Goal: Task Accomplishment & Management: Manage account settings

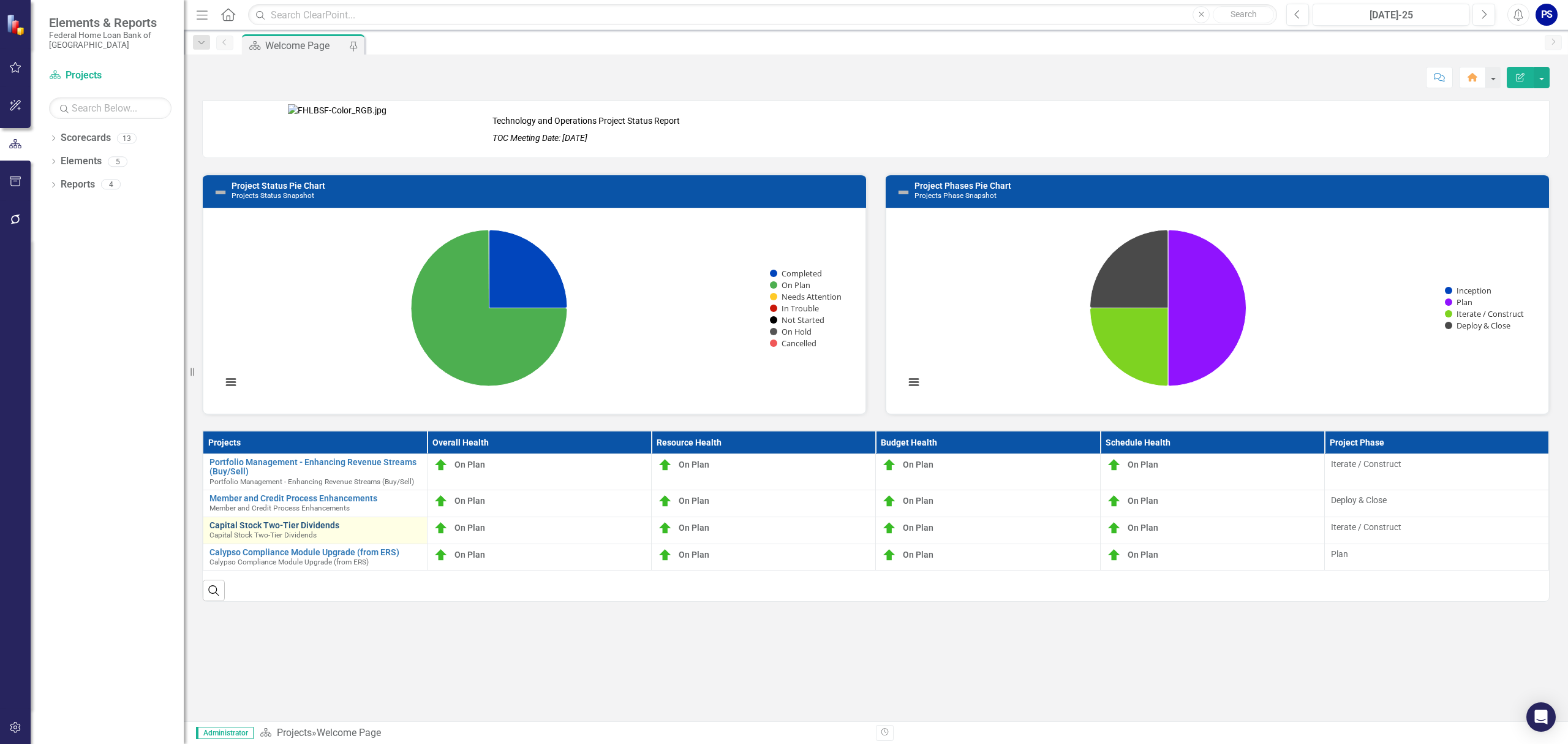
click at [277, 527] on link "Capital Stock Two-Tier Dividends" at bounding box center [316, 526] width 212 height 10
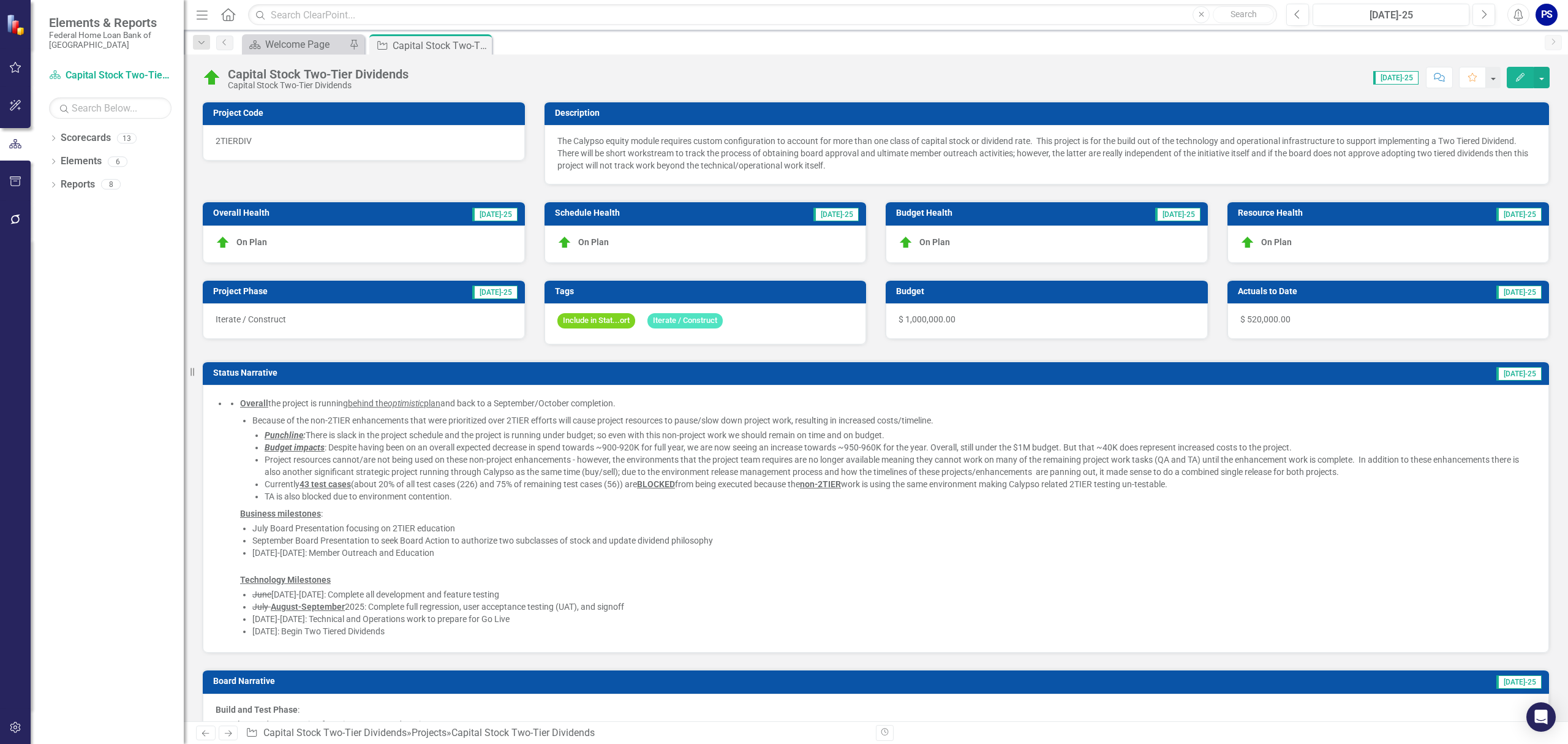
checkbox input "true"
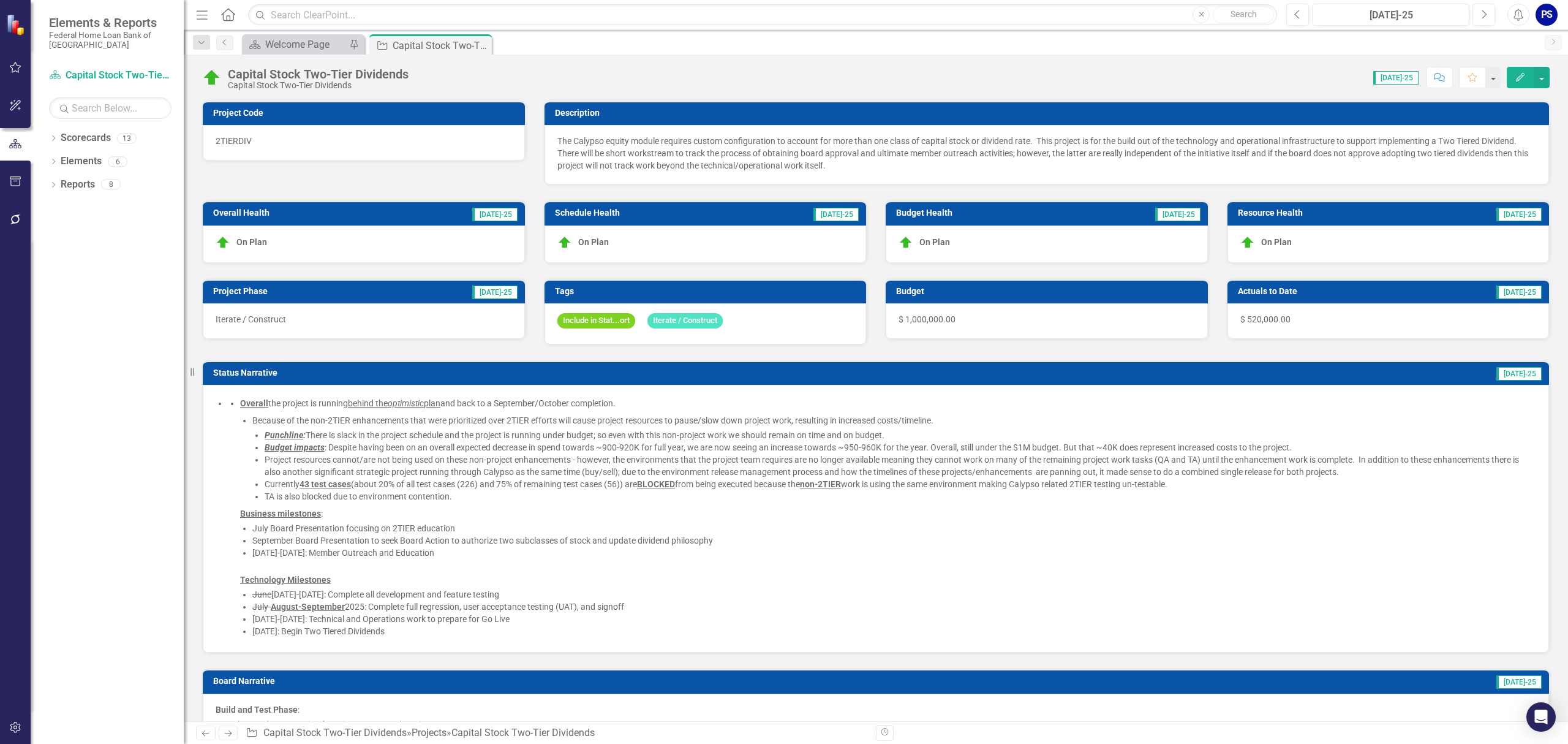
checkbox input "true"
click at [329, 415] on div "Overall the project is running behind the optimistic plan and back to a Septemb…" at bounding box center [888, 478] width 1296 height 162
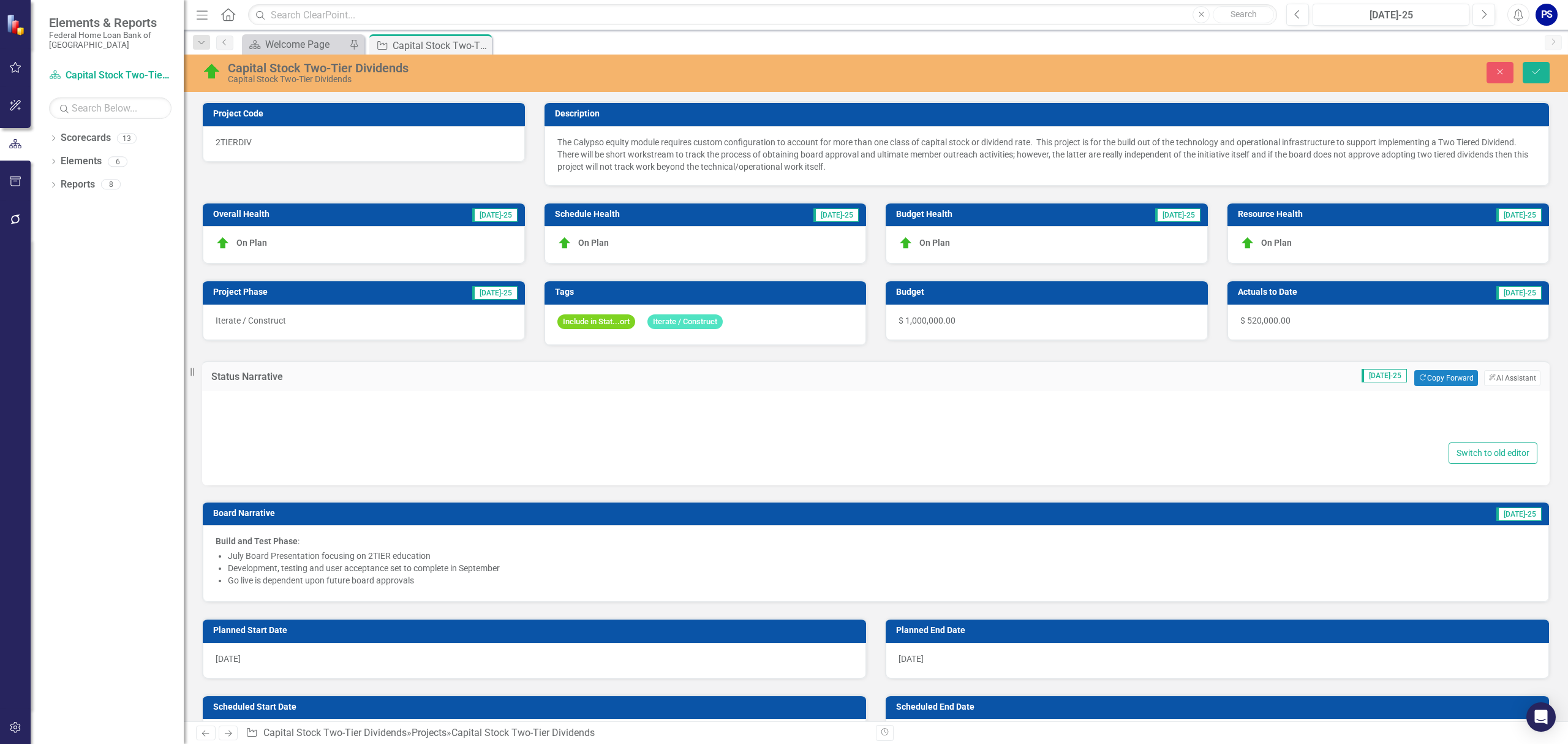
type textarea "<ul> <li> <div data-panel-content="true"> <ul> <li> <div data-layout-column="tr…"
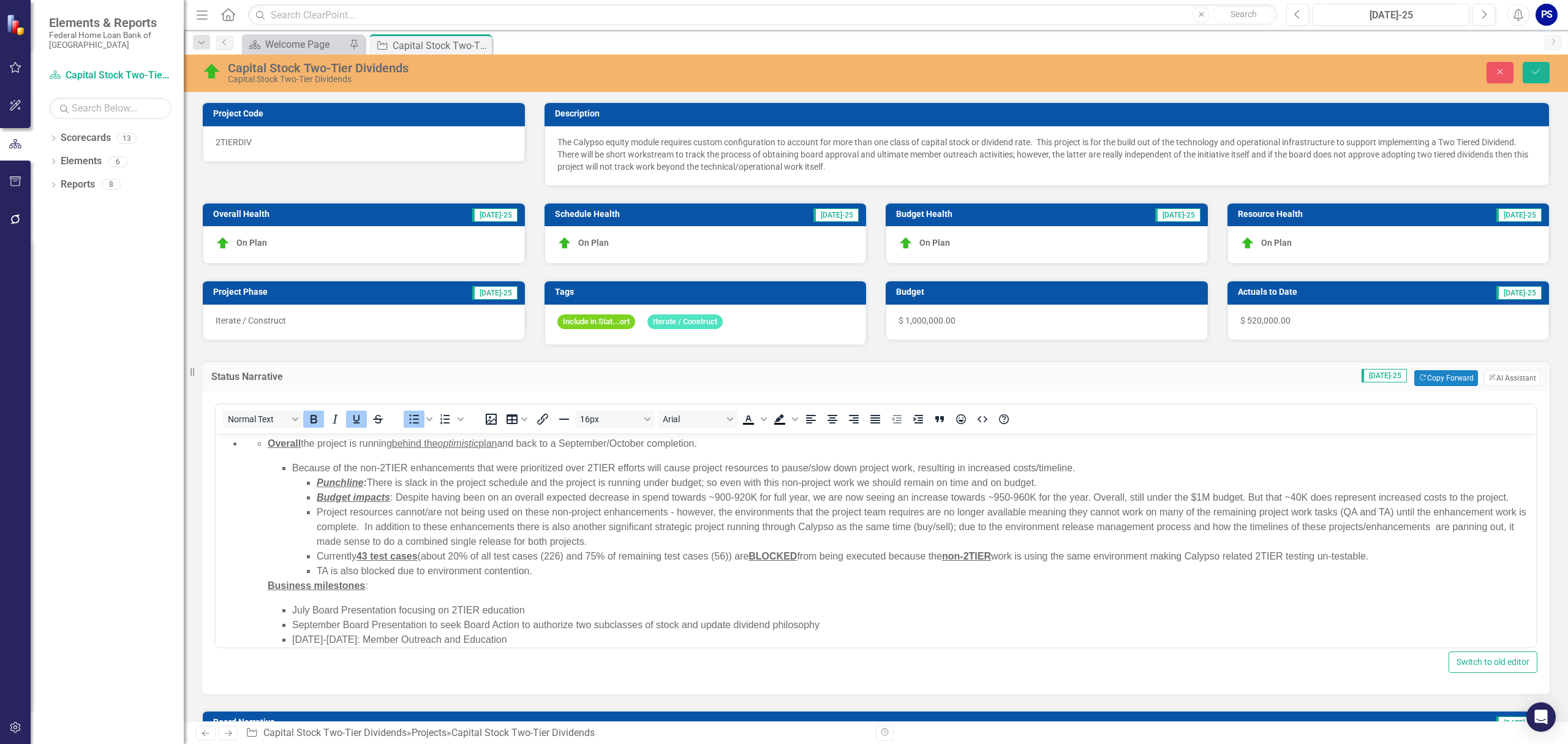
drag, startPoint x: 505, startPoint y: 481, endPoint x: 496, endPoint y: 476, distance: 10.3
click at [506, 481] on li "Punchline : There is slack in the project schedule and the project is running u…" at bounding box center [924, 482] width 1216 height 14
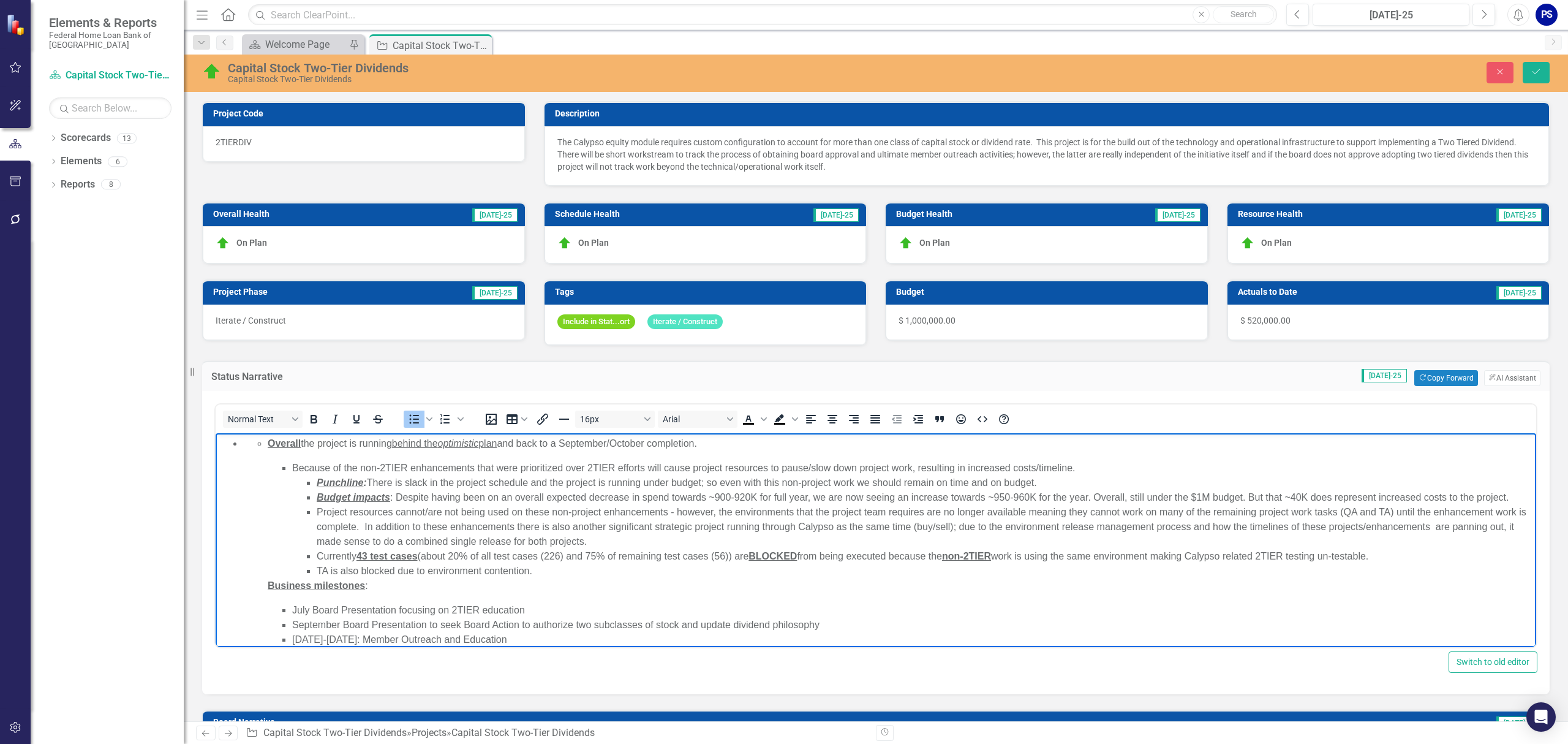
click at [332, 446] on p "Overall the project is running behind the optimistic plan and back to a Septemb…" at bounding box center [899, 443] width 1265 height 14
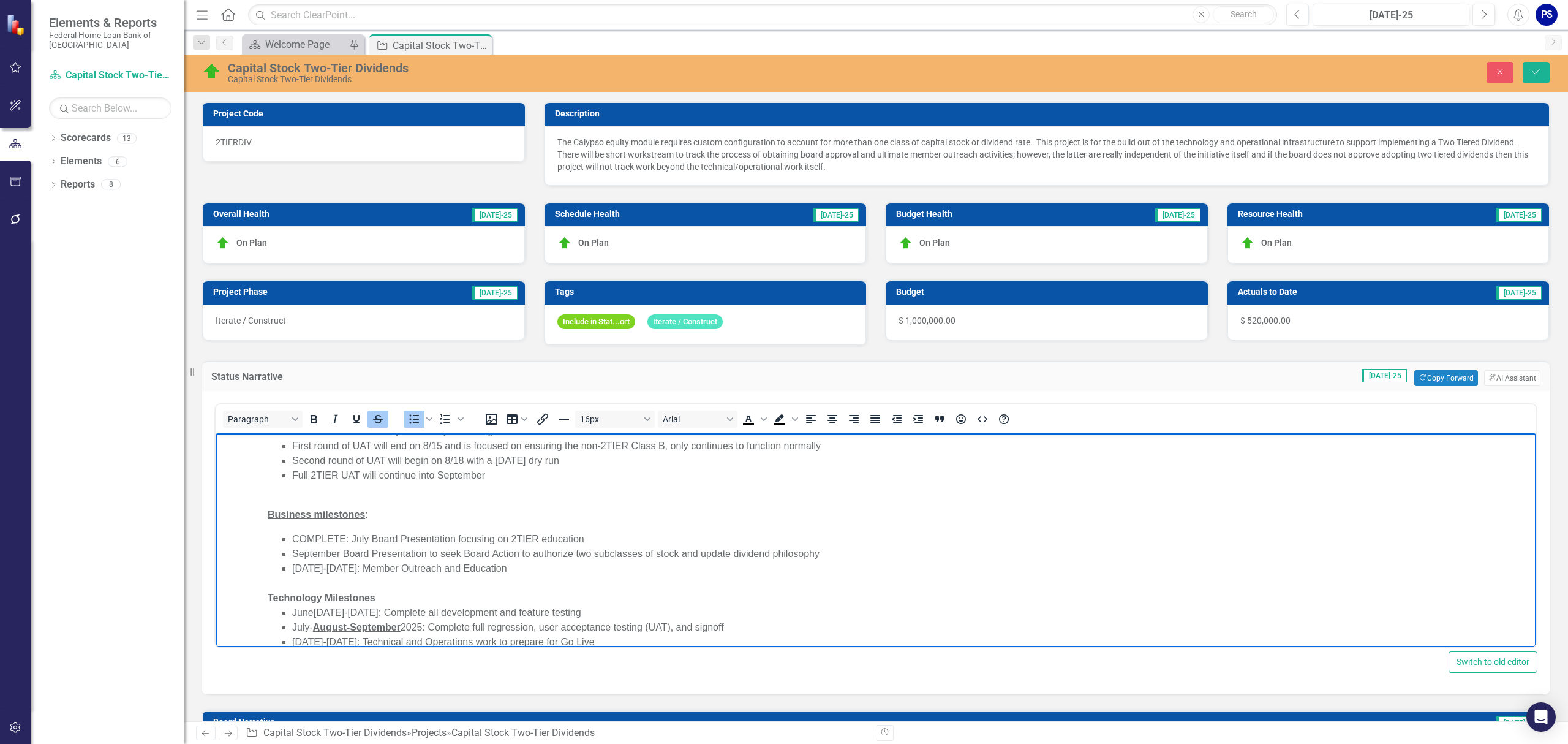
scroll to position [51, 0]
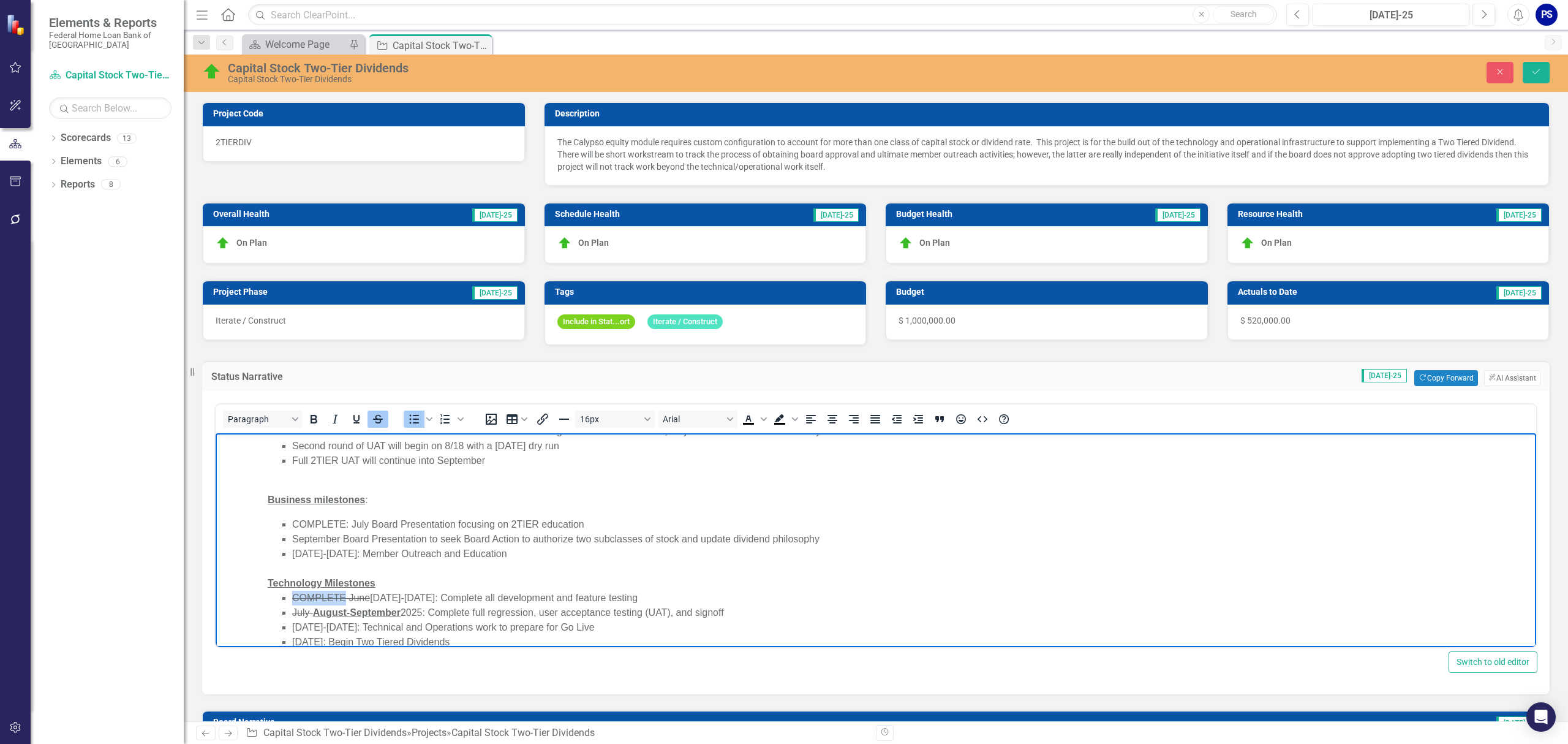
click at [377, 418] on icon "Strikethrough" at bounding box center [377, 419] width 14 height 14
click at [358, 596] on s "June" at bounding box center [357, 598] width 21 height 11
click at [376, 420] on icon "Strikethrough" at bounding box center [378, 419] width 6 height 9
click at [389, 612] on u "August-September" at bounding box center [403, 612] width 88 height 11
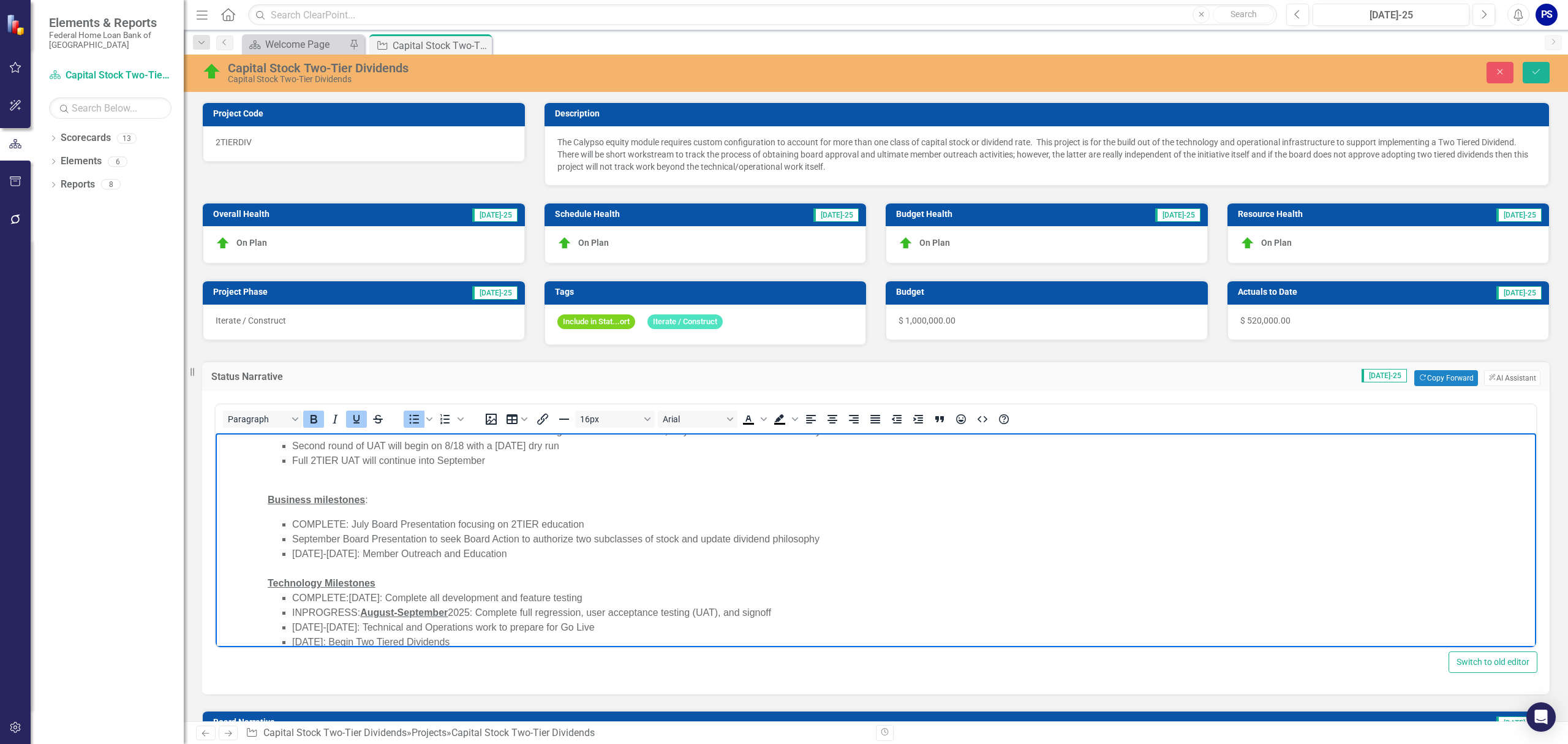
click at [344, 627] on li "[DATE]-[DATE]: Technical and Operations work to prepare for Go Live" at bounding box center [913, 627] width 1241 height 14
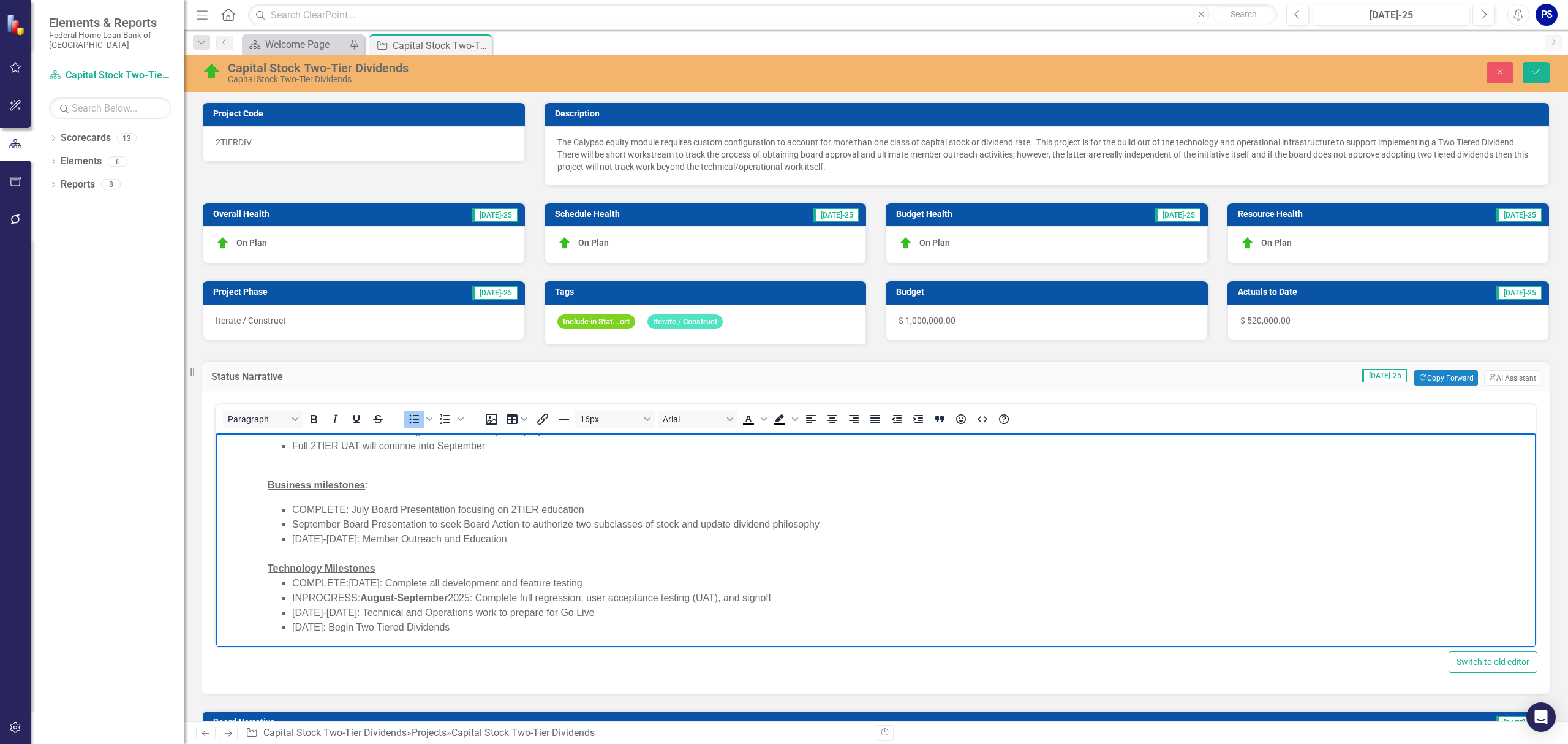
click at [344, 524] on li "September Board Presentation to seek Board Action to authorize two subclasses o…" at bounding box center [913, 524] width 1241 height 14
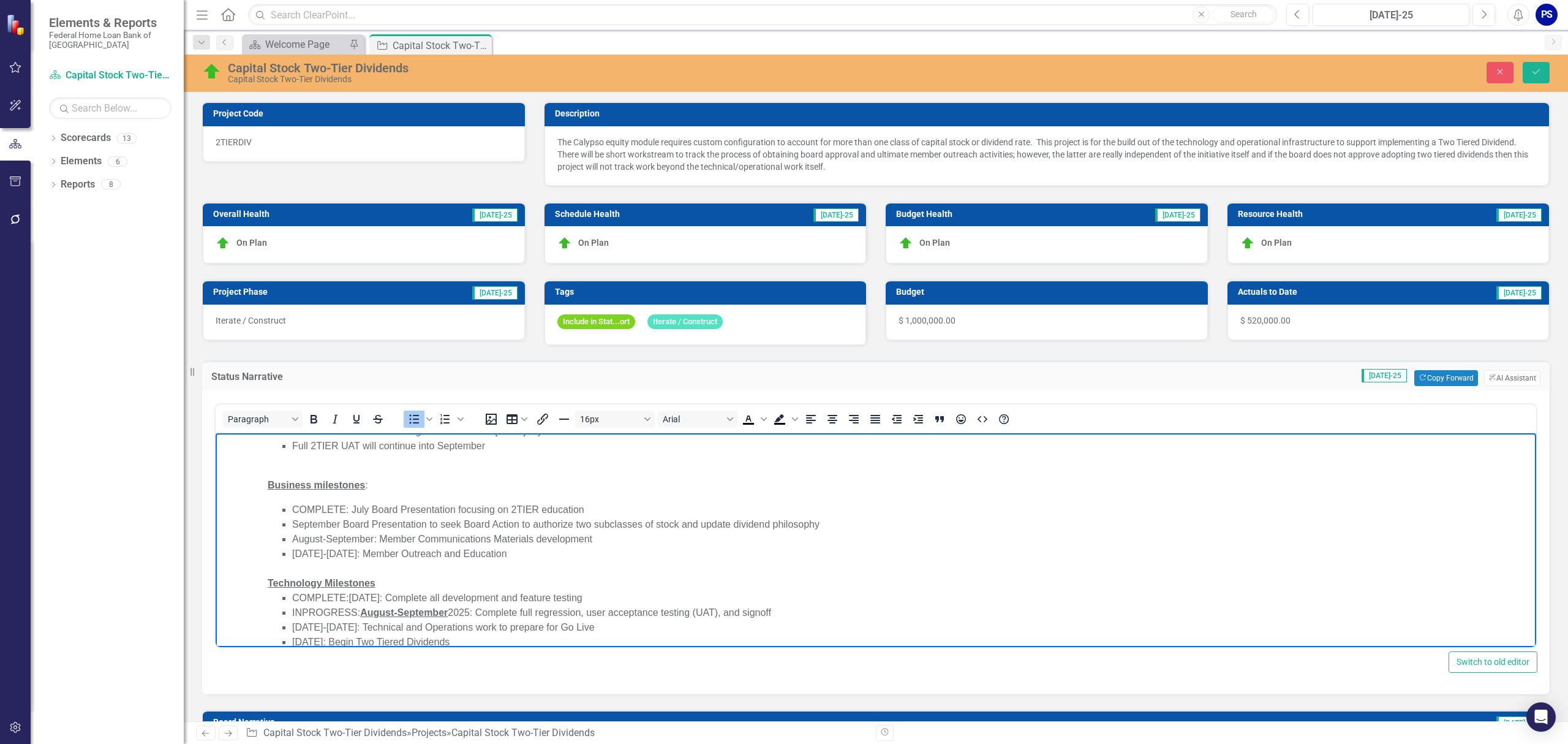
scroll to position [4, 0]
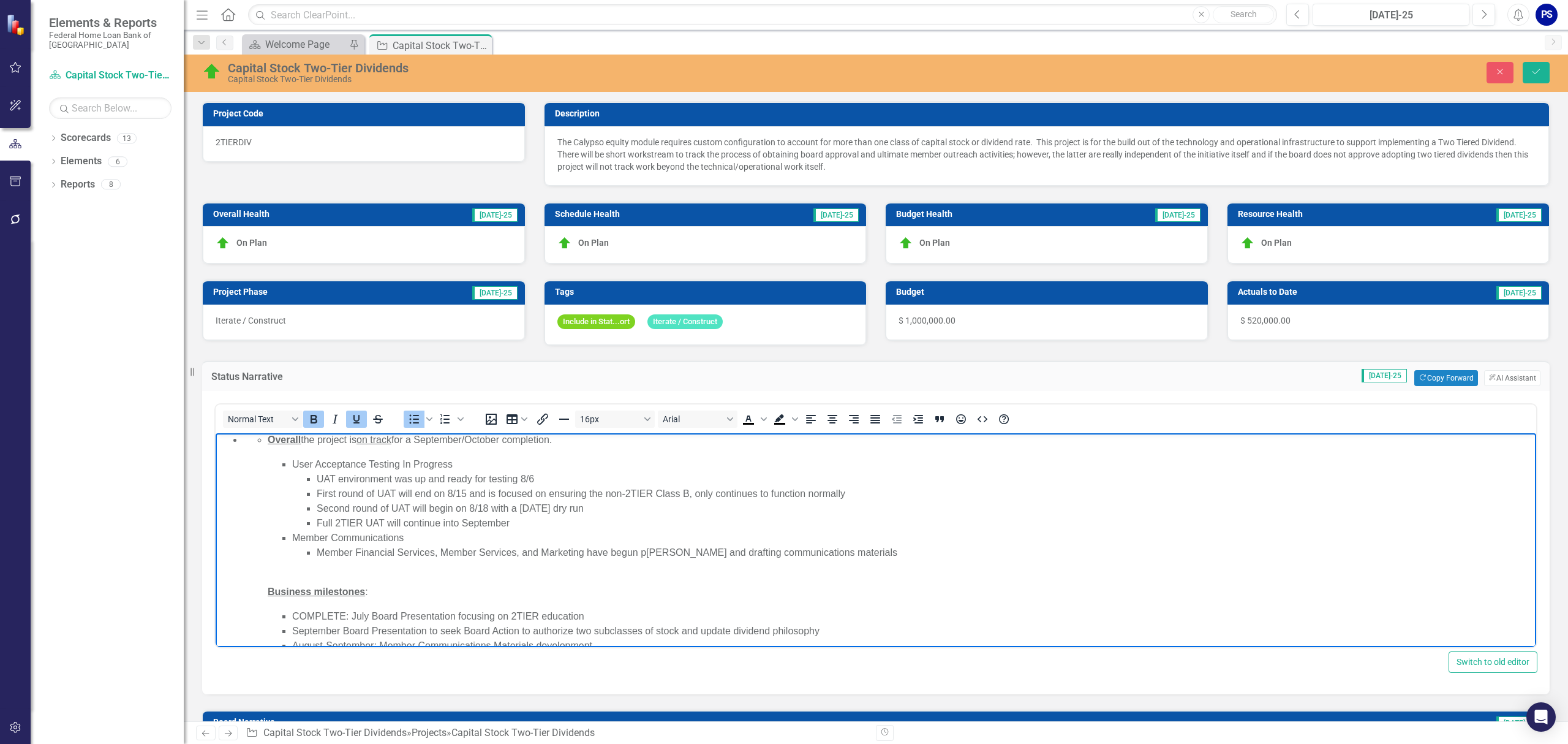
click at [599, 554] on li "Member Financial Services, Member Services, and Marketing have begun [PERSON_NA…" at bounding box center [924, 552] width 1216 height 14
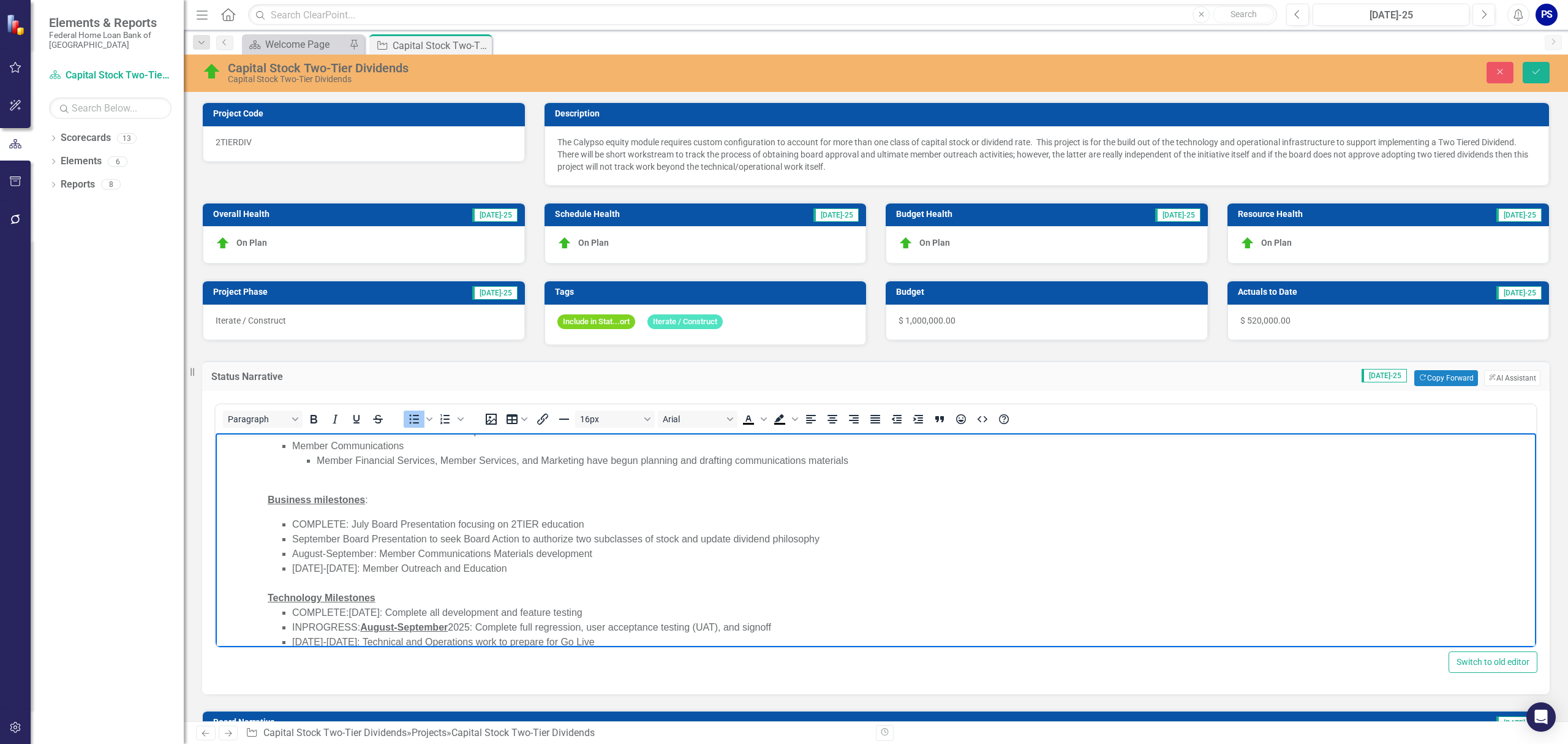
scroll to position [111, 0]
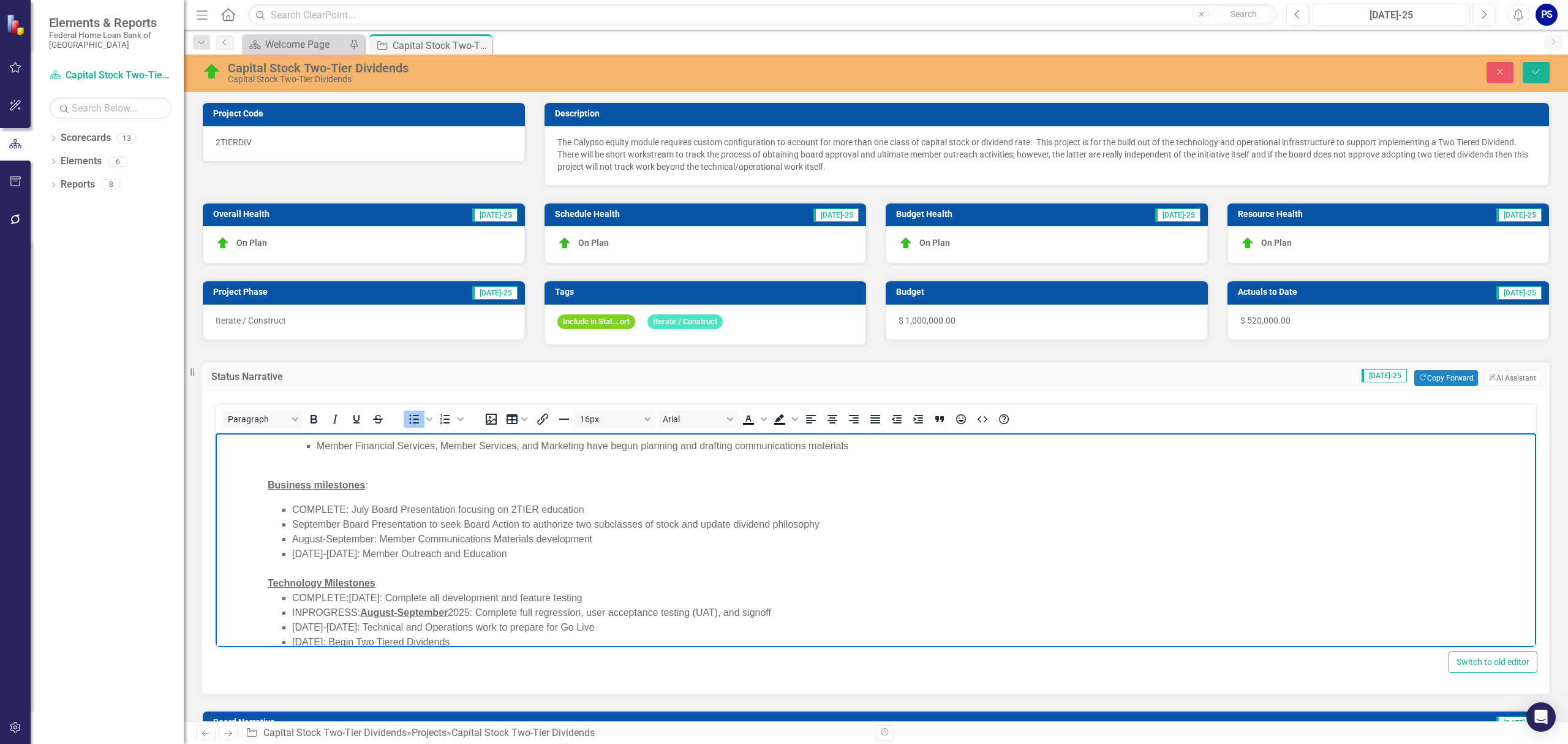
click at [332, 640] on li "[DATE]: Begin Two Tiered Dividends" at bounding box center [913, 642] width 1241 height 14
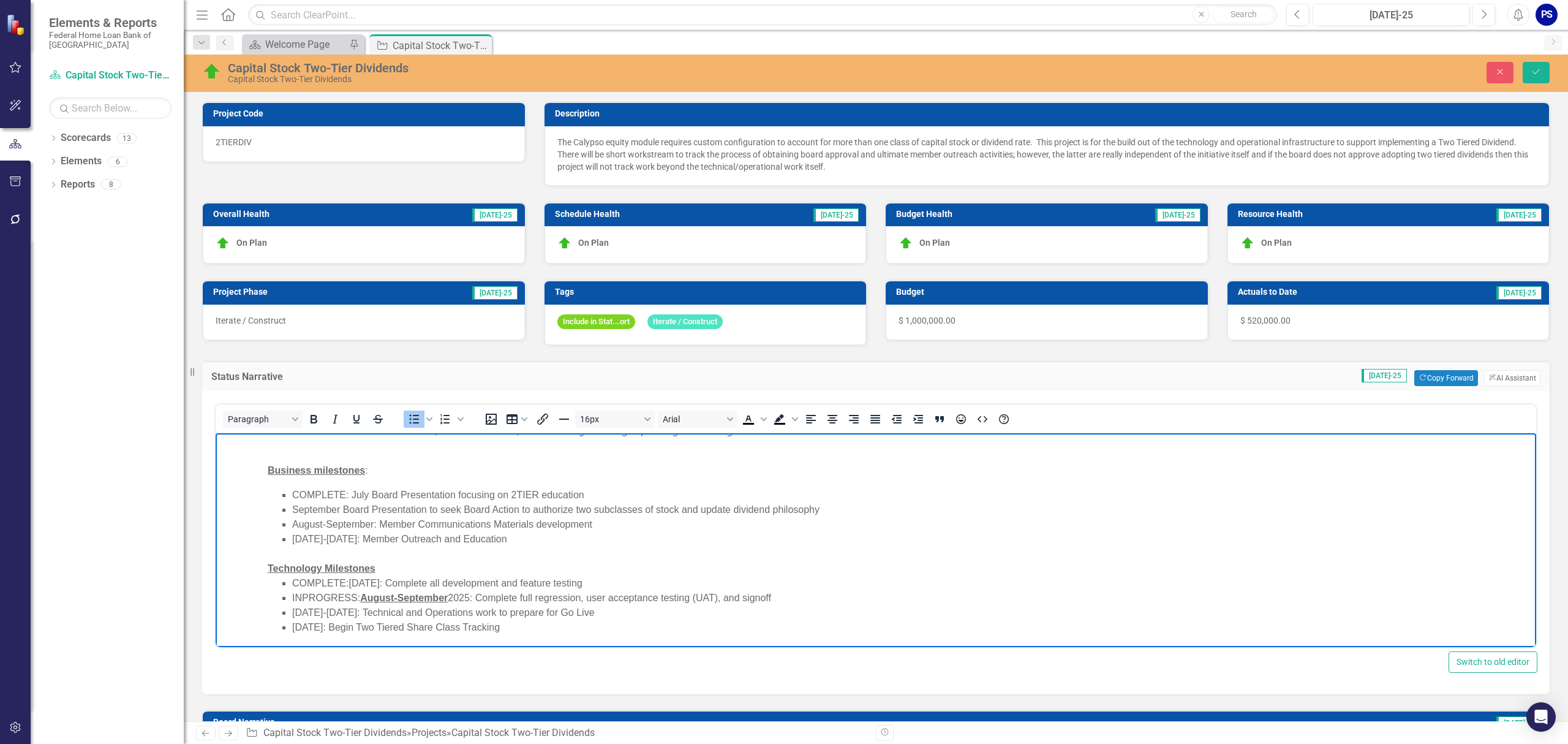
scroll to position [0, 0]
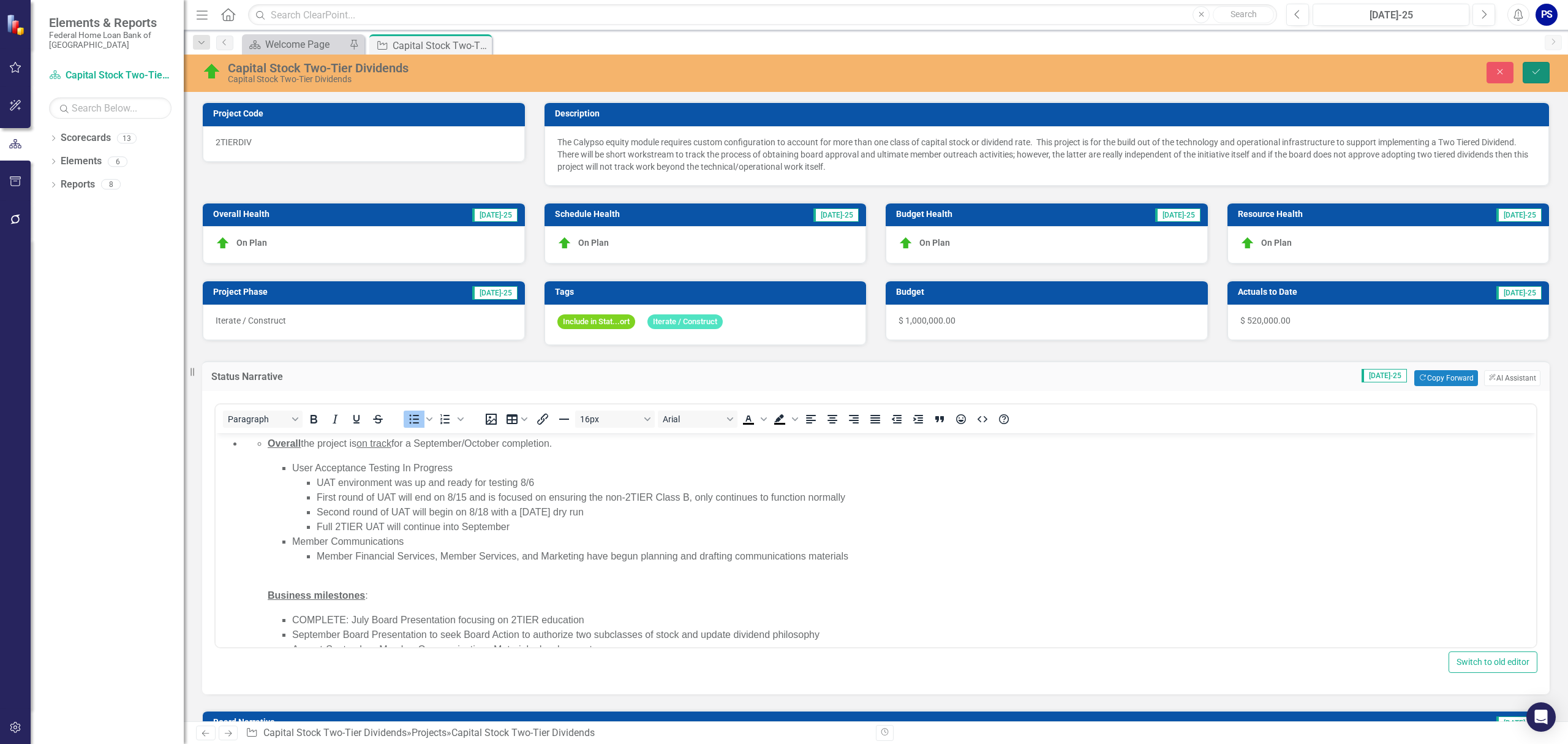
click at [1542, 66] on button "Save" at bounding box center [1536, 72] width 27 height 21
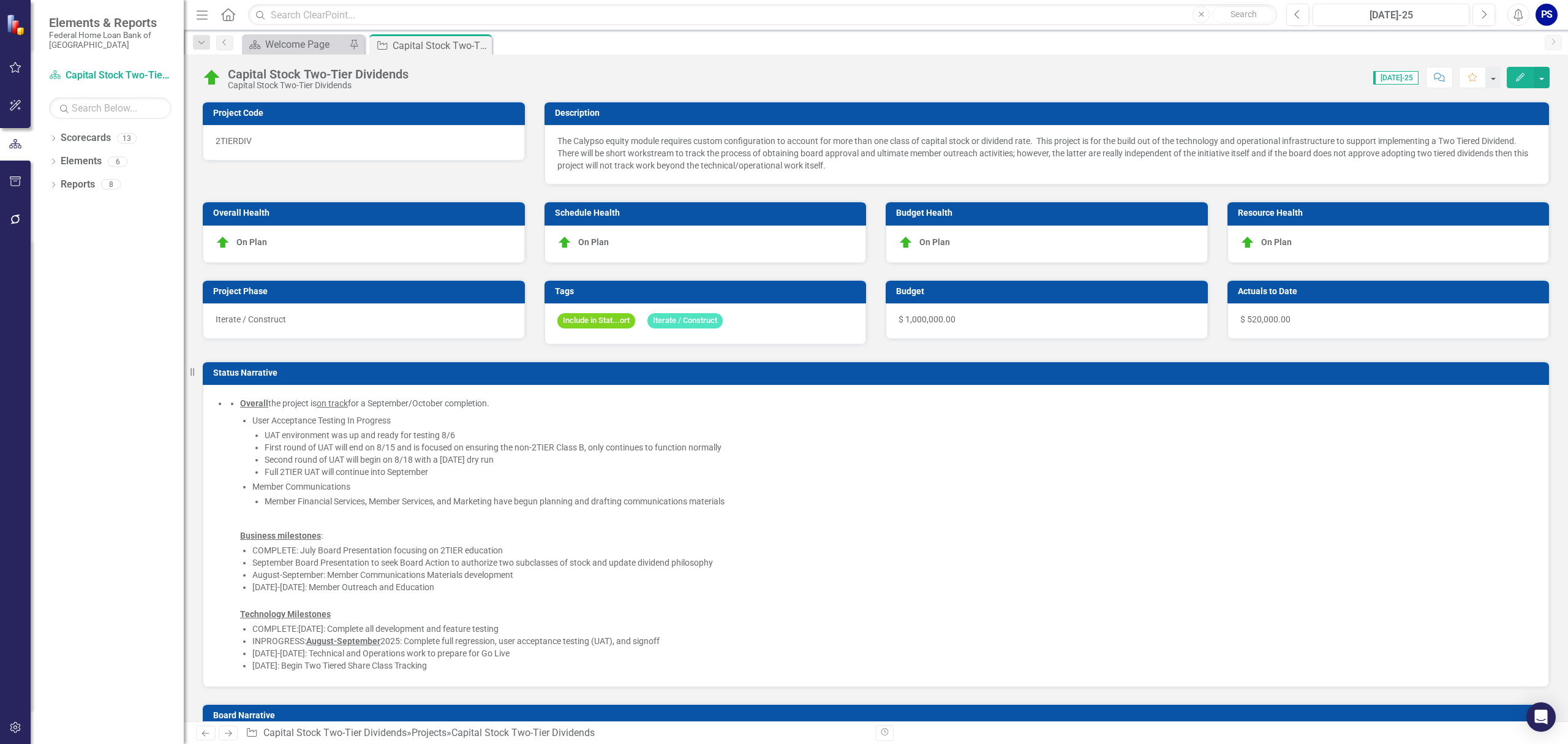
checkbox input "false"
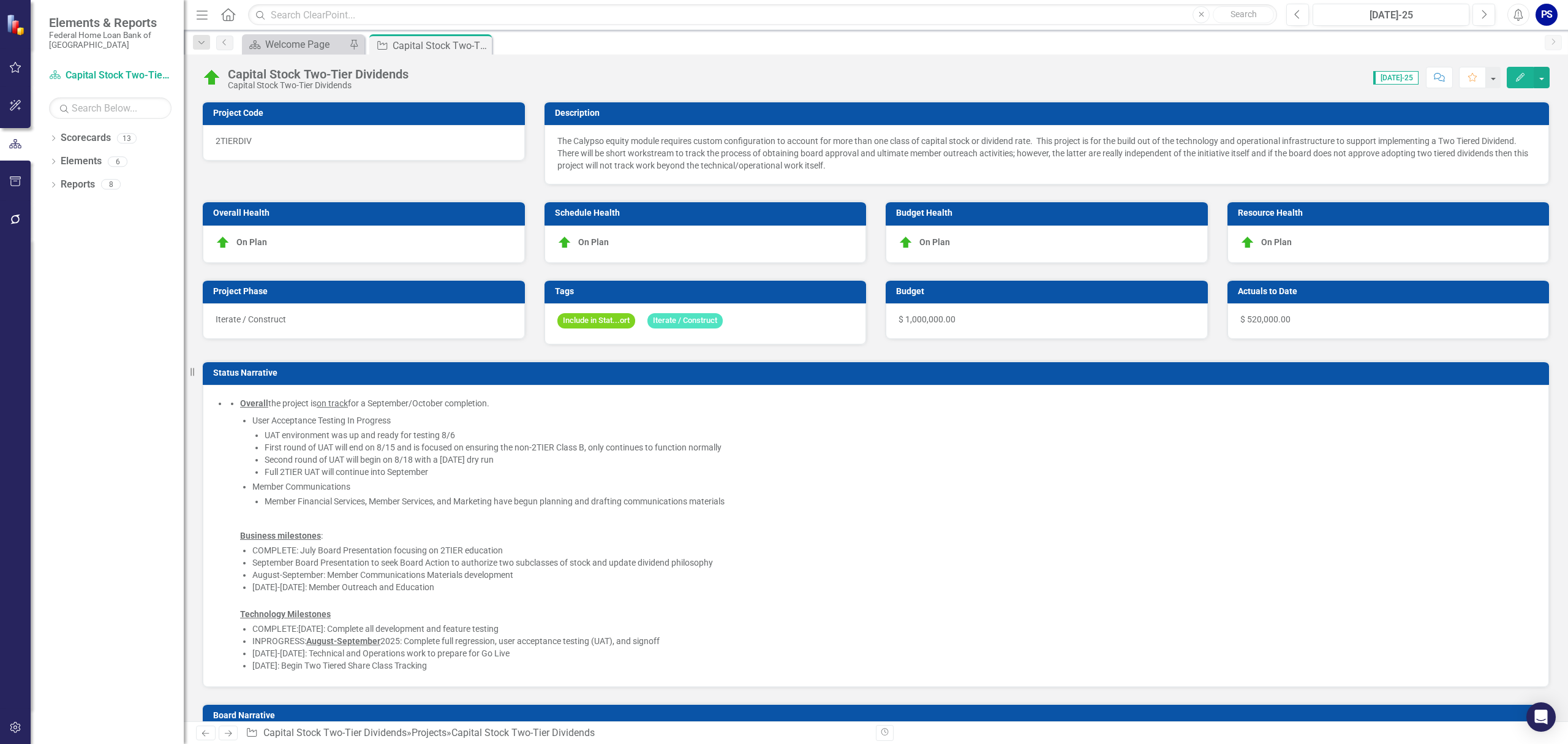
checkbox input "false"
checkbox input "true"
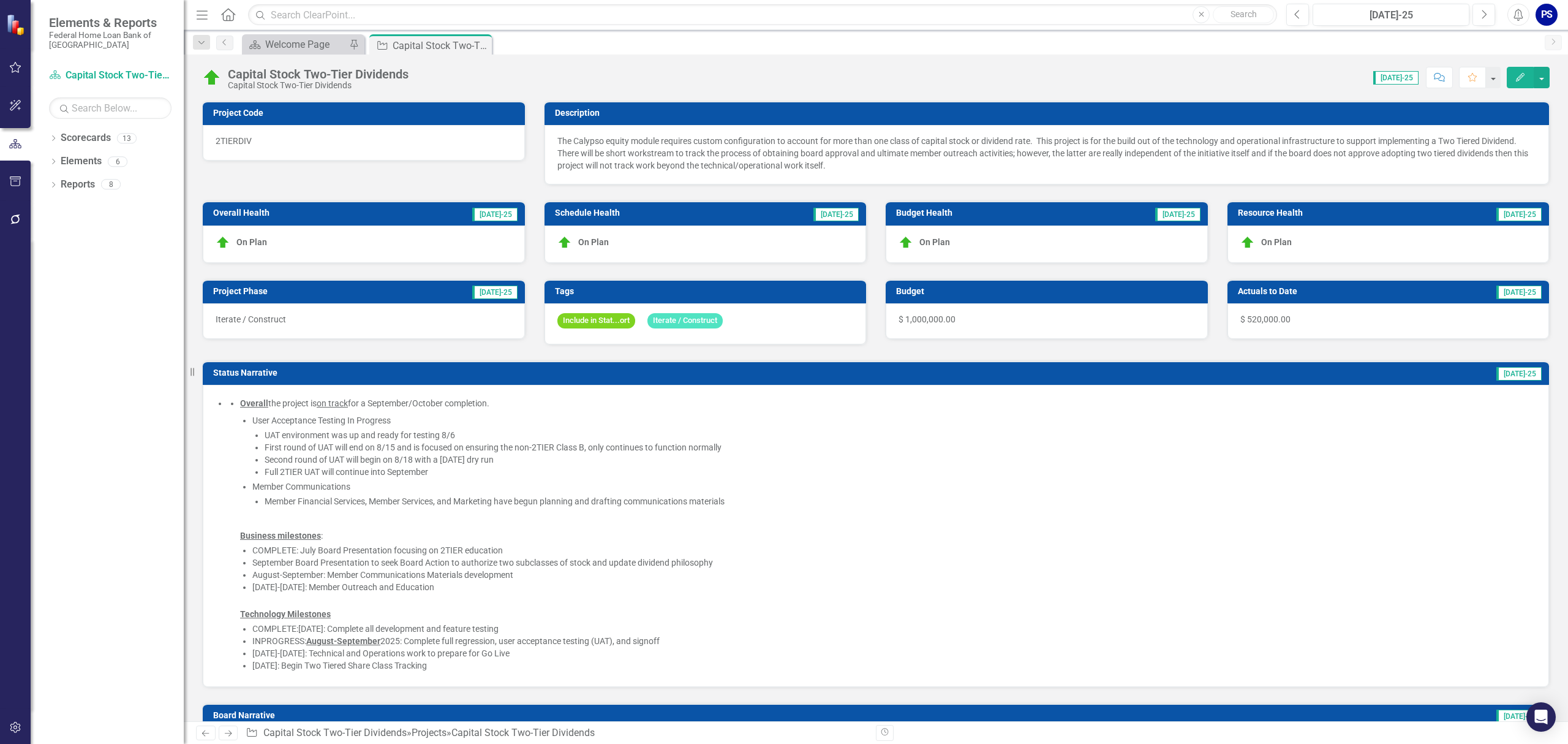
checkbox input "true"
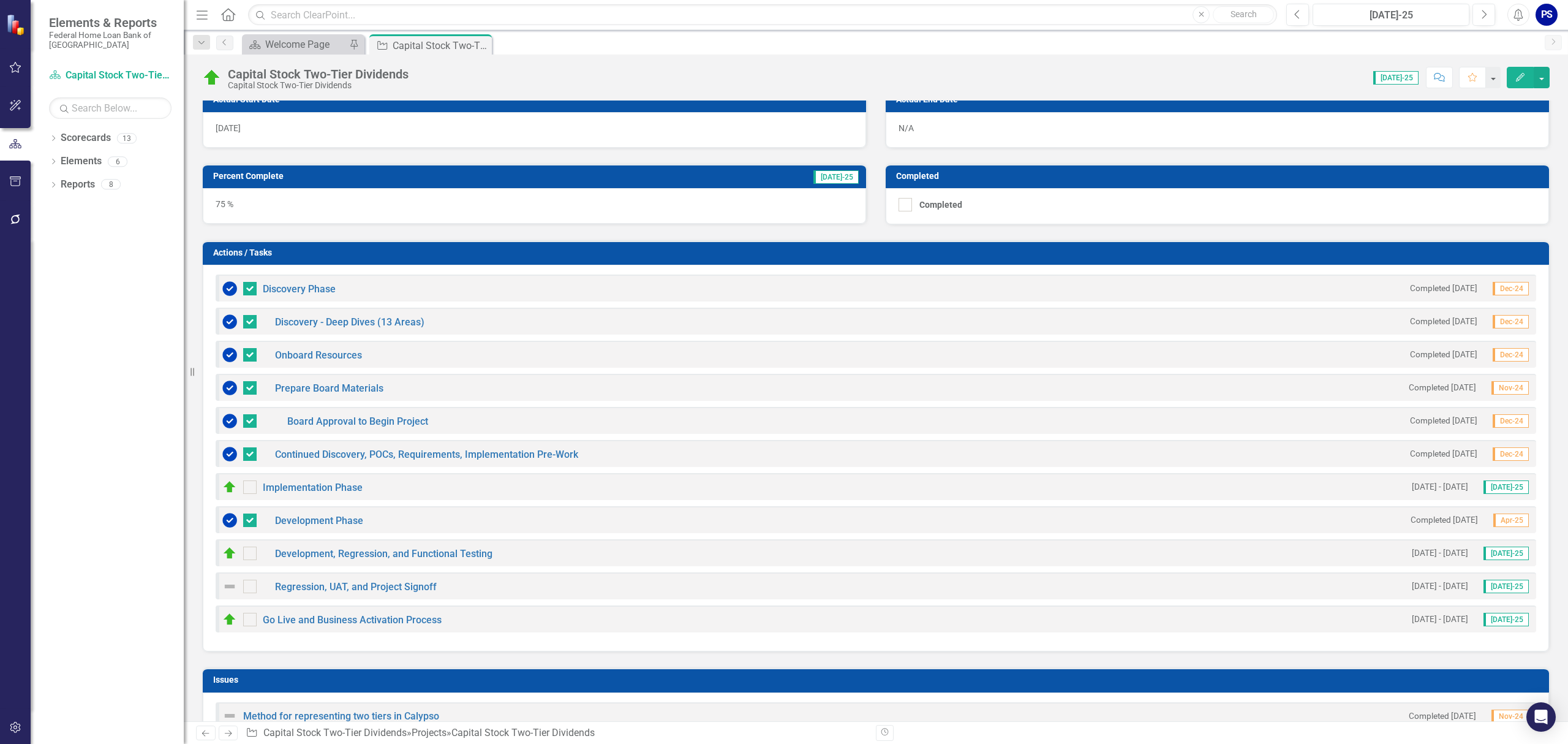
scroll to position [898, 0]
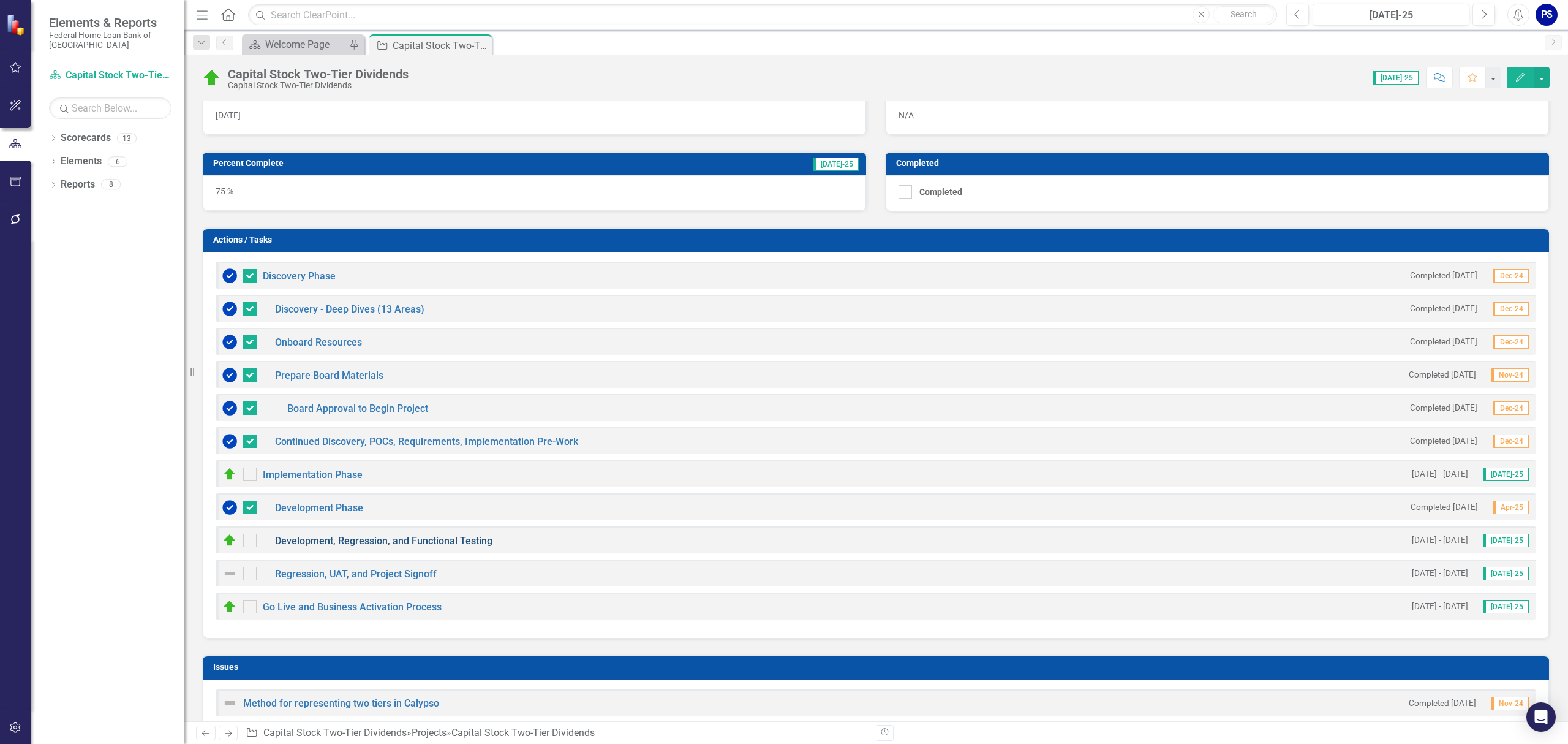
click at [415, 543] on link "Development, Regression, and Functional Testing" at bounding box center [384, 541] width 217 height 12
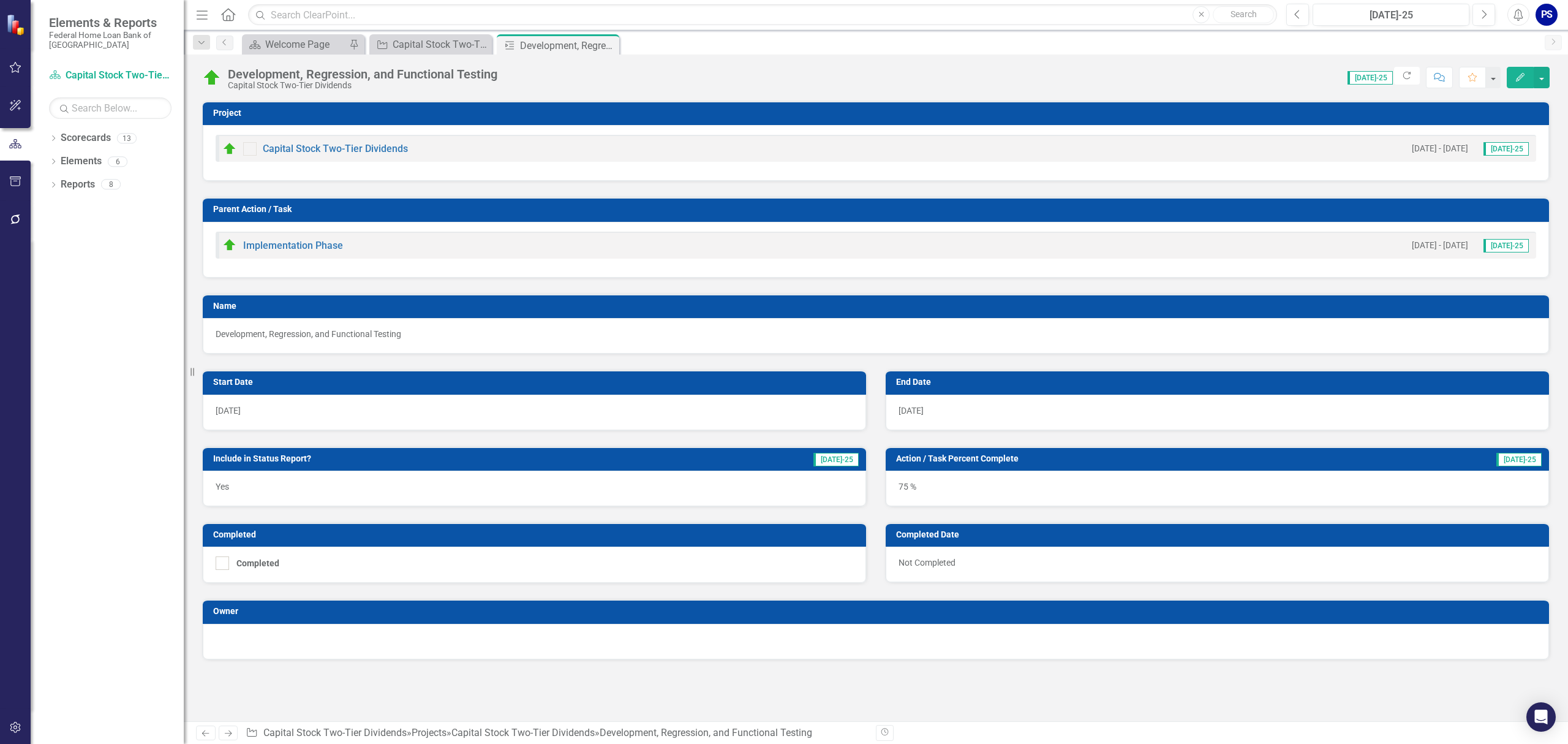
click at [931, 493] on div "75 %" at bounding box center [1218, 488] width 664 height 36
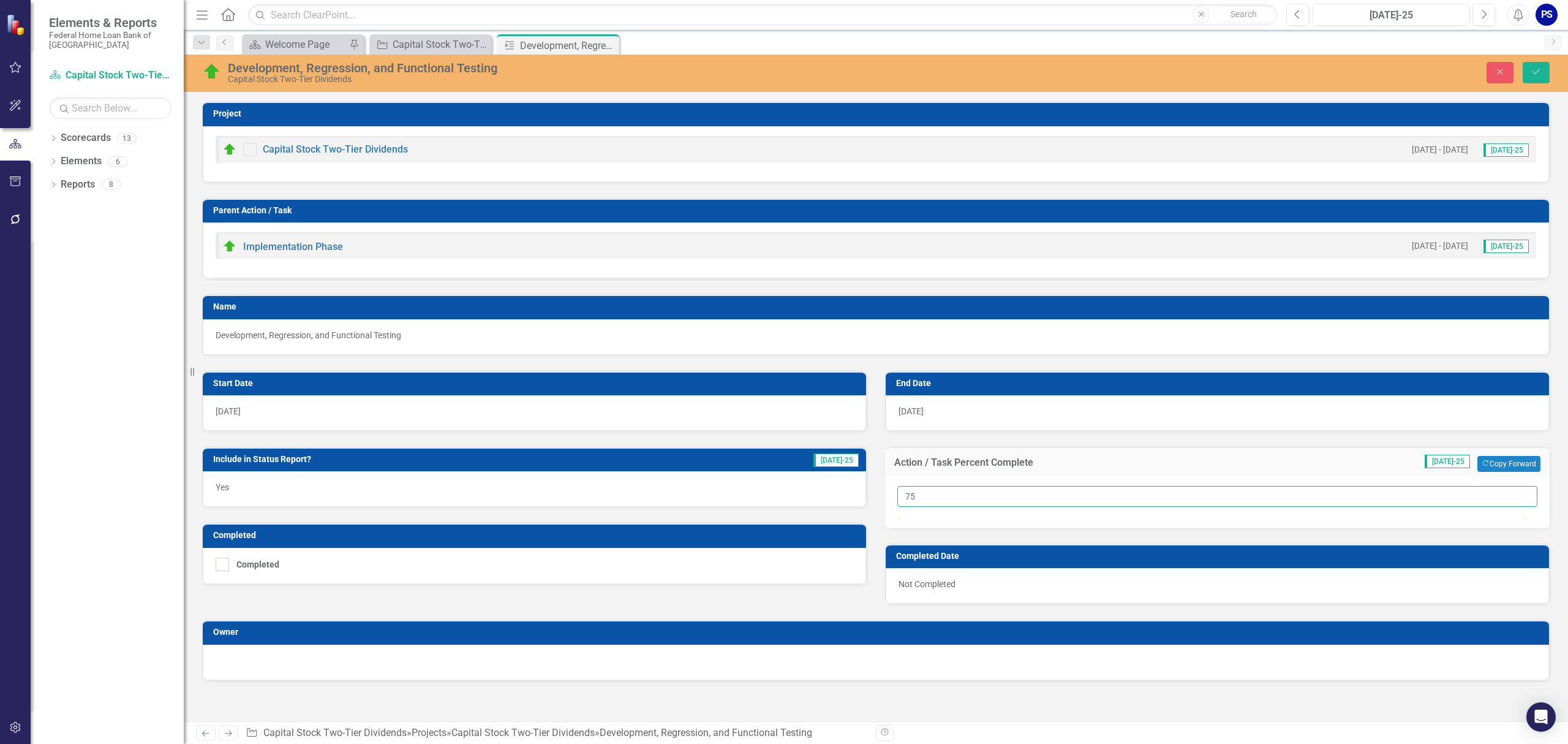
drag, startPoint x: 926, startPoint y: 494, endPoint x: 846, endPoint y: 494, distance: 80.0
click at [846, 494] on div "Start Date [DATE] Include in Status Report? [DATE]-25 Yes Completed Completed E…" at bounding box center [876, 479] width 1366 height 249
type input "100"
click at [219, 565] on input "Completed" at bounding box center [219, 561] width 8 height 8
checkbox input "true"
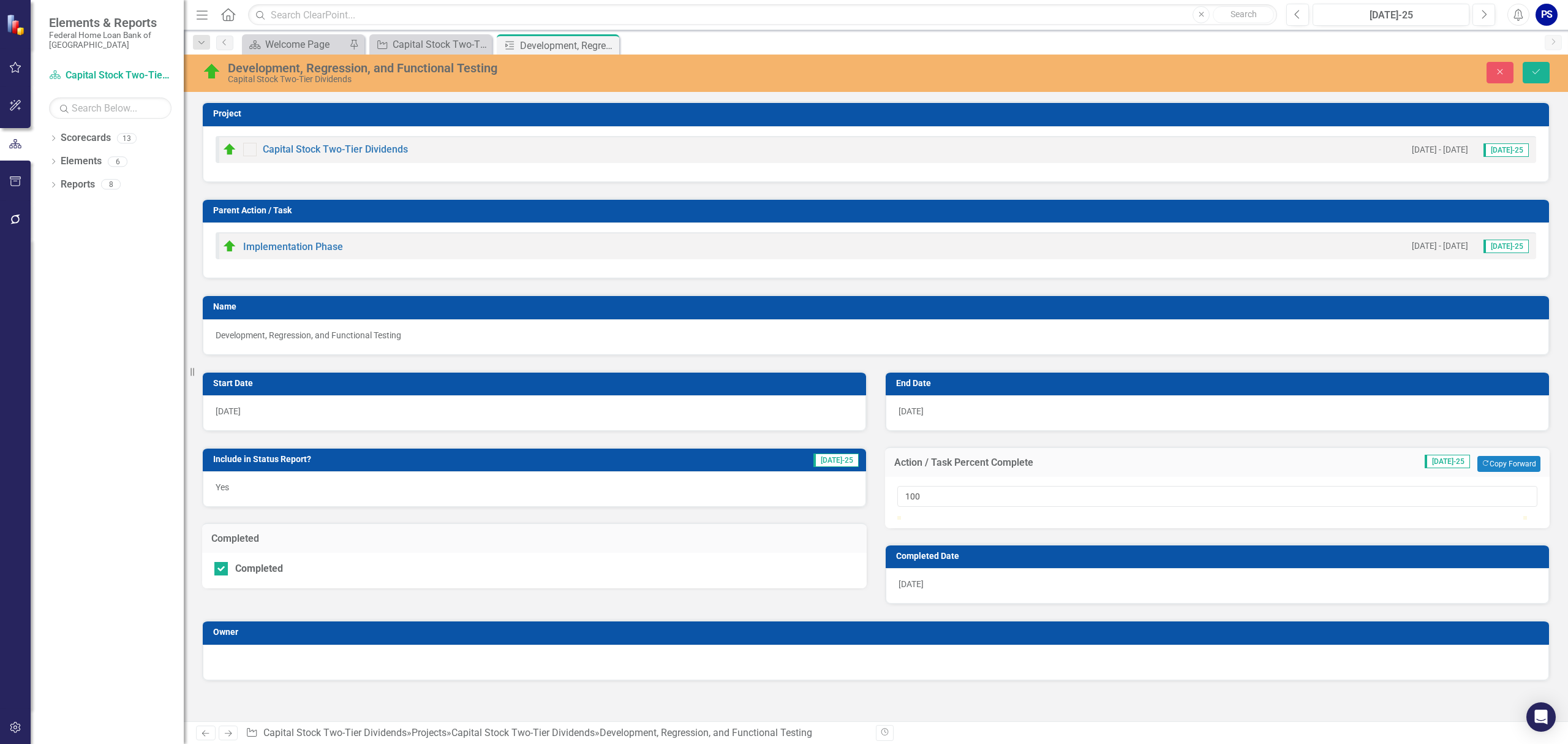
scroll to position [11, 0]
click at [1536, 70] on icon "Save" at bounding box center [1535, 71] width 11 height 9
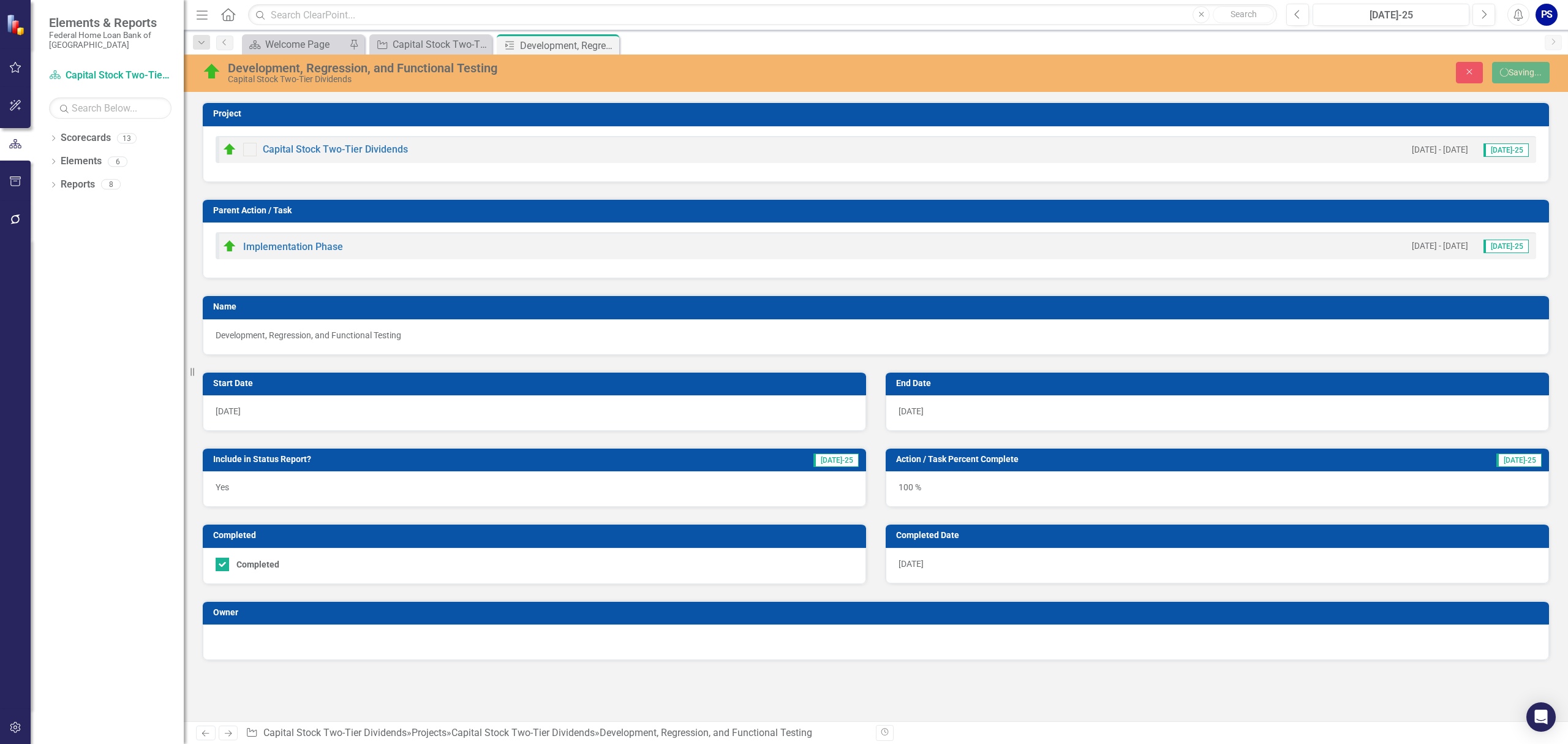
scroll to position [0, 0]
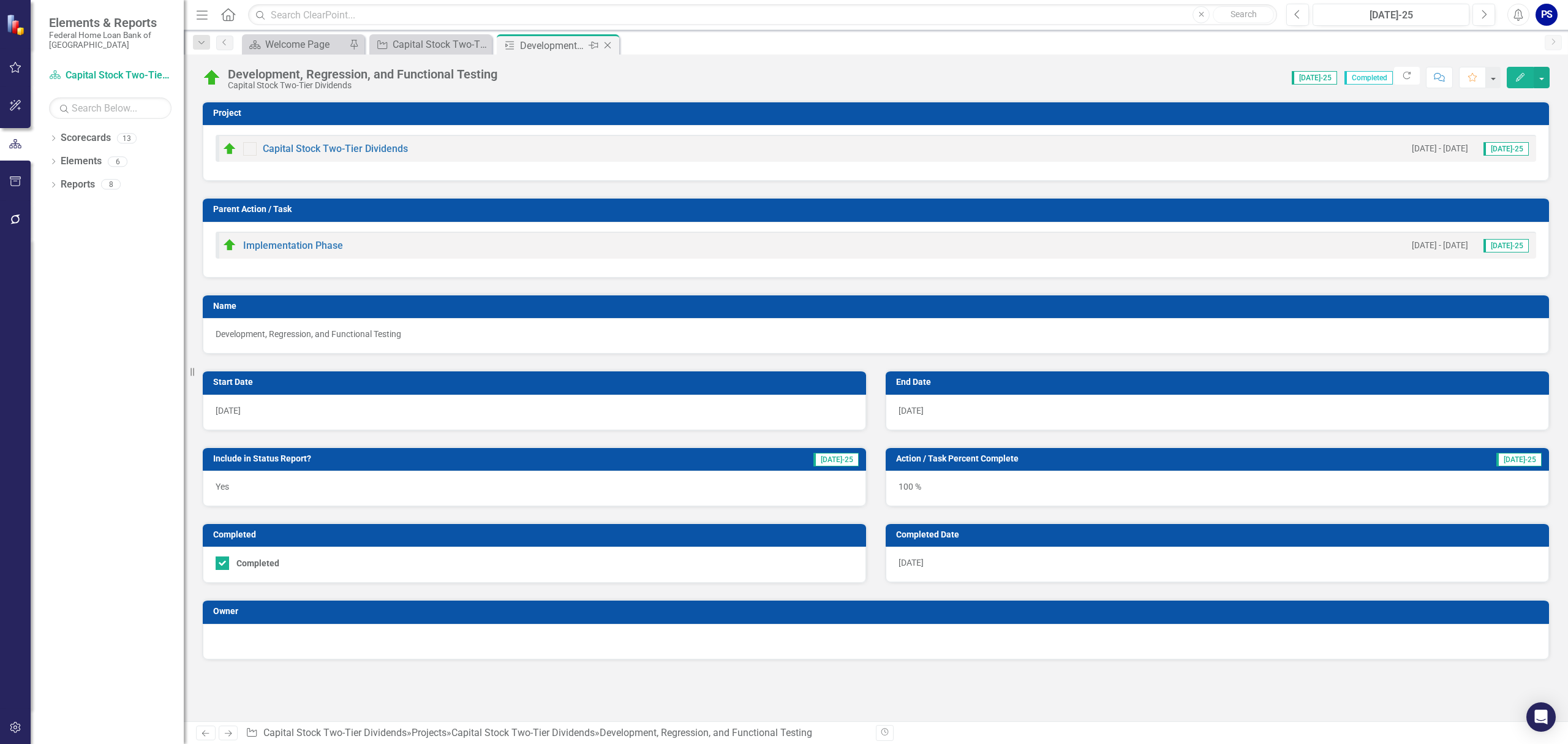
click at [608, 46] on icon at bounding box center [607, 45] width 7 height 7
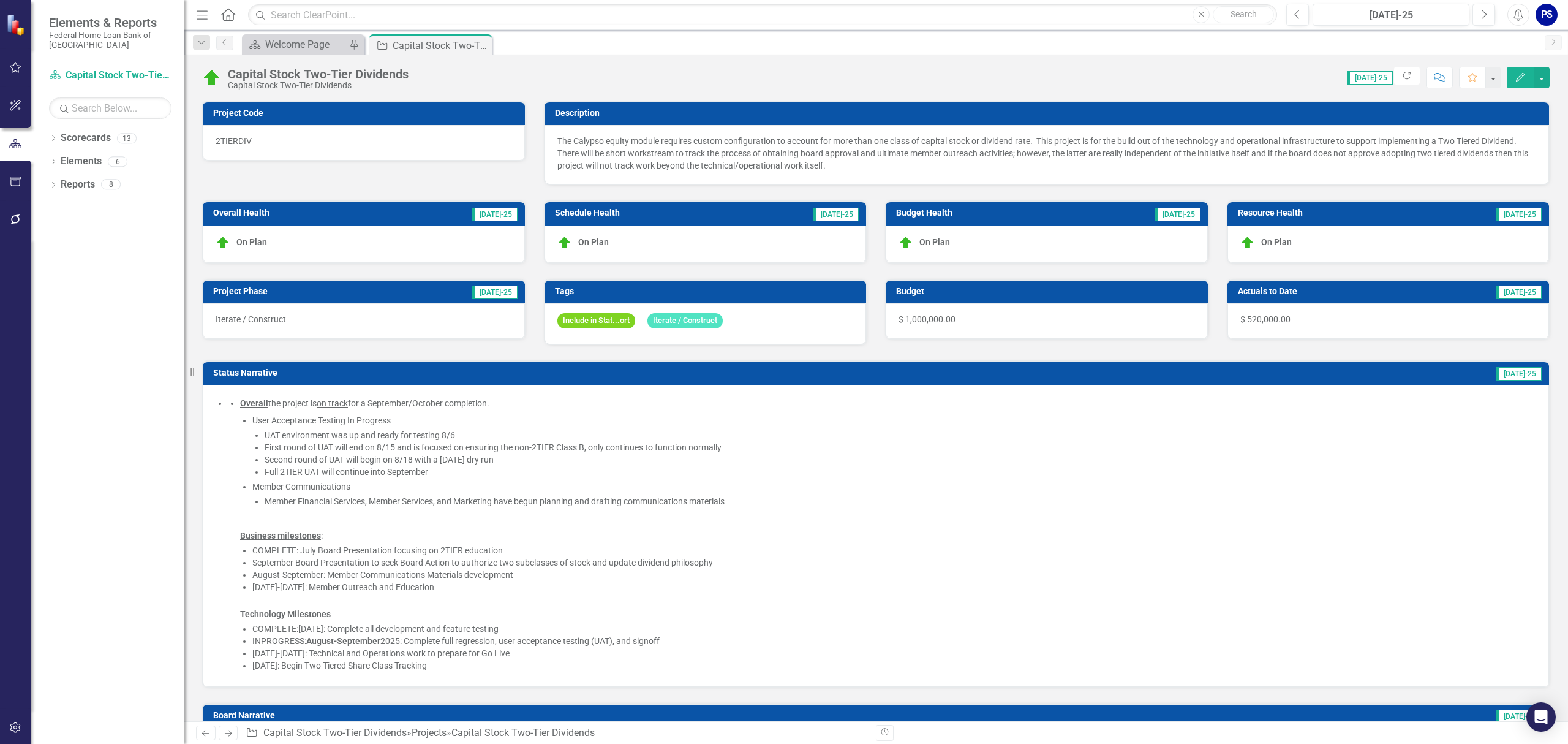
checkbox input "false"
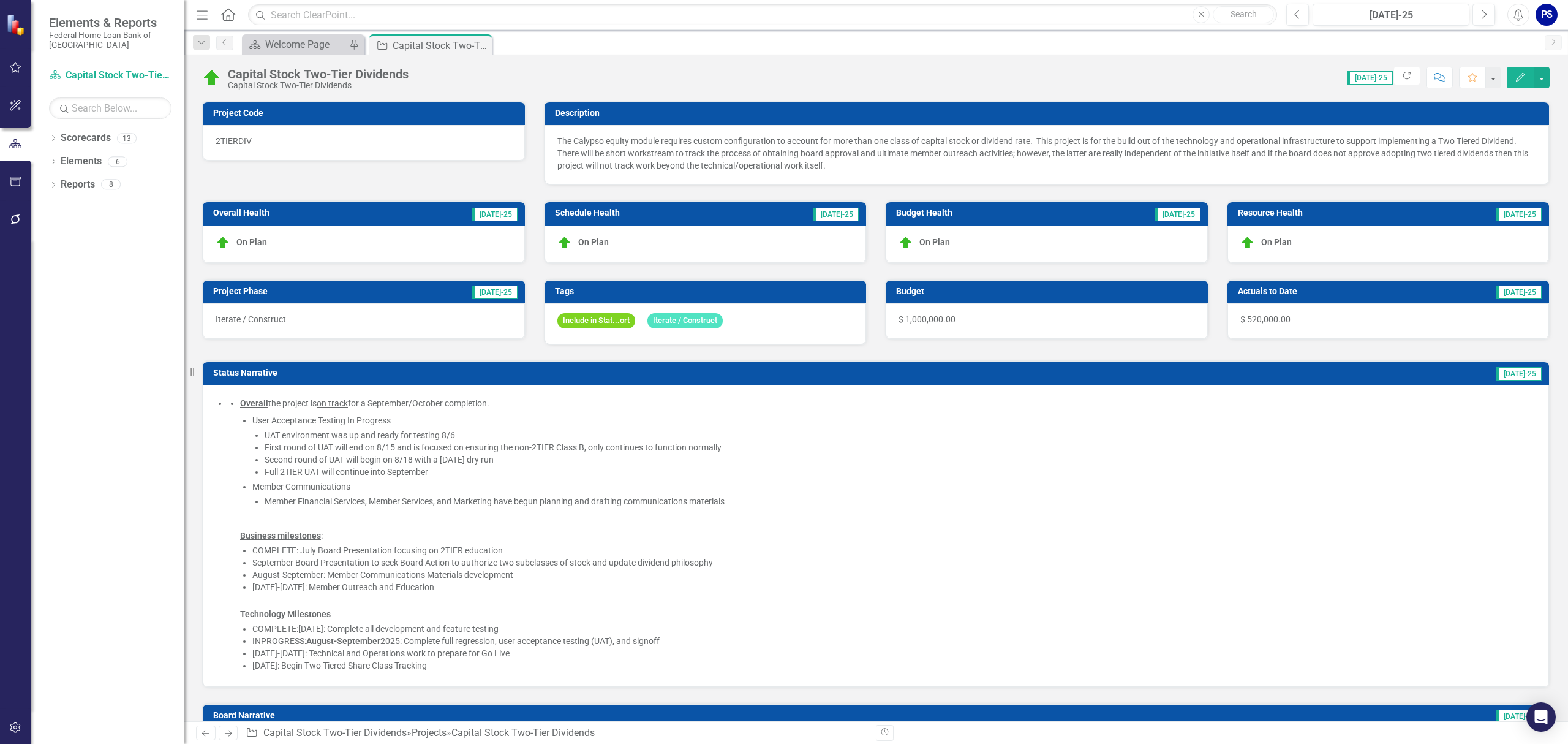
checkbox input "false"
checkbox input "true"
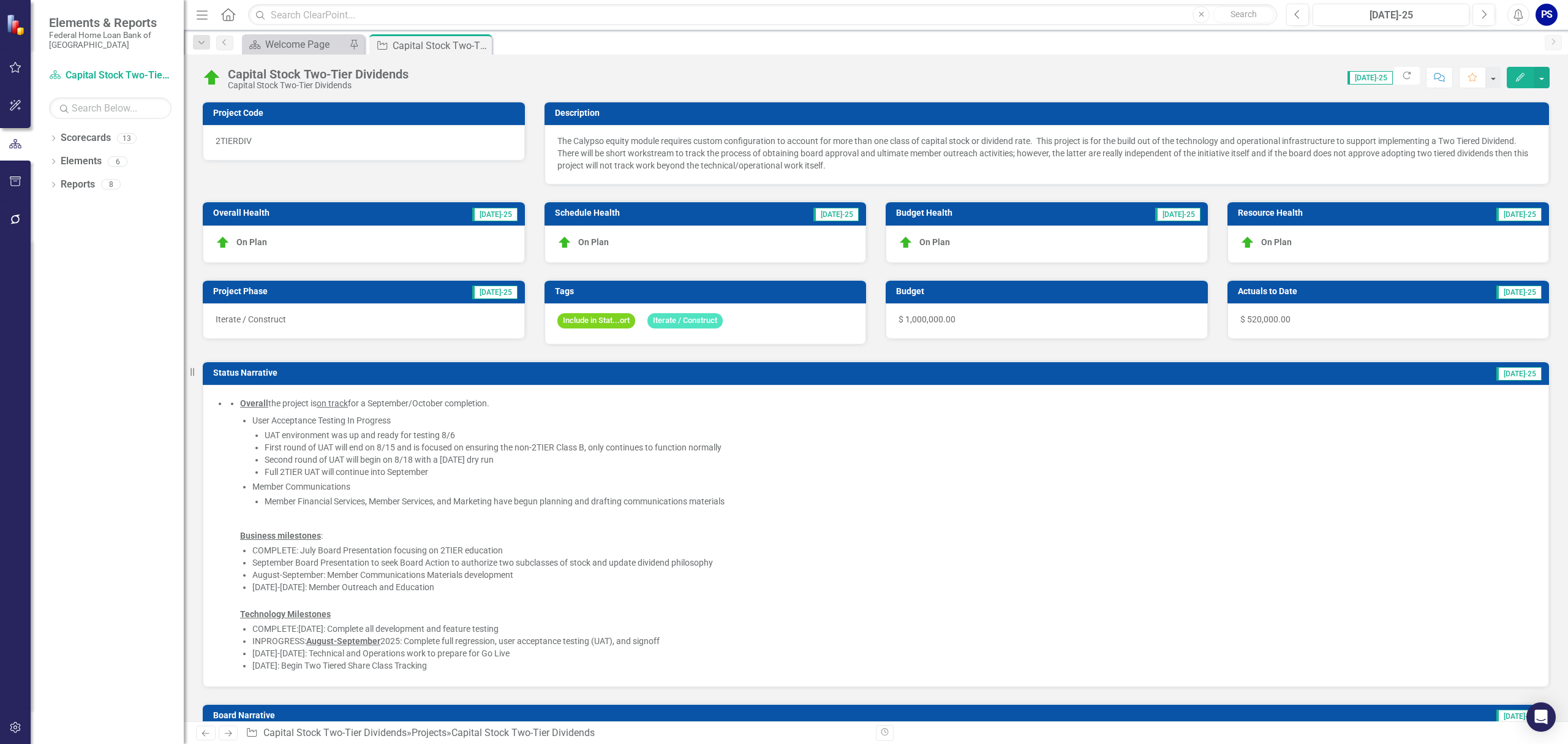
checkbox input "true"
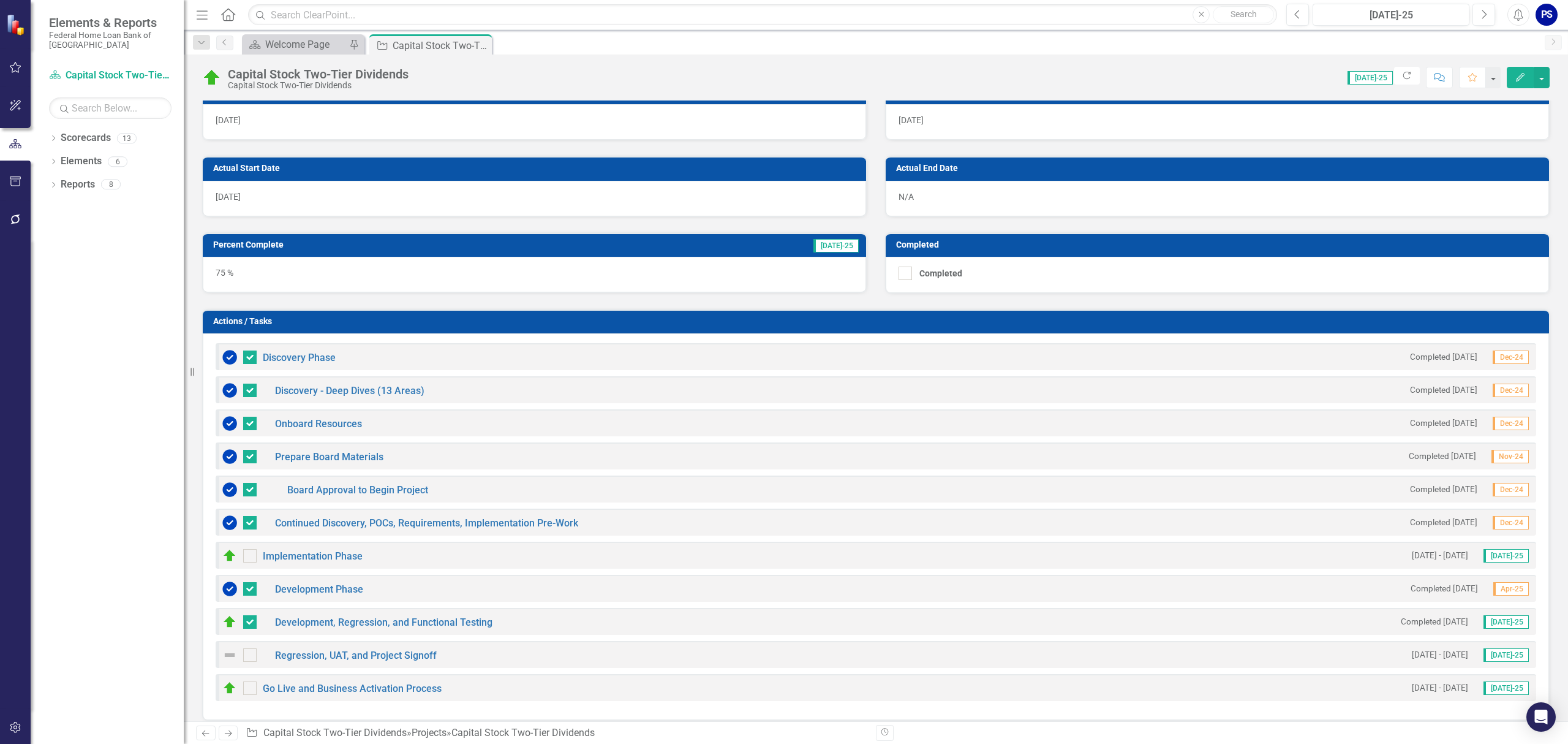
scroll to position [981, 0]
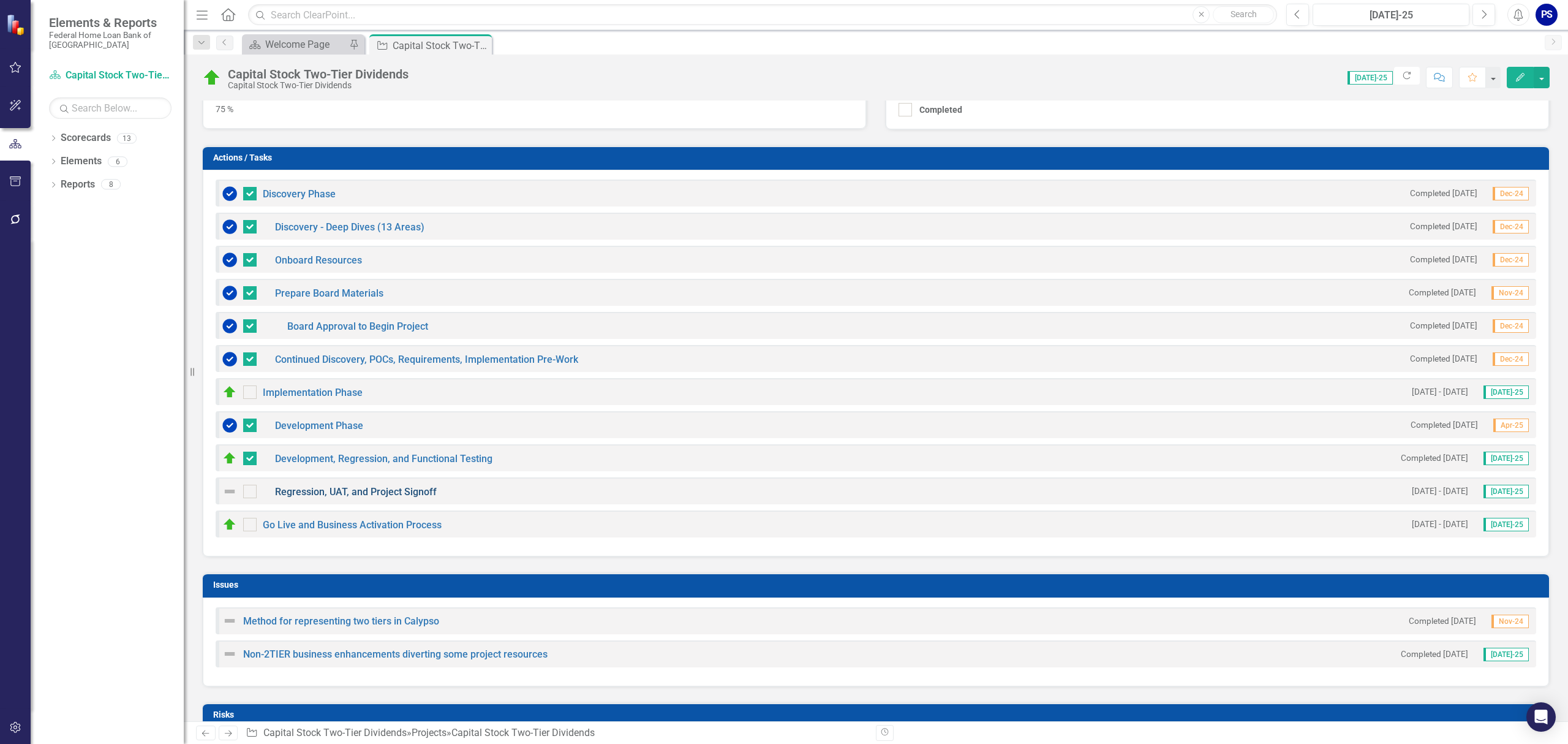
click at [331, 492] on link "Regression, UAT, and Project Signoff" at bounding box center [356, 492] width 162 height 12
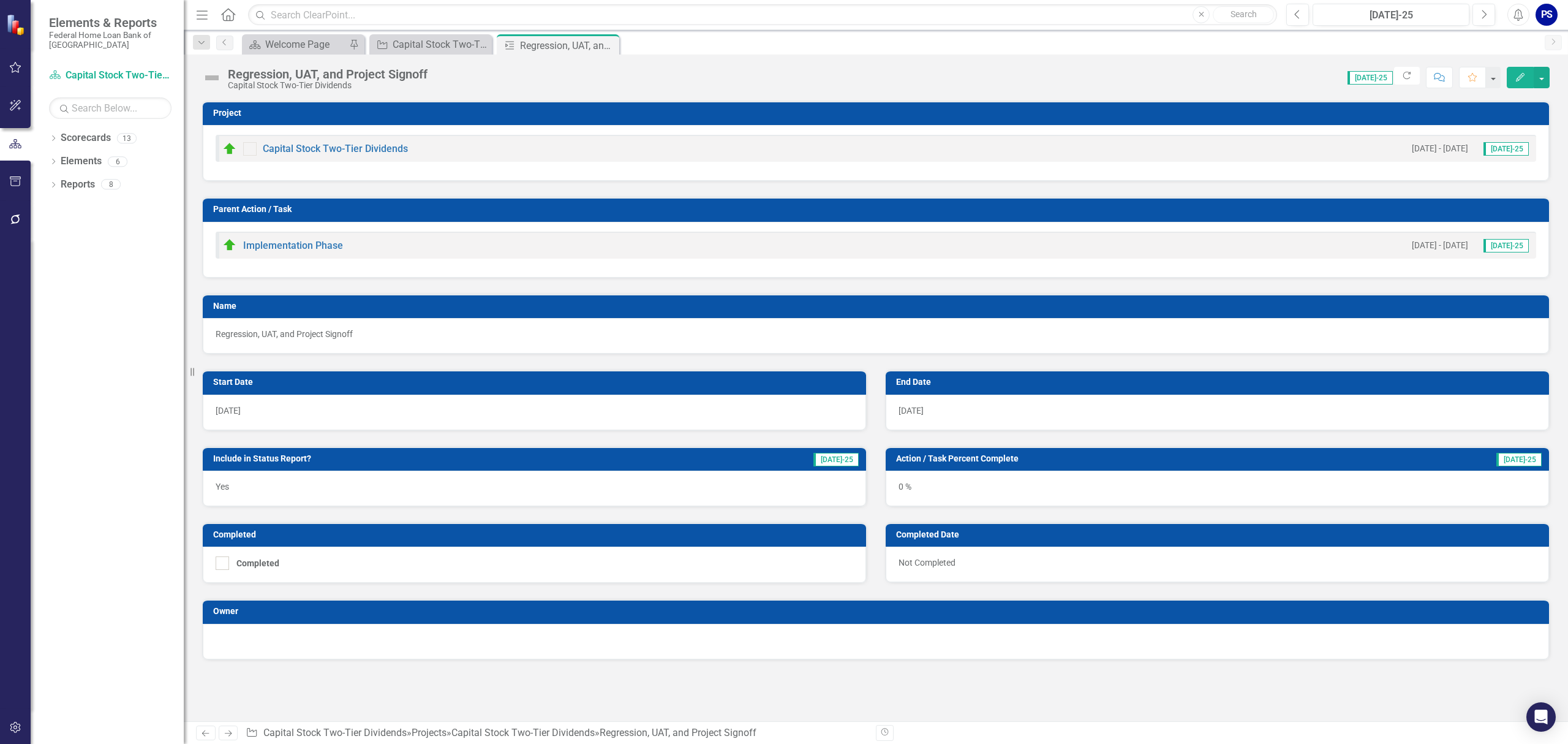
click at [910, 483] on div "0 %" at bounding box center [1218, 488] width 664 height 36
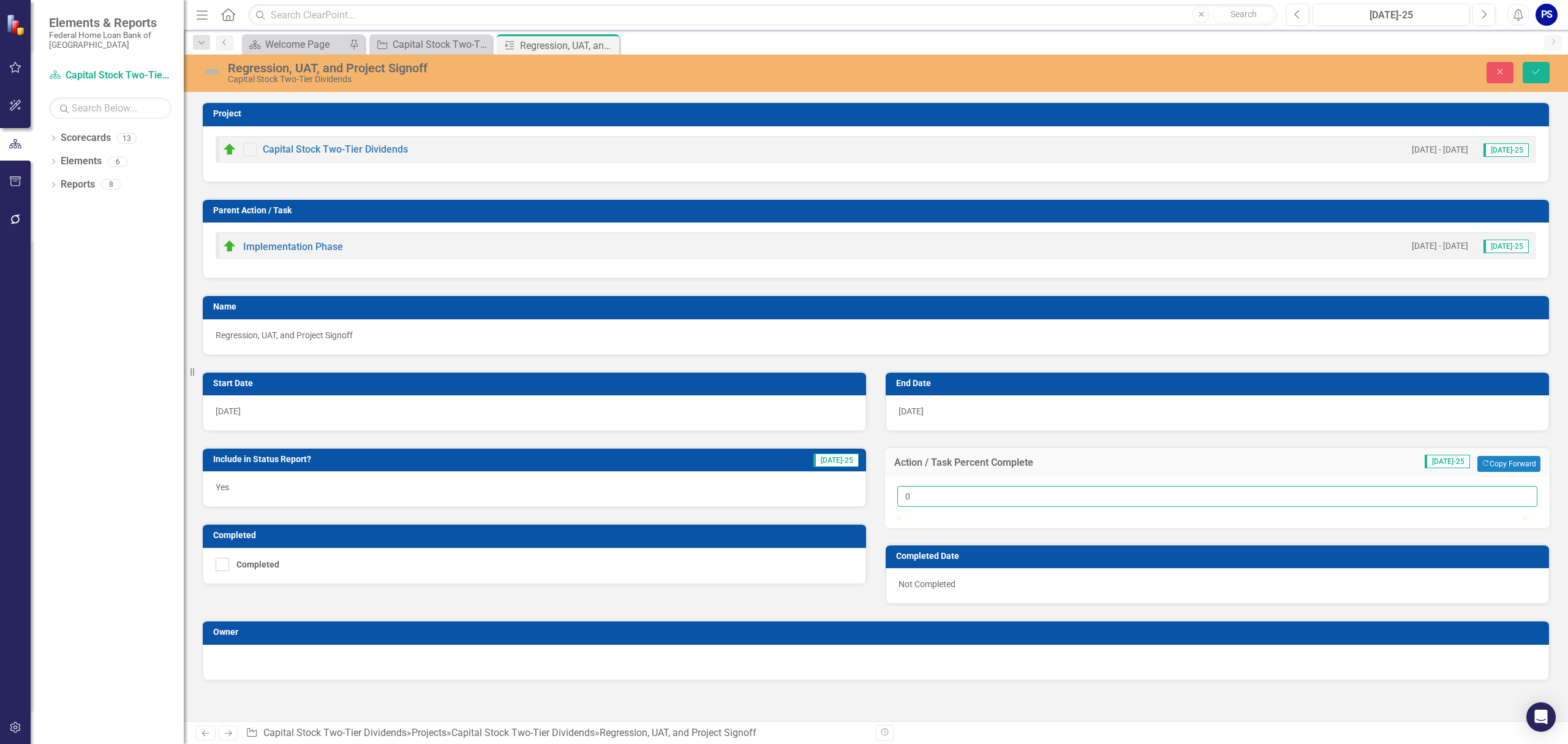
drag, startPoint x: 913, startPoint y: 503, endPoint x: 831, endPoint y: 497, distance: 82.2
click at [831, 497] on div "Start Date [DATE] Include in Status Report? [DATE]-25 Yes Completed Completed E…" at bounding box center [876, 479] width 1366 height 249
type input "25"
click at [1536, 71] on icon "Save" at bounding box center [1535, 71] width 11 height 9
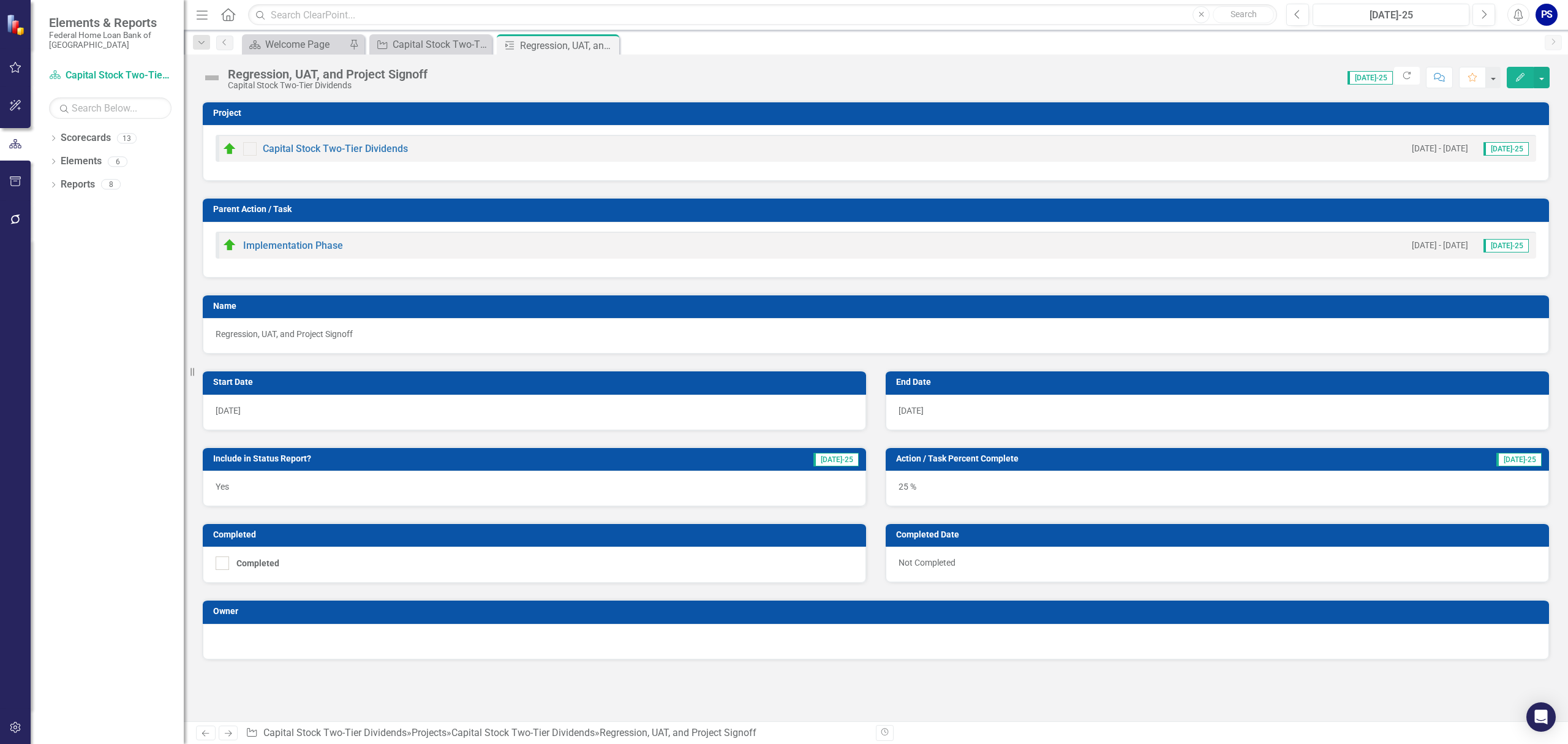
click at [0, 0] on icon "Close" at bounding box center [0, 0] width 0 height 0
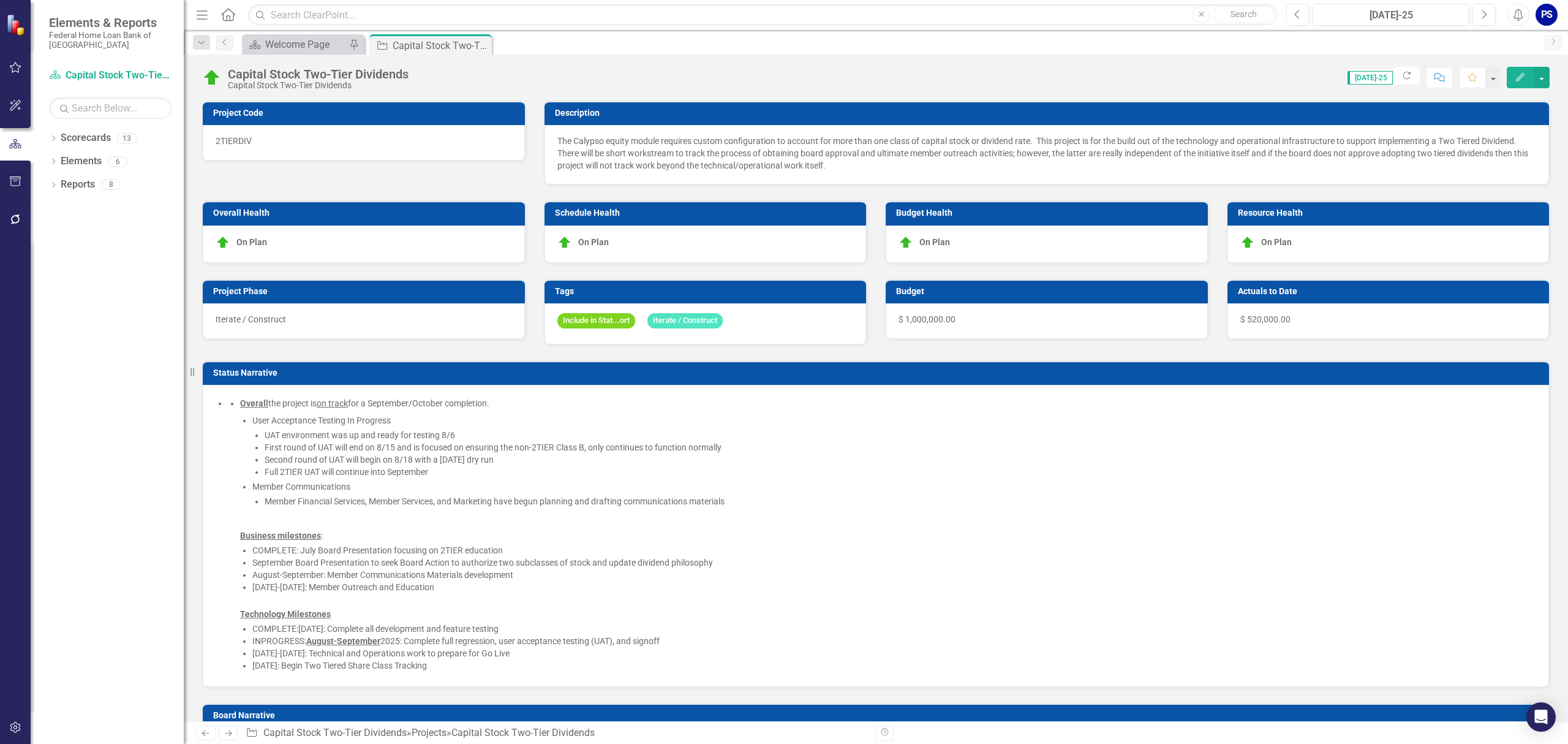
checkbox input "true"
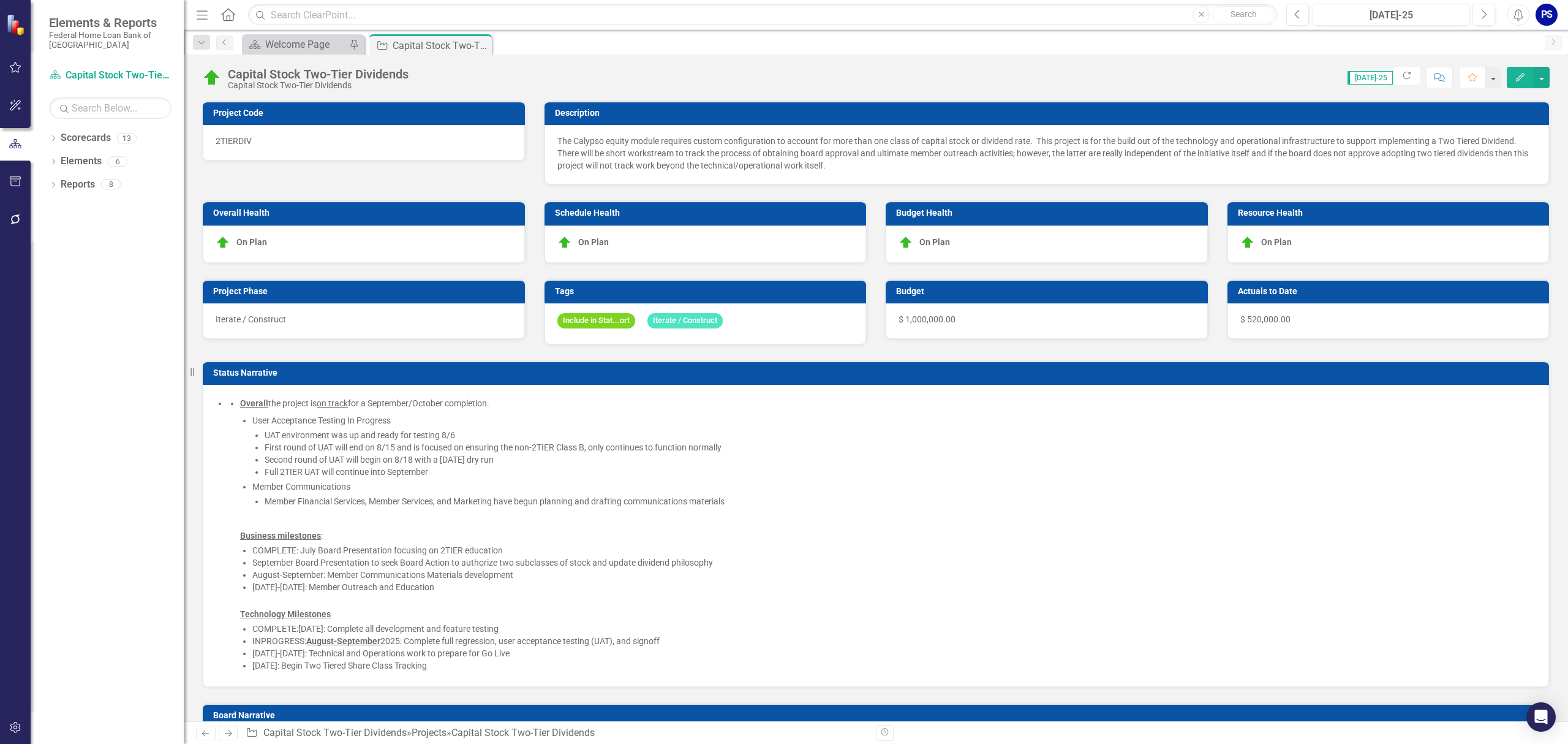
checkbox input "true"
checkbox input "false"
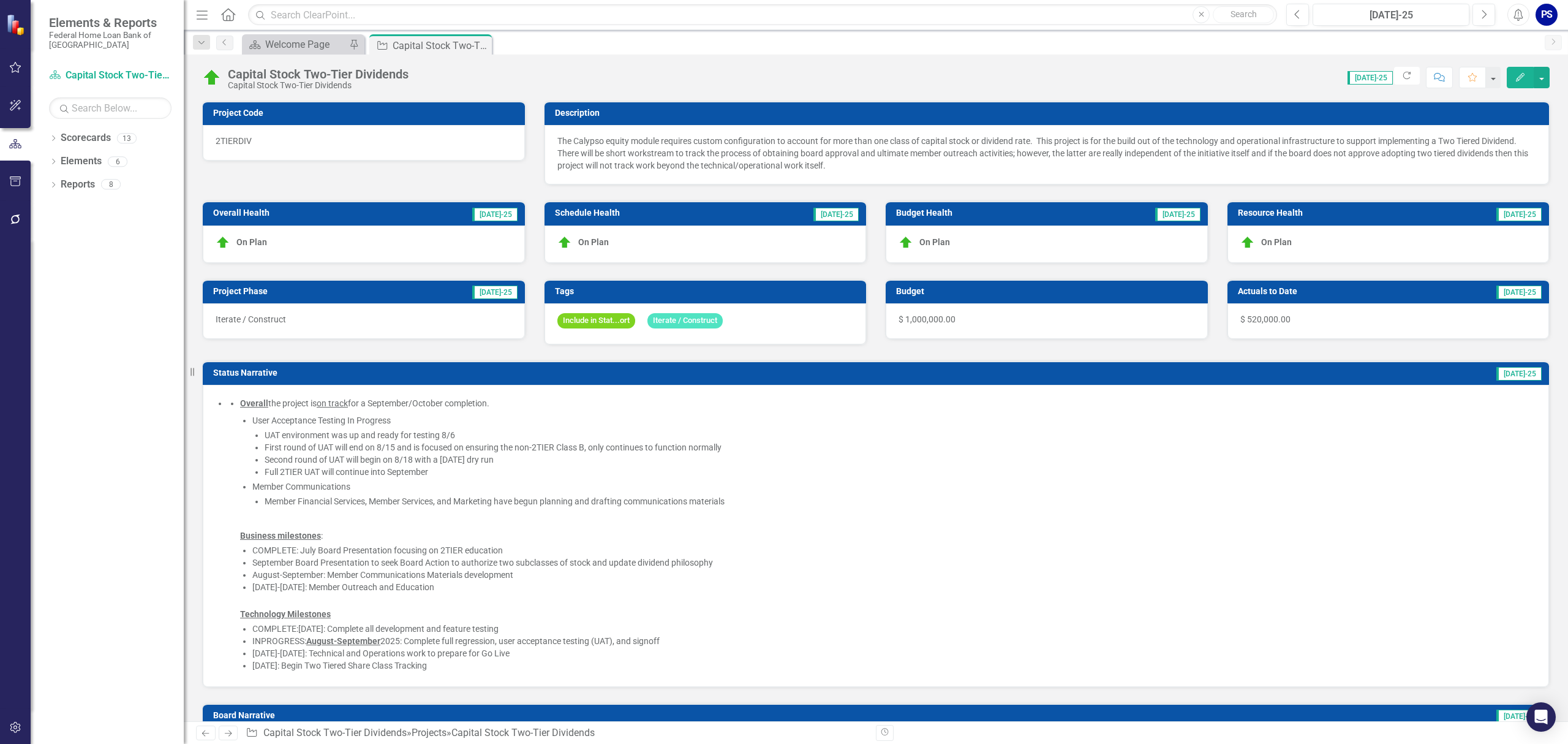
checkbox input "false"
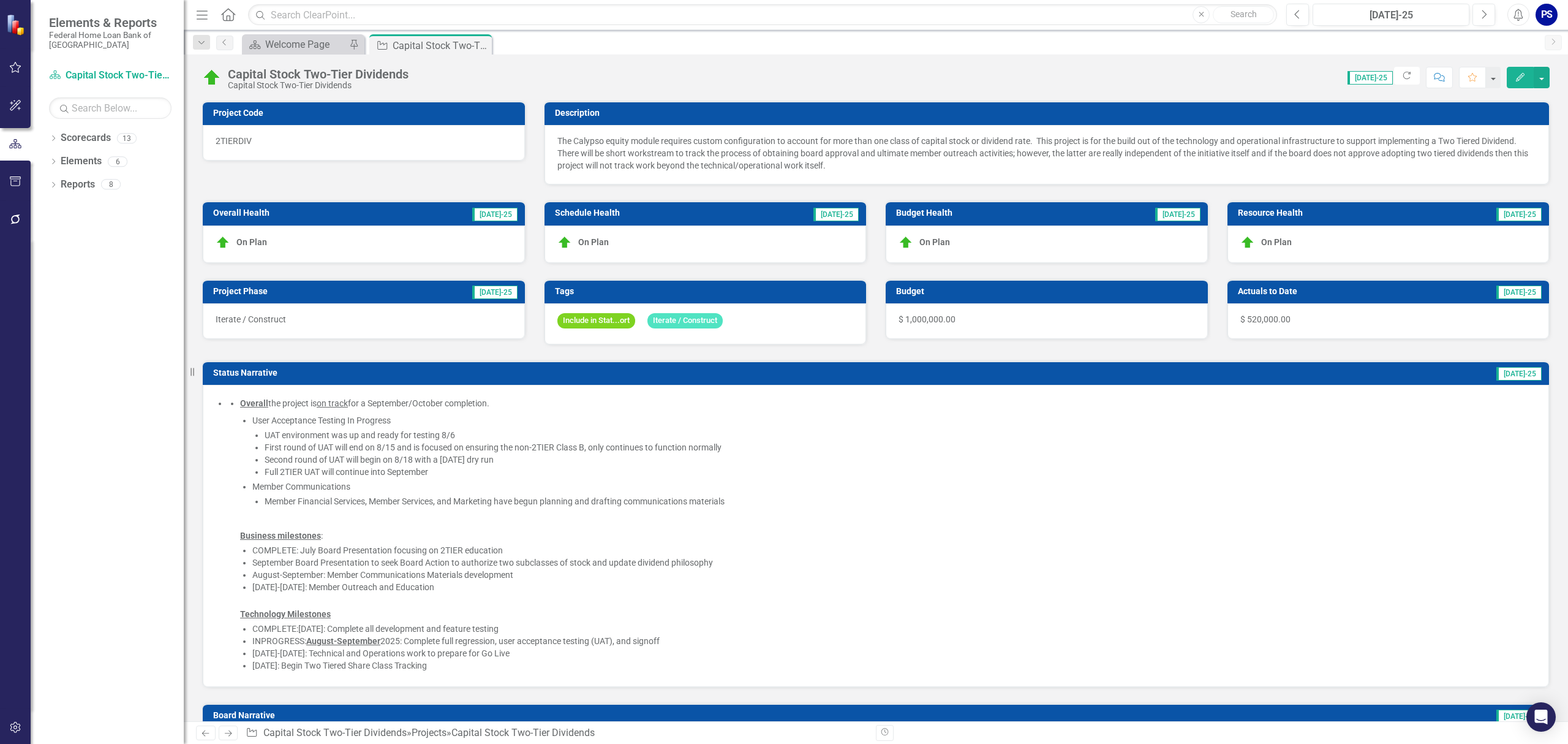
checkbox input "false"
checkbox input "true"
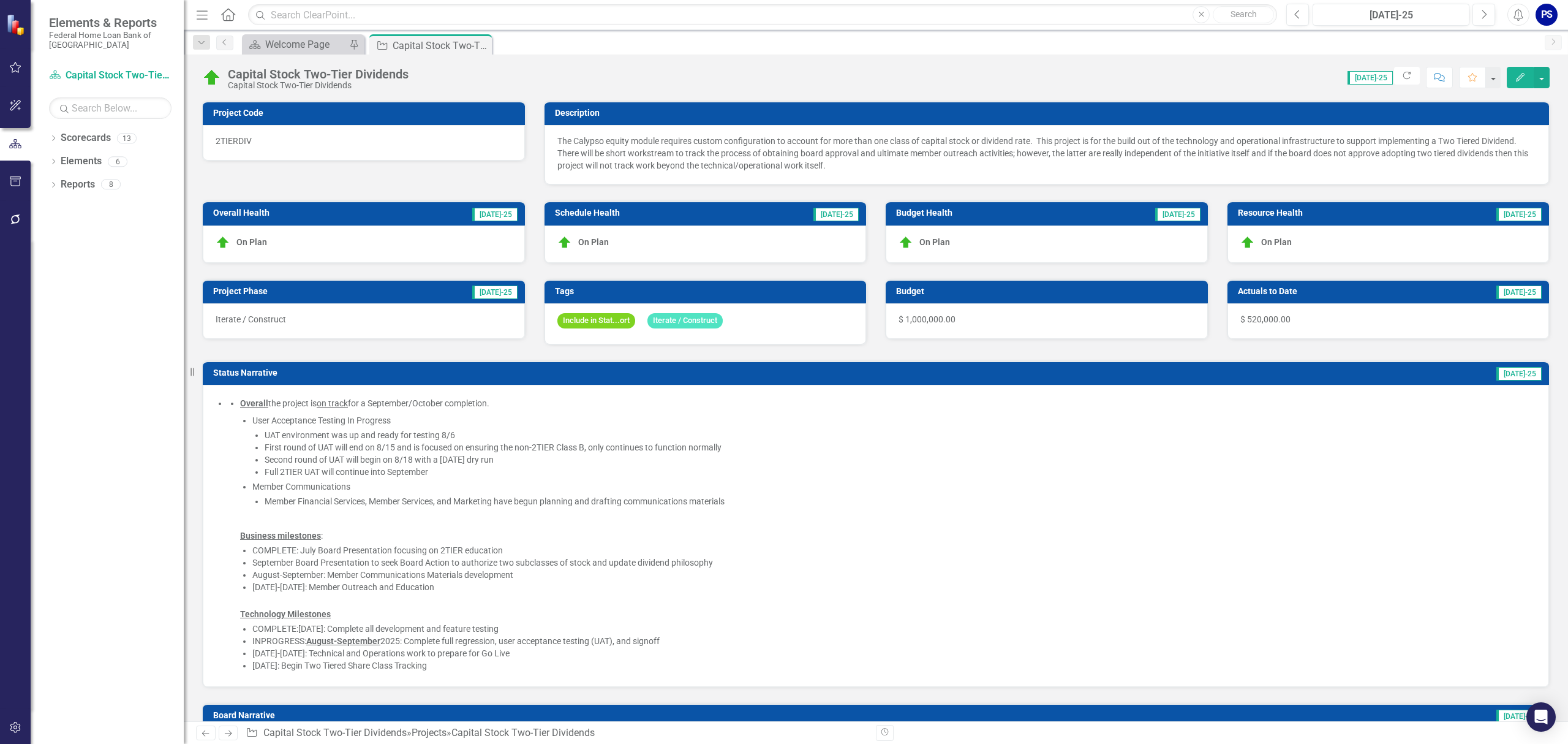
checkbox input "true"
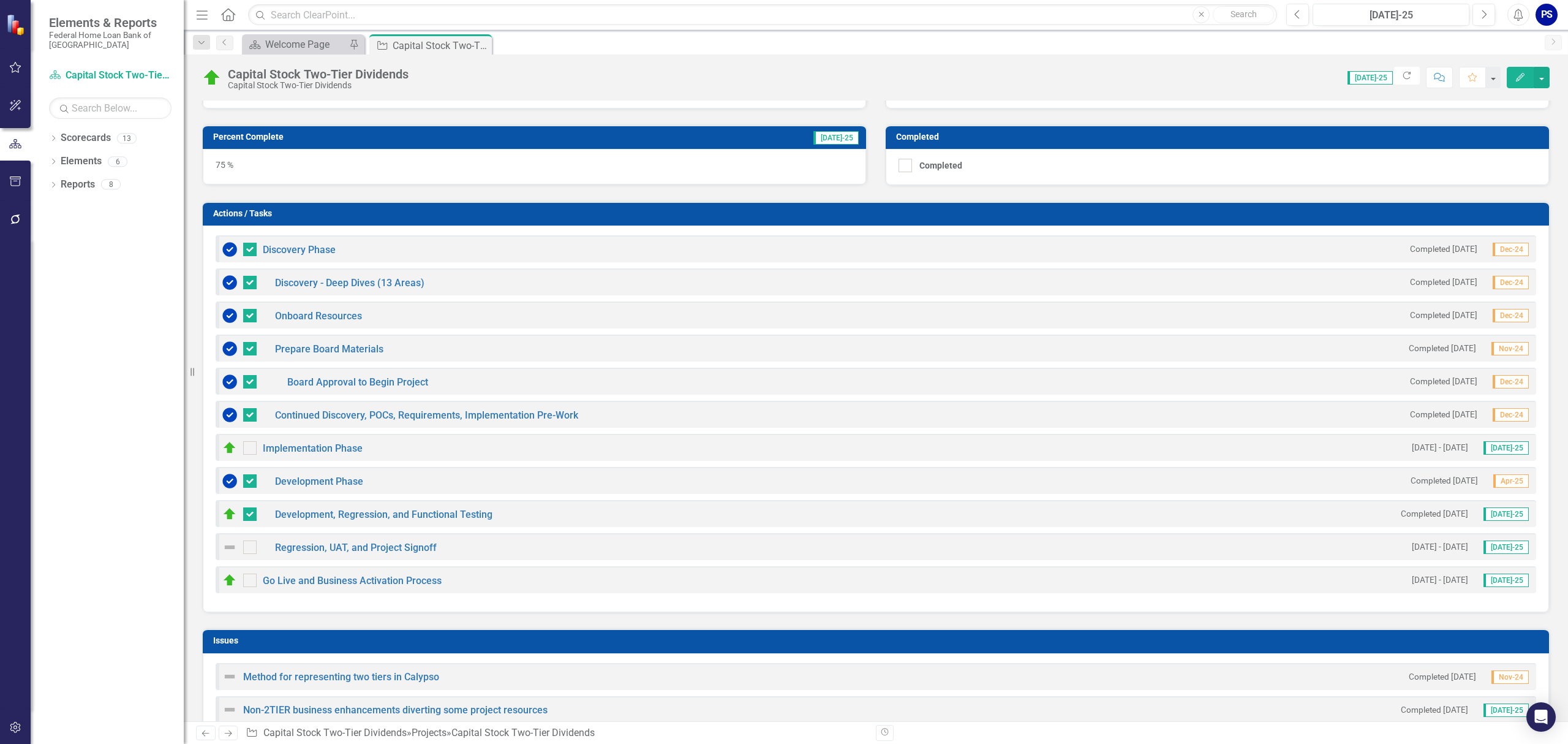
scroll to position [981, 0]
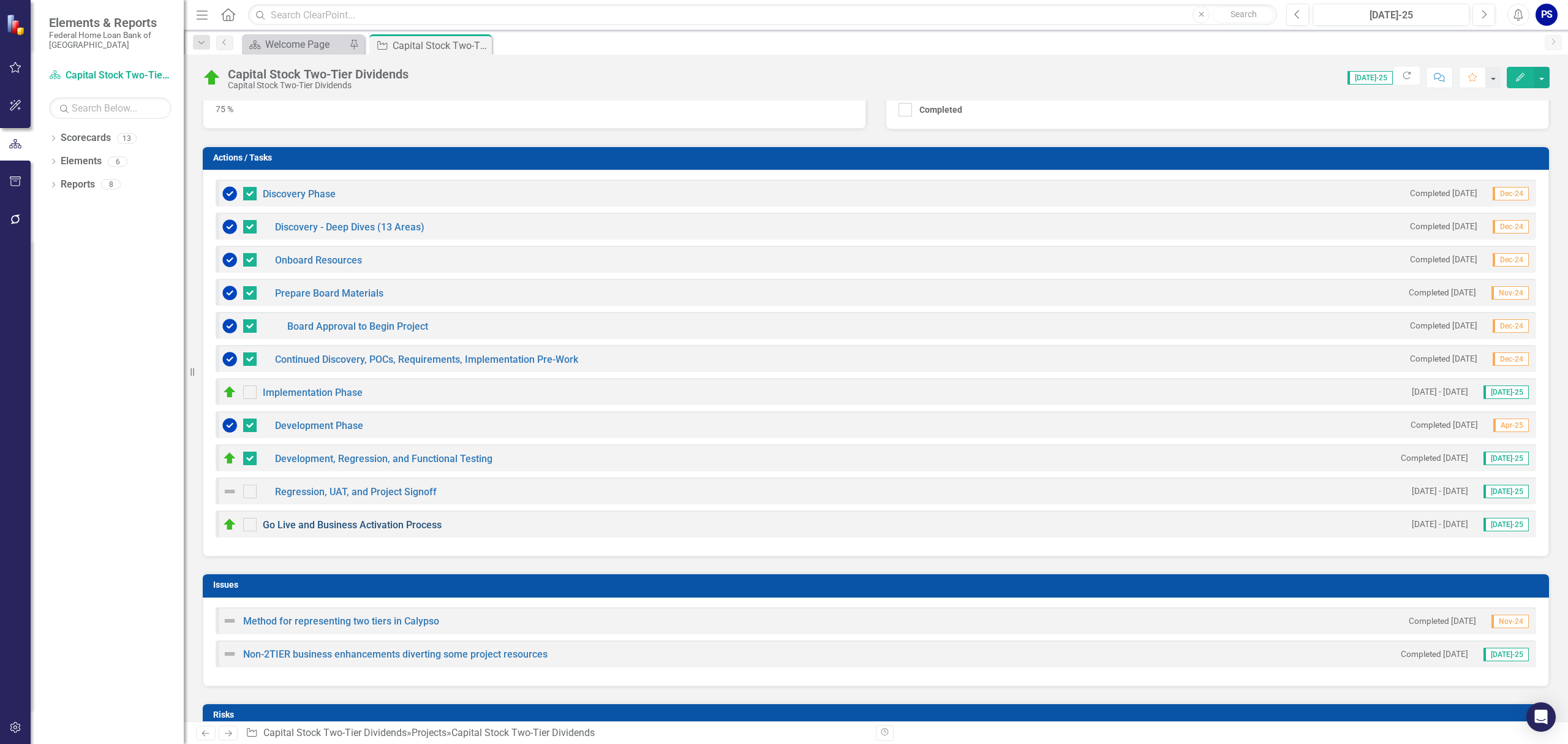
click at [341, 527] on link "Go Live and Business Activation Process" at bounding box center [352, 525] width 179 height 12
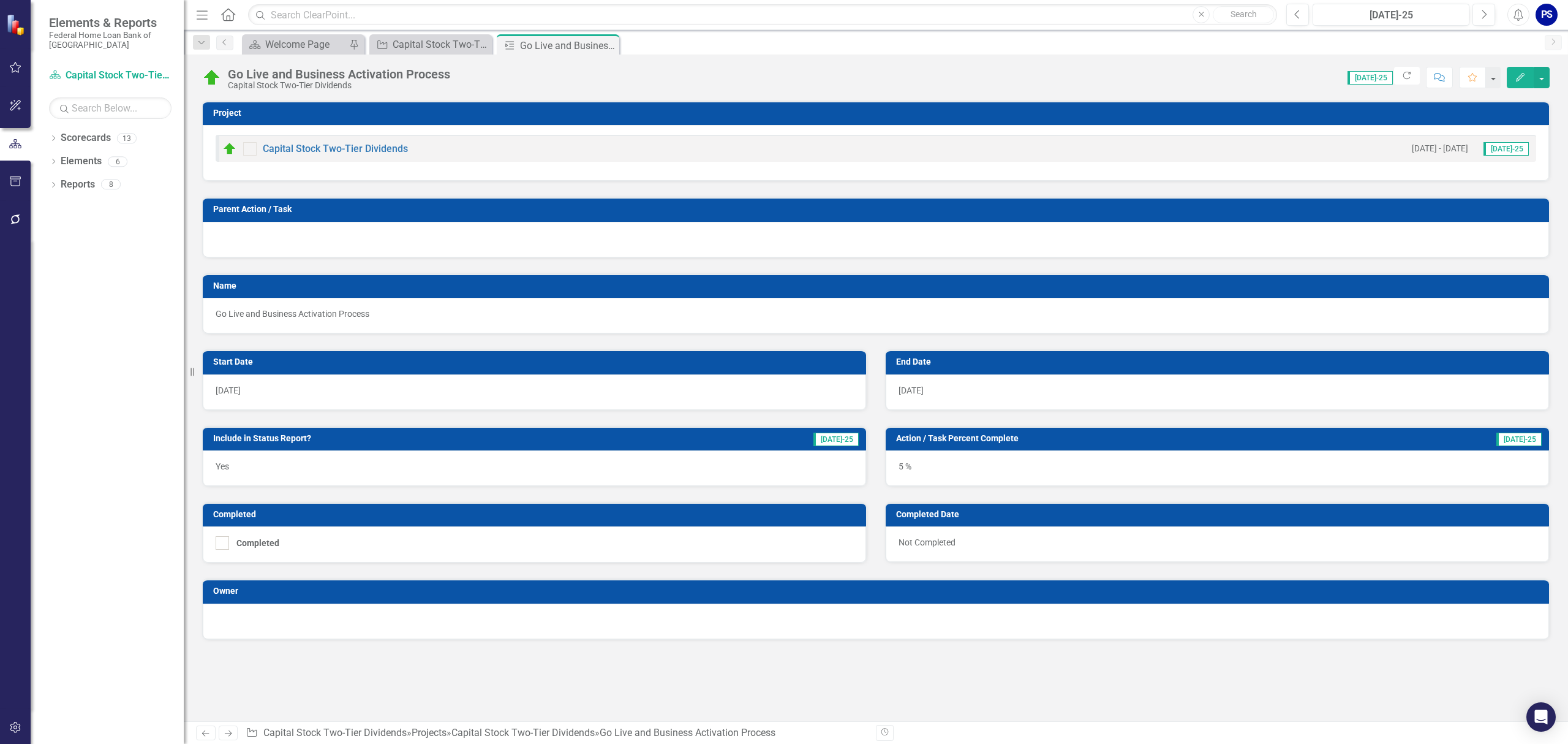
click at [942, 464] on div "5 %" at bounding box center [1218, 468] width 664 height 36
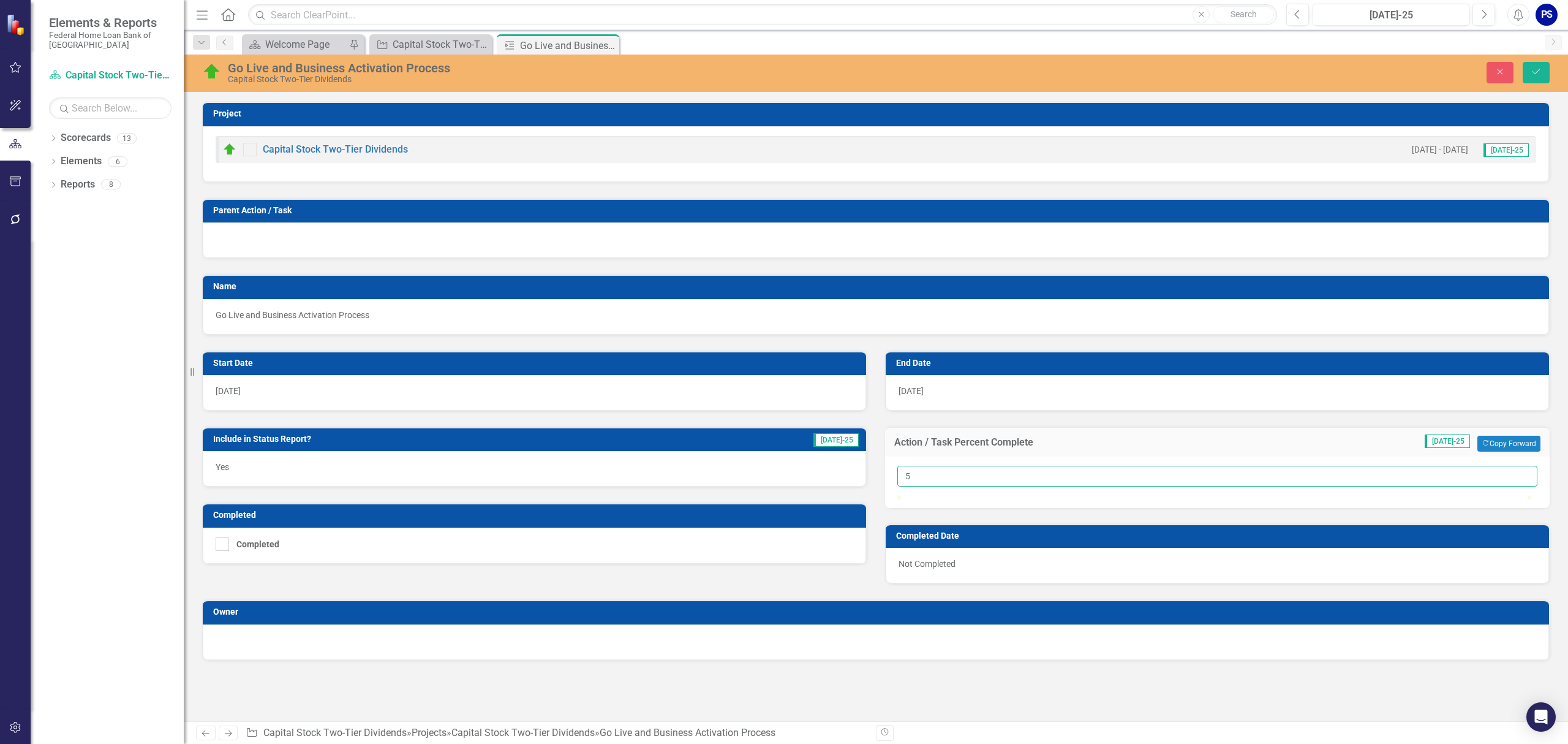
drag, startPoint x: 932, startPoint y: 479, endPoint x: 859, endPoint y: 478, distance: 73.0
click at [859, 478] on div "Start Date [DATE] Include in Status Report? [DATE]-25 Yes Completed Completed E…" at bounding box center [876, 459] width 1366 height 249
type input "25"
click at [1534, 73] on icon "submit" at bounding box center [1536, 71] width 8 height 5
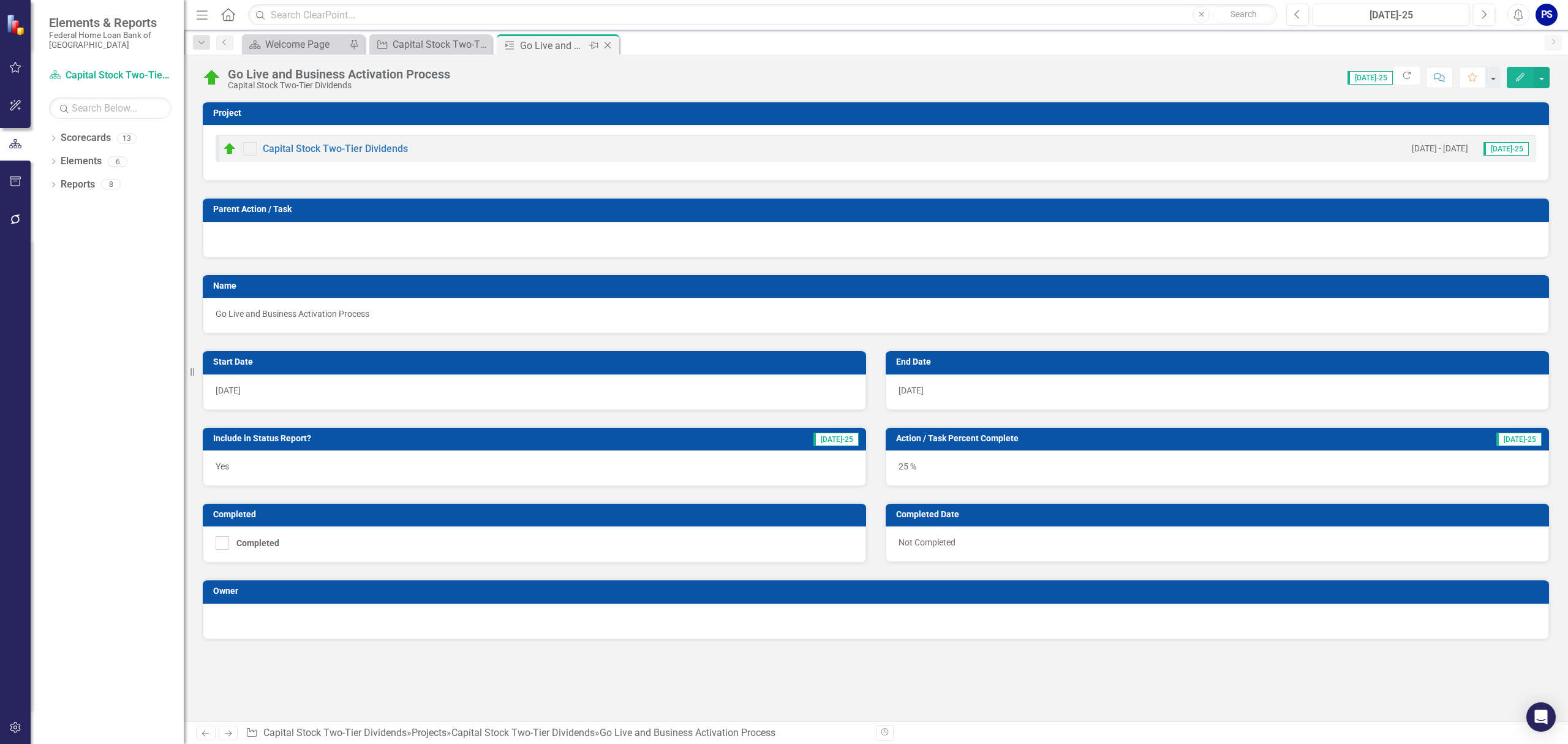
click at [606, 41] on icon "Close" at bounding box center [607, 45] width 13 height 10
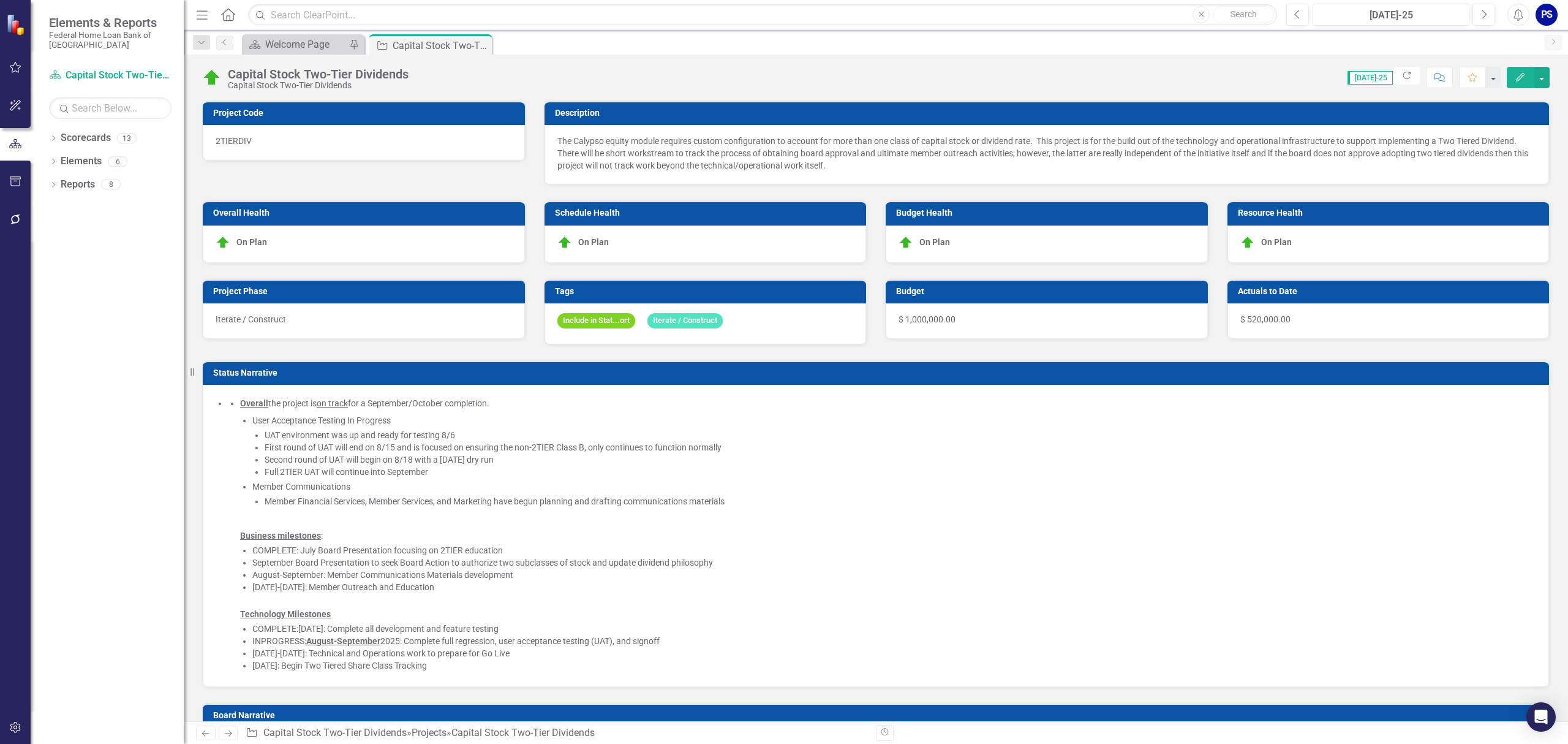
checkbox input "false"
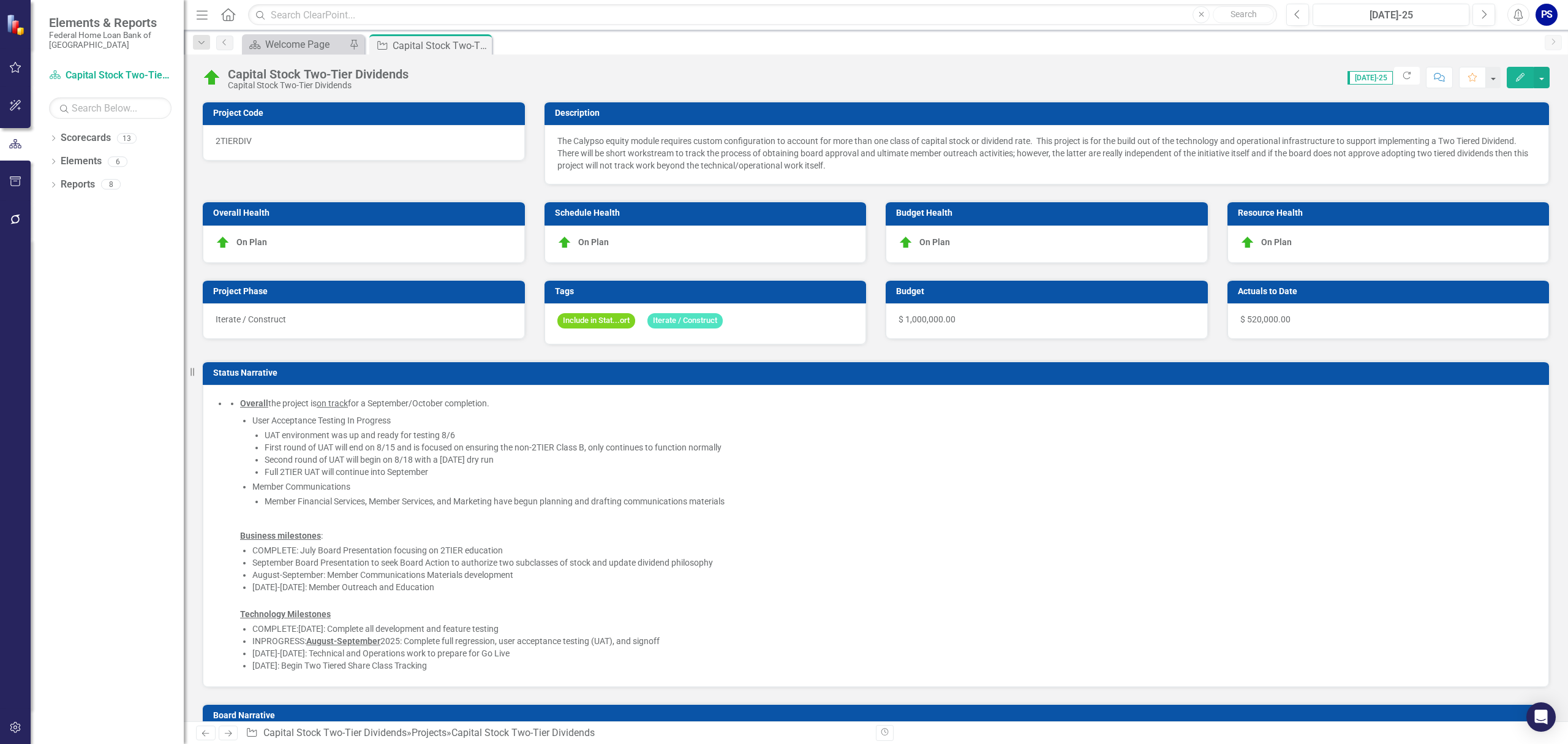
checkbox input "false"
checkbox input "true"
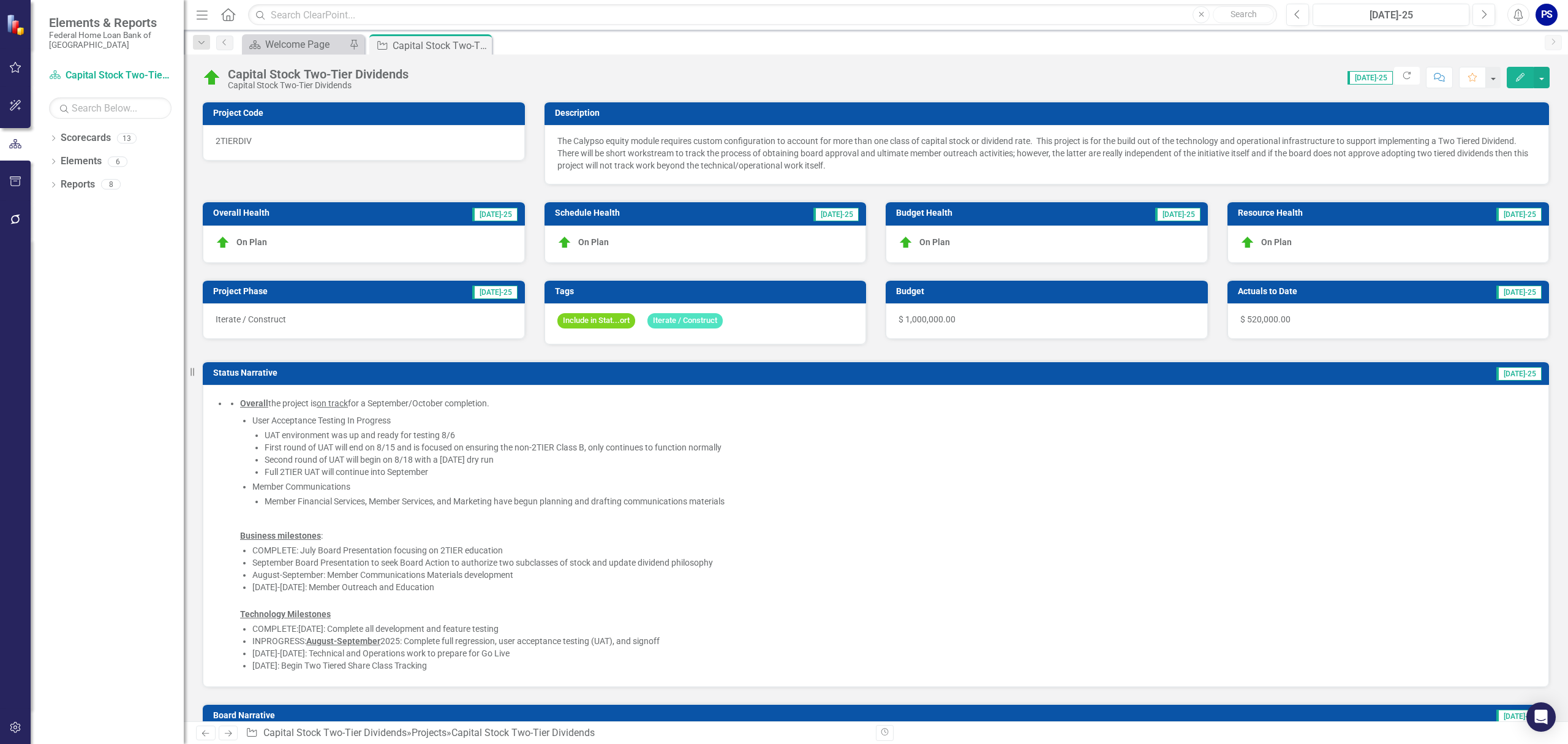
checkbox input "true"
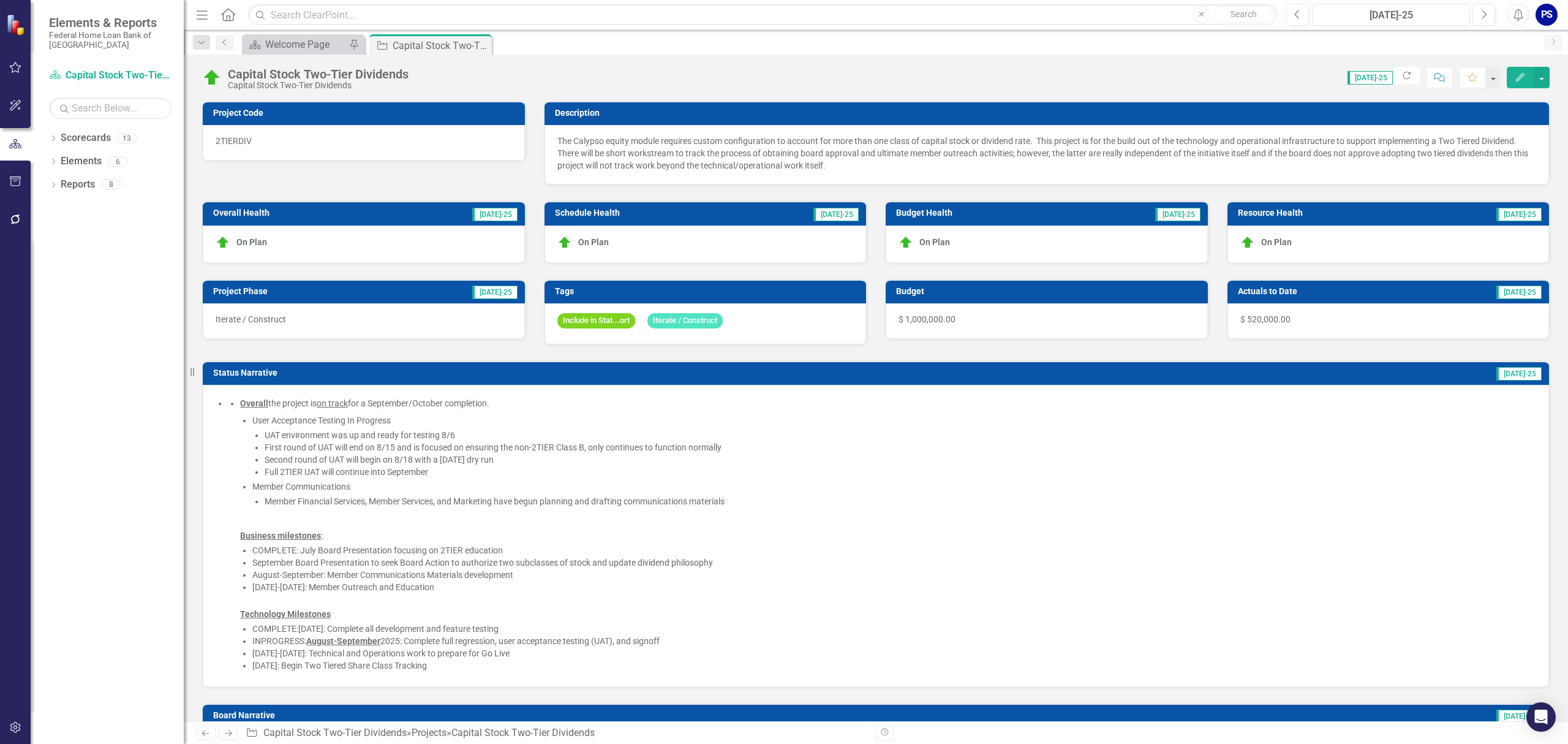
checkbox input "true"
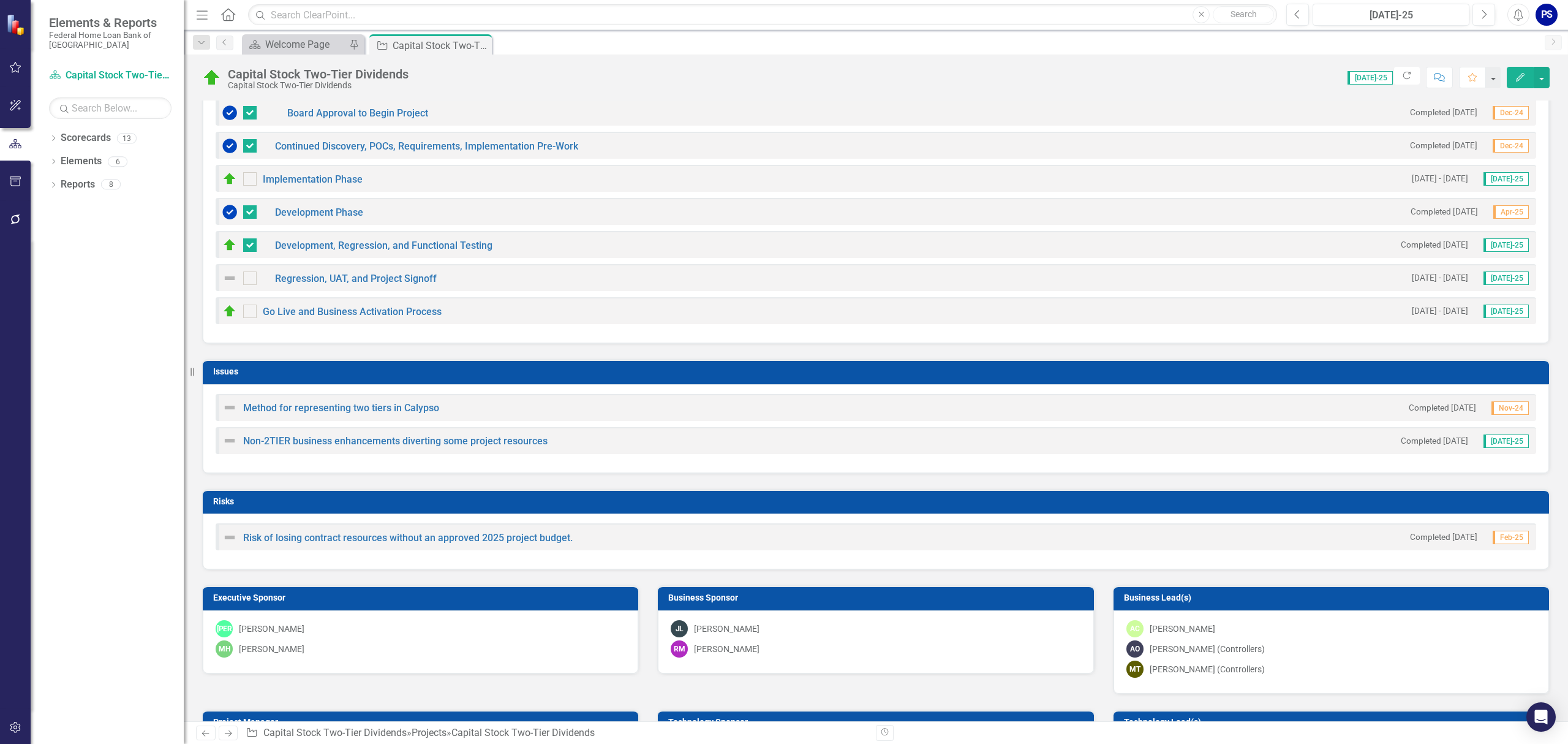
scroll to position [1225, 0]
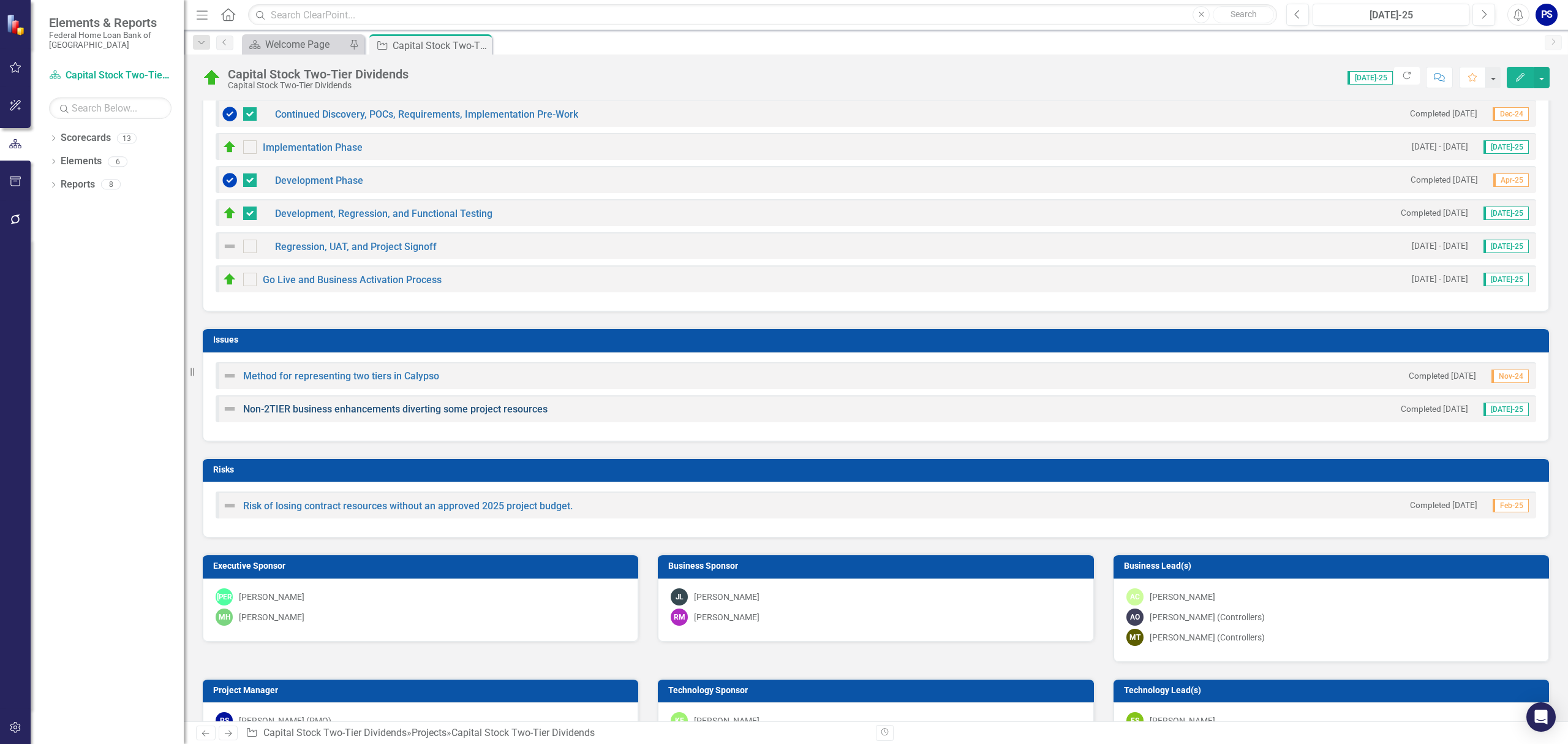
click at [330, 411] on link "Non-2TIER business enhancements diverting some project resources" at bounding box center [395, 409] width 304 height 12
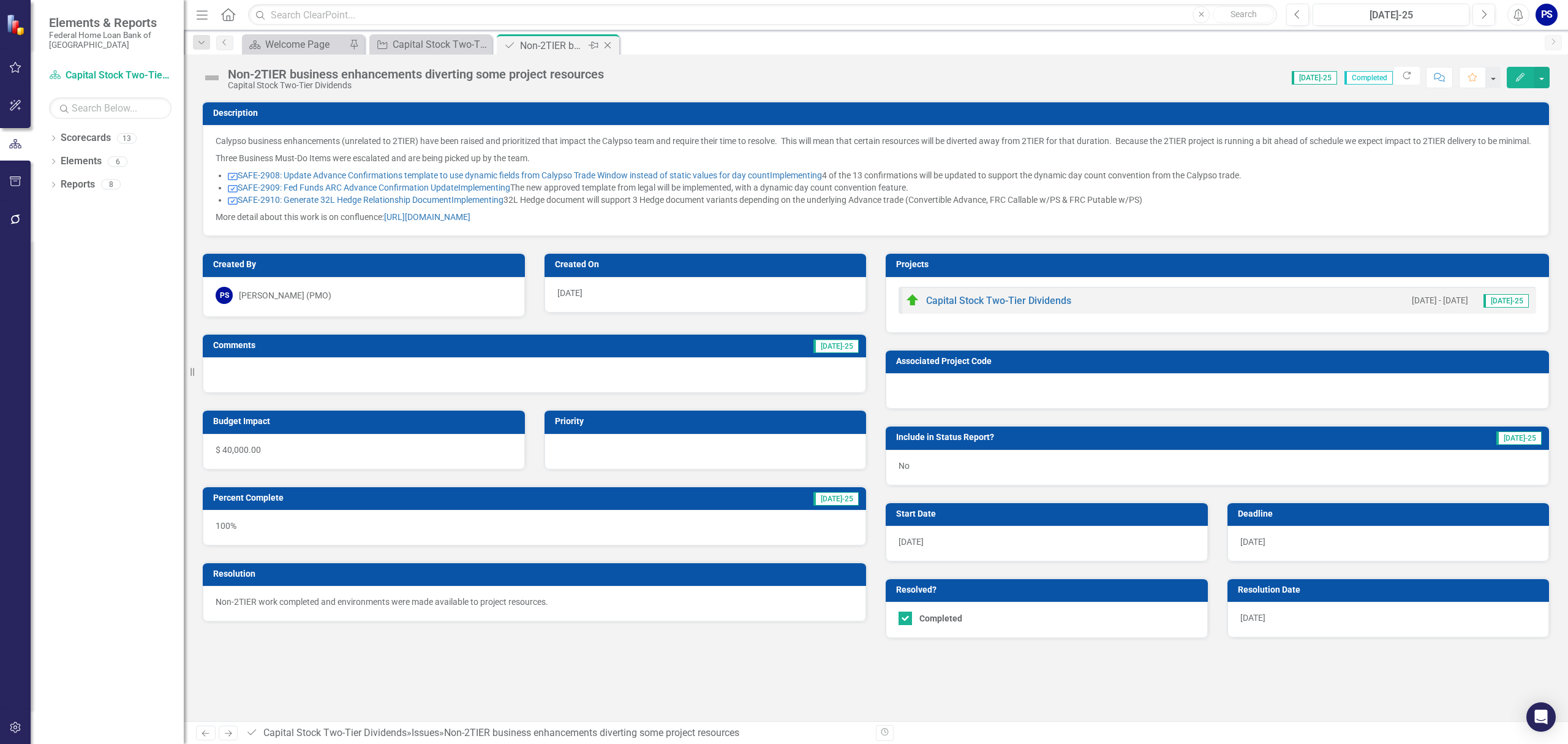
click at [608, 45] on icon "Close" at bounding box center [607, 45] width 13 height 10
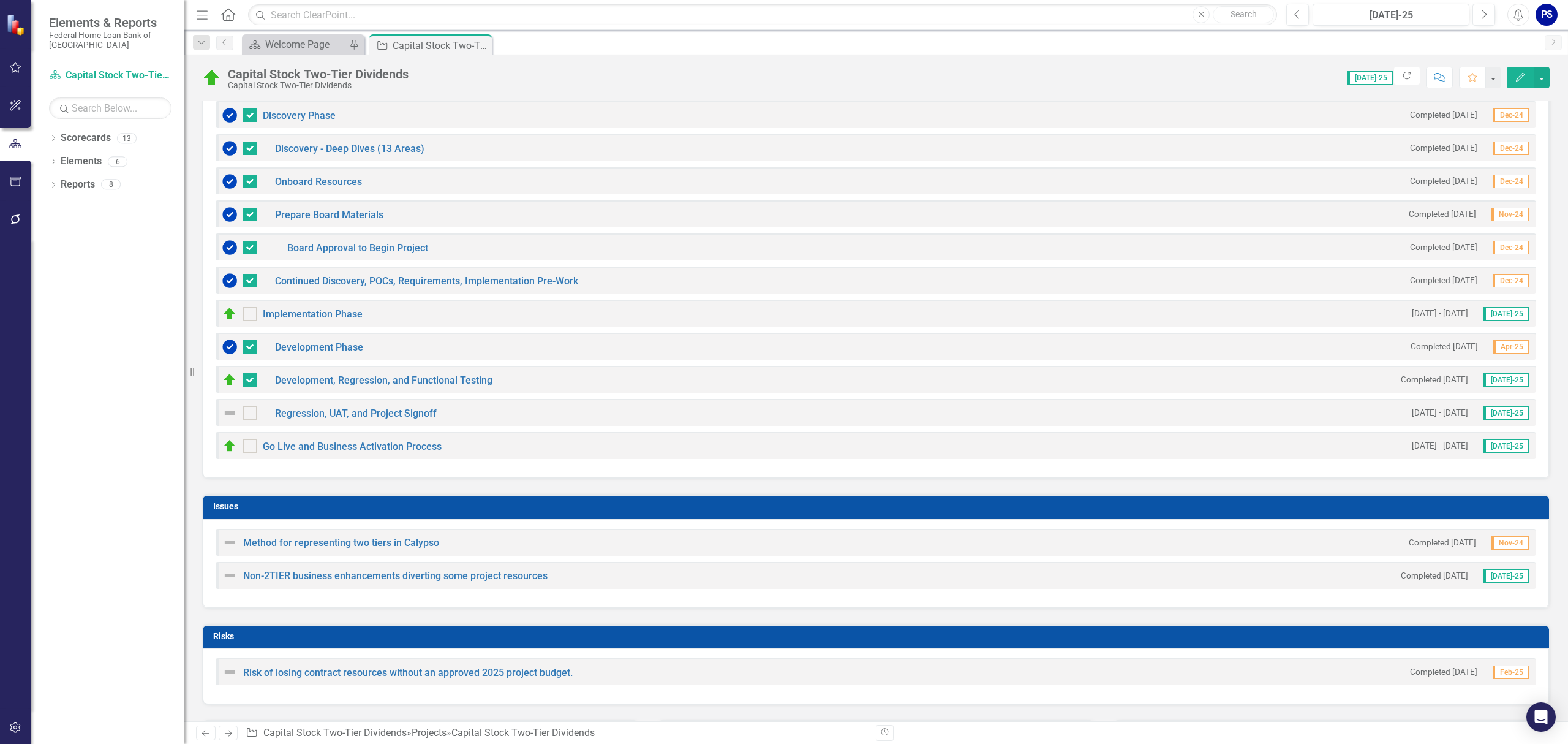
scroll to position [1062, 0]
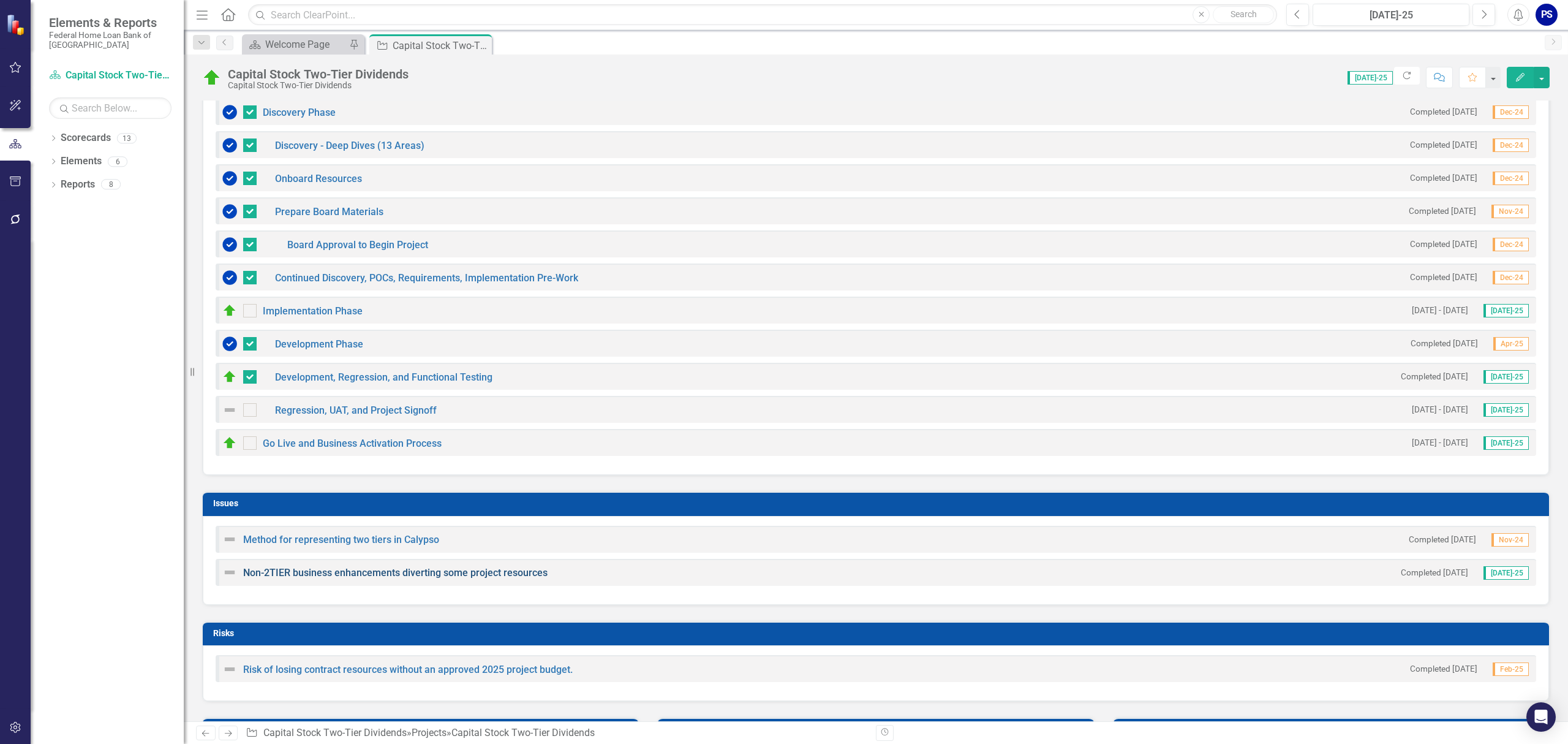
click at [474, 575] on link "Non-2TIER business enhancements diverting some project resources" at bounding box center [395, 573] width 304 height 12
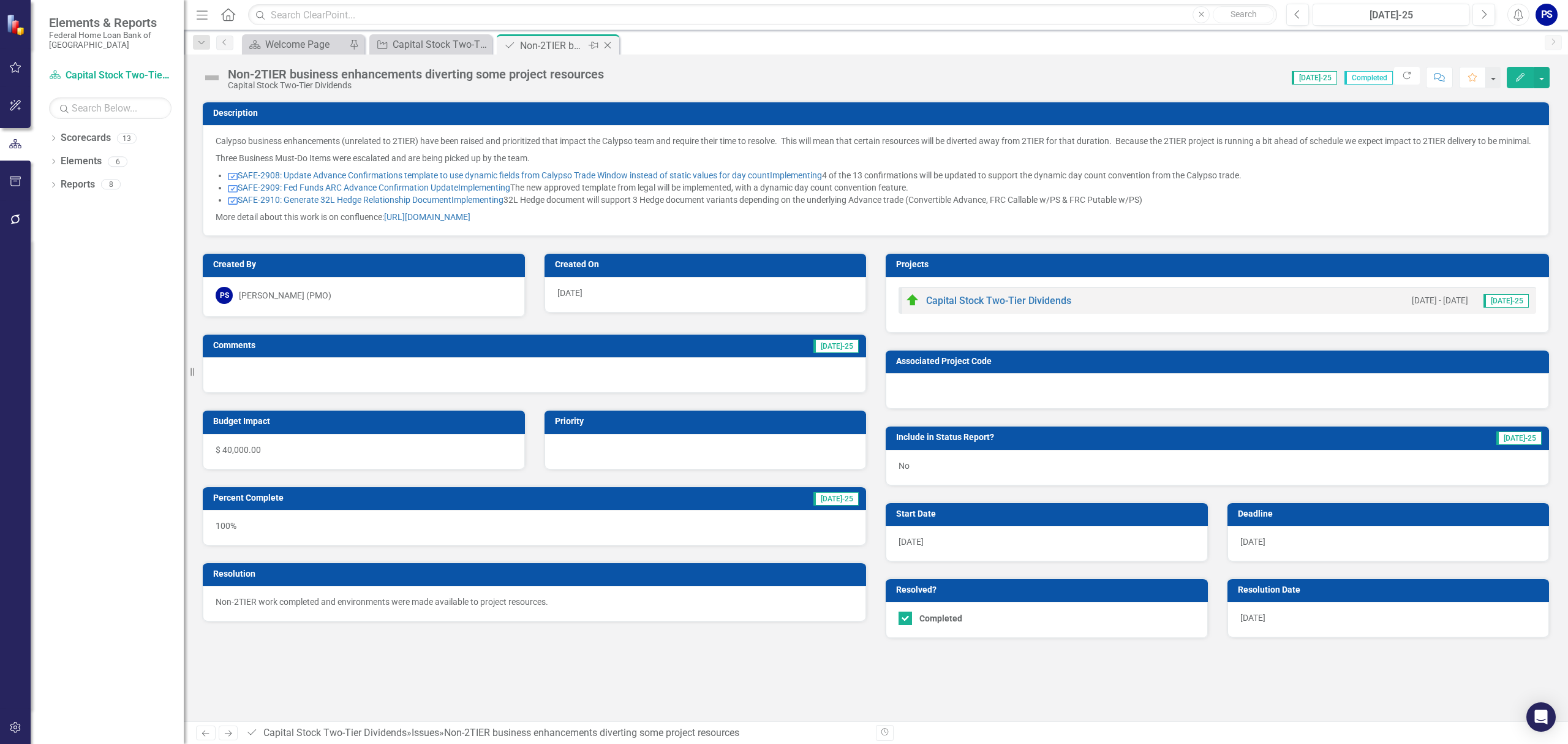
click at [608, 43] on icon "Close" at bounding box center [607, 45] width 13 height 10
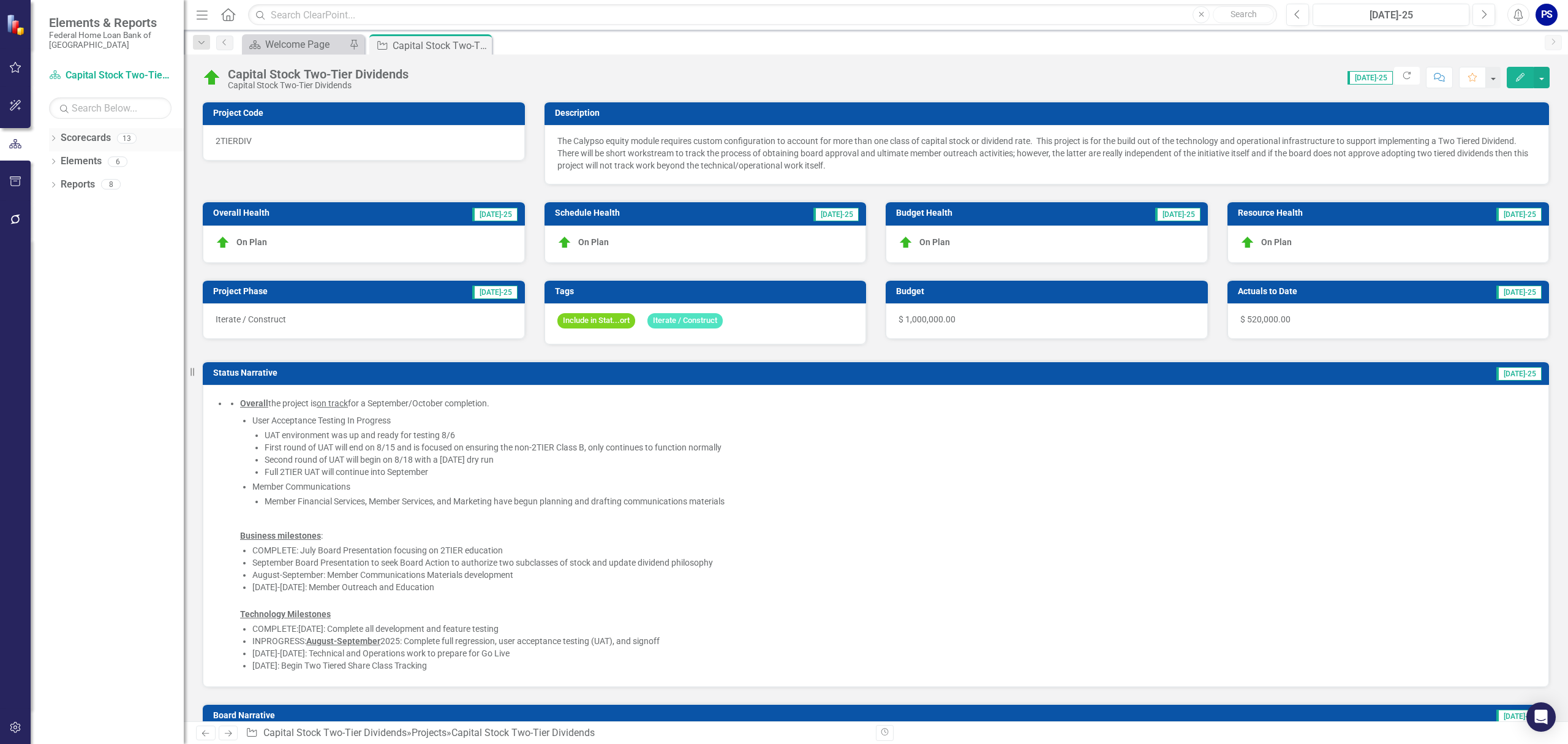
click at [52, 135] on div "Dropdown" at bounding box center [53, 140] width 9 height 11
click at [46, 206] on icon "Dropdown" at bounding box center [41, 207] width 10 height 8
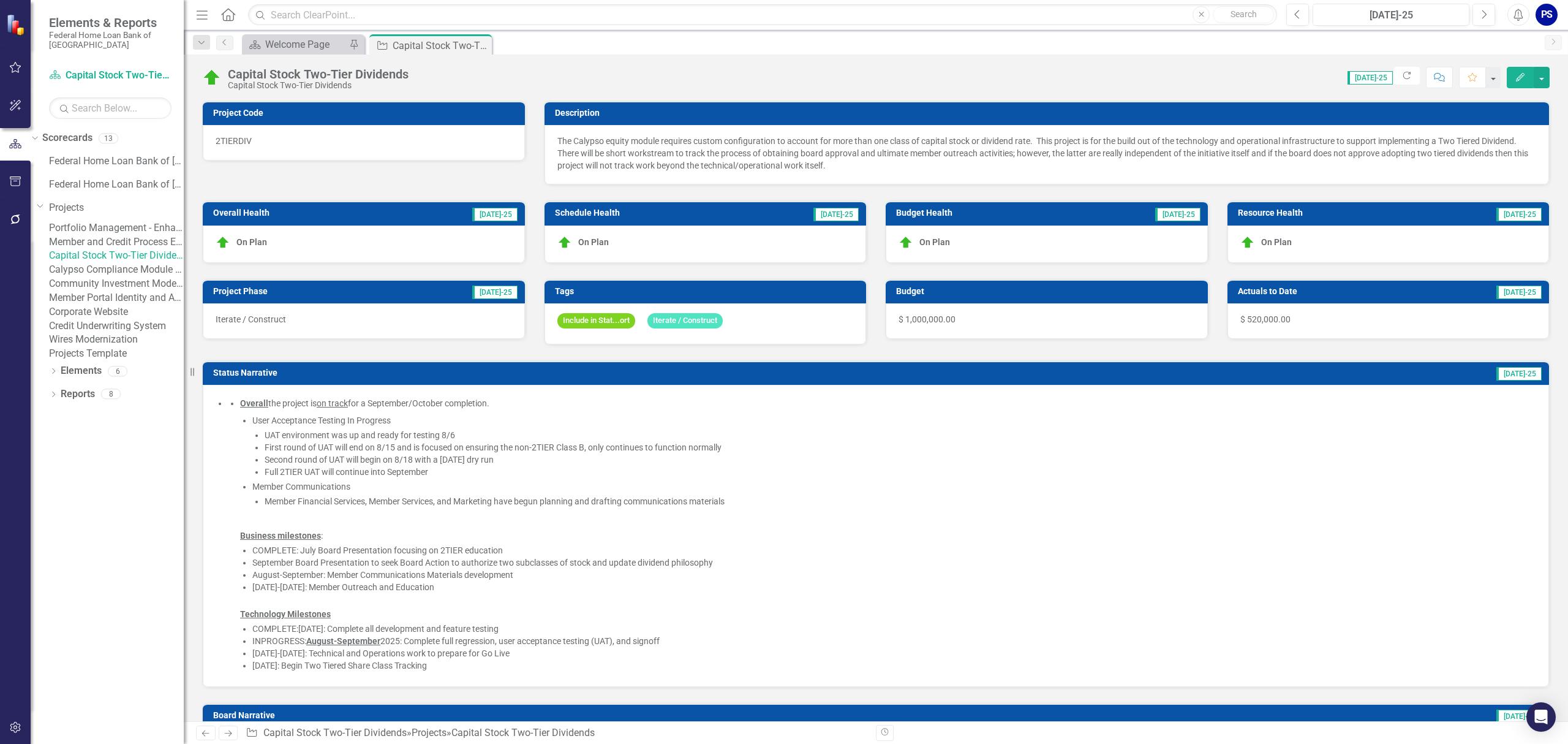
click at [111, 263] on link "Capital Stock Two-Tier Dividends" at bounding box center [116, 255] width 135 height 14
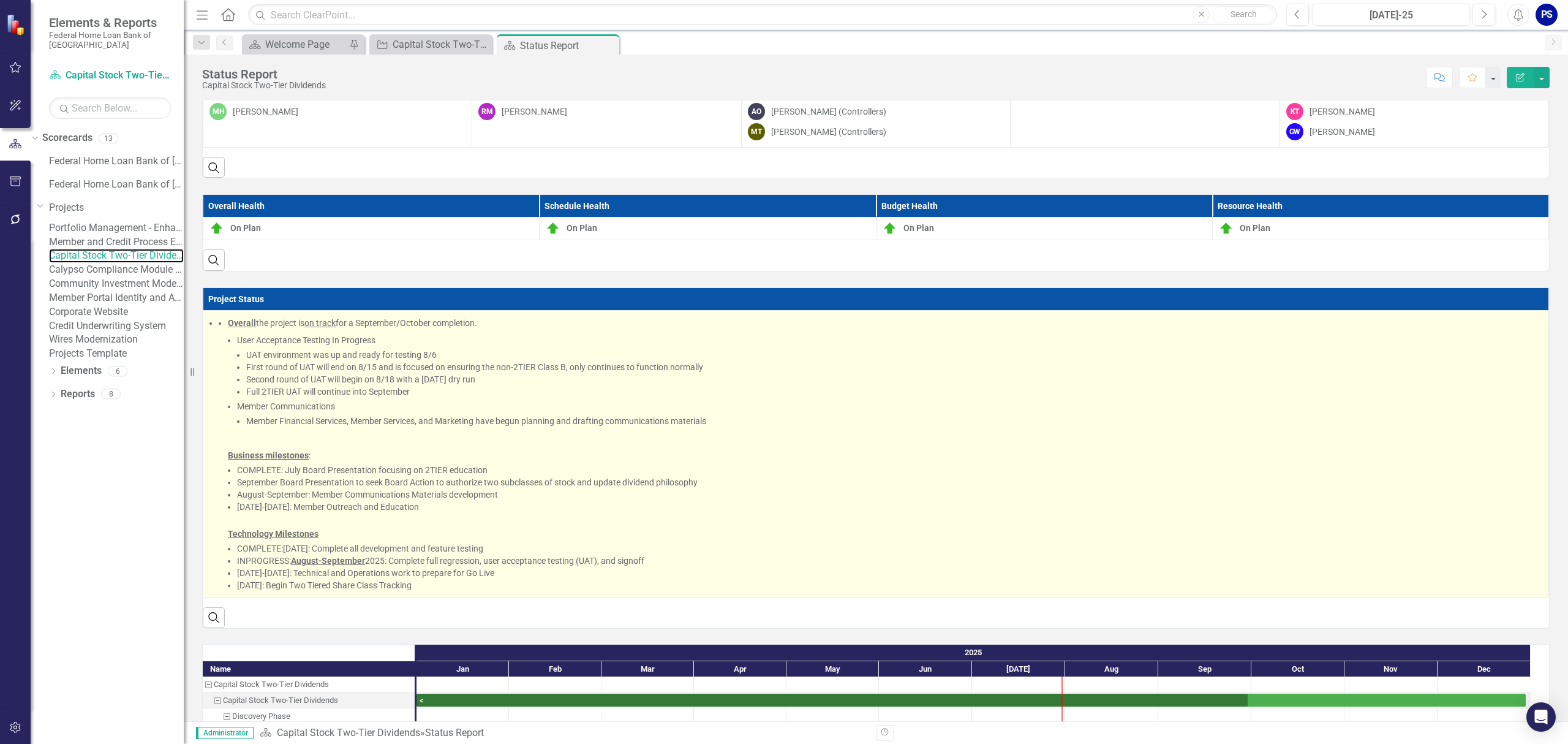
scroll to position [133, 0]
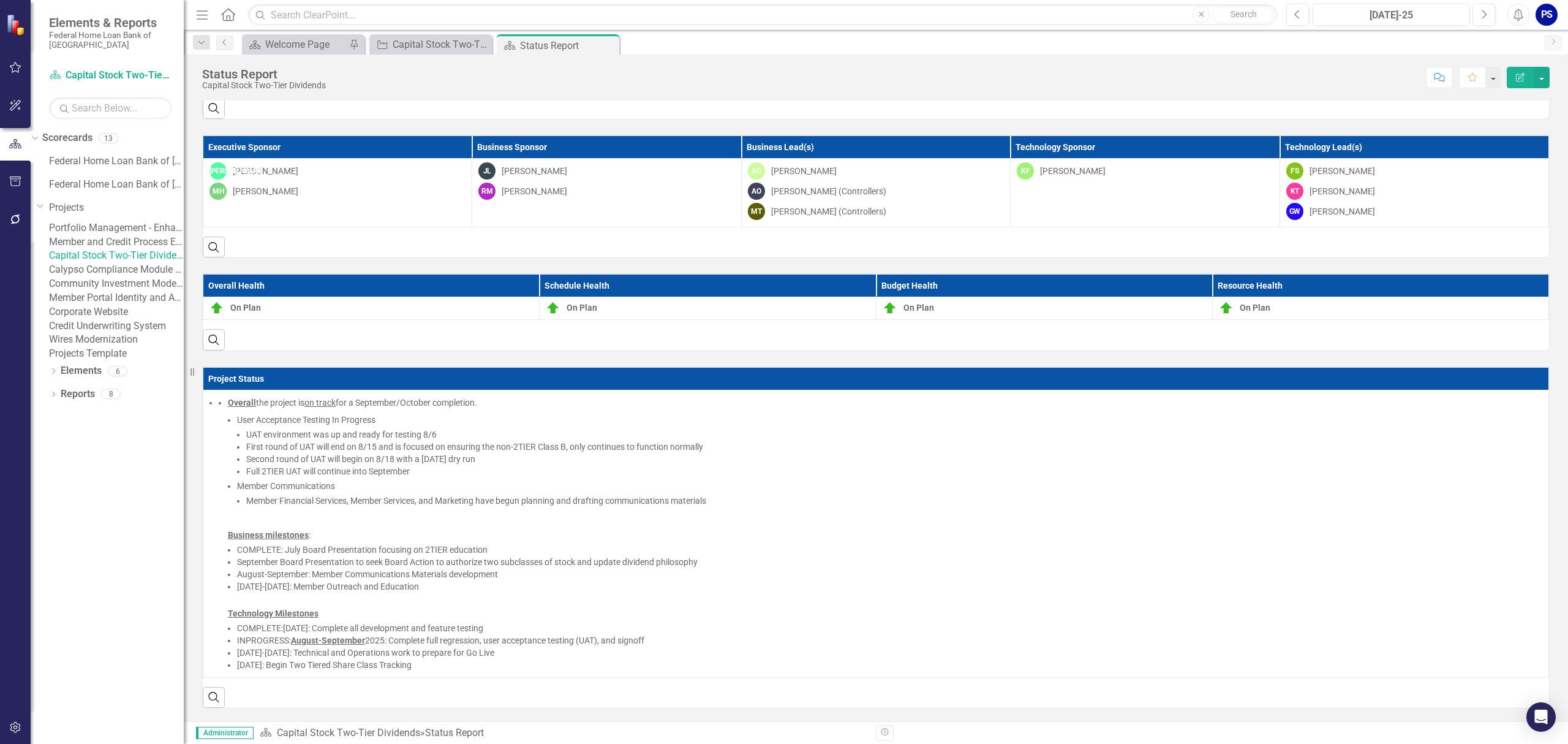
click at [109, 277] on link "Calypso Compliance Module Upgrade (from ERS)" at bounding box center [116, 269] width 135 height 14
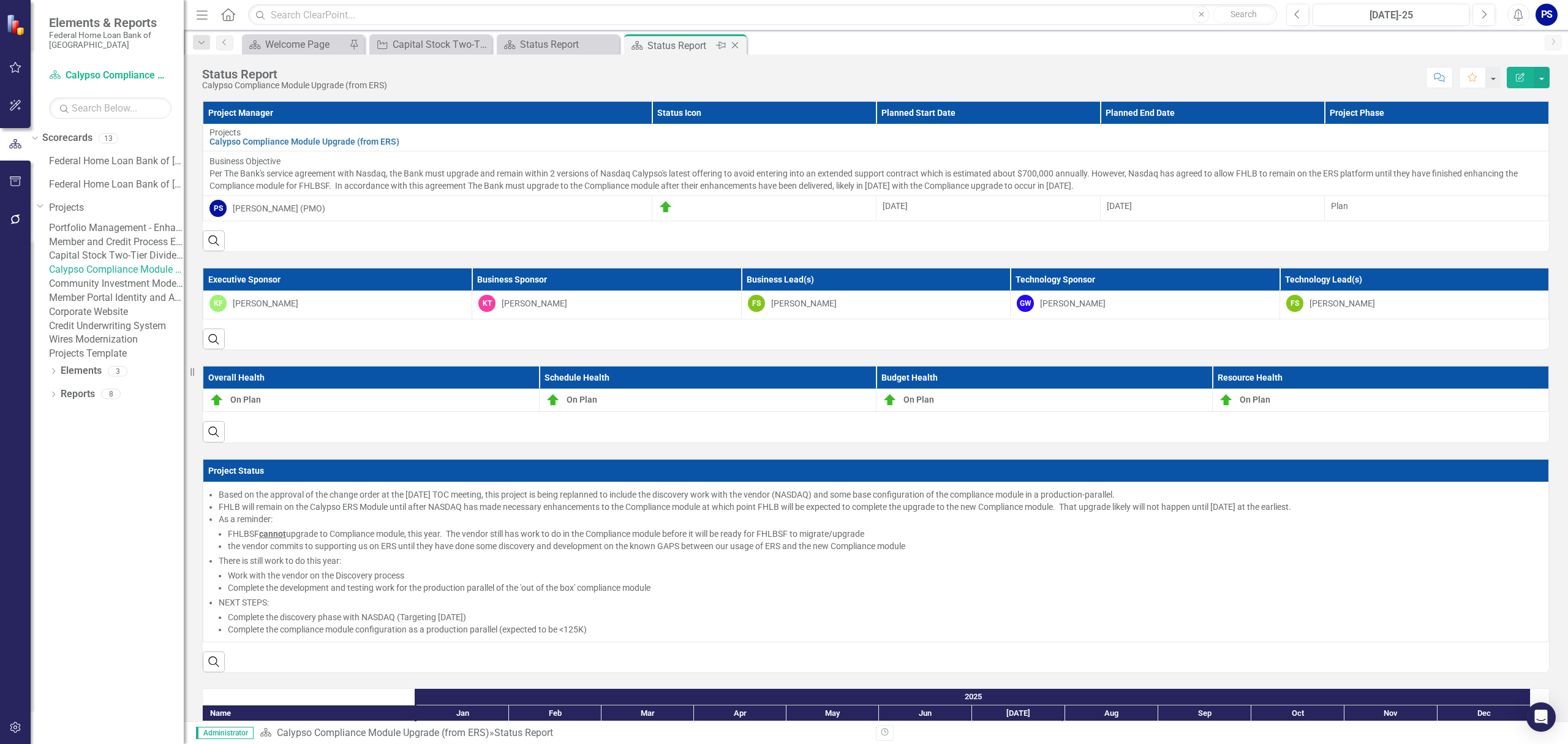
click at [735, 42] on icon "Close" at bounding box center [735, 45] width 13 height 10
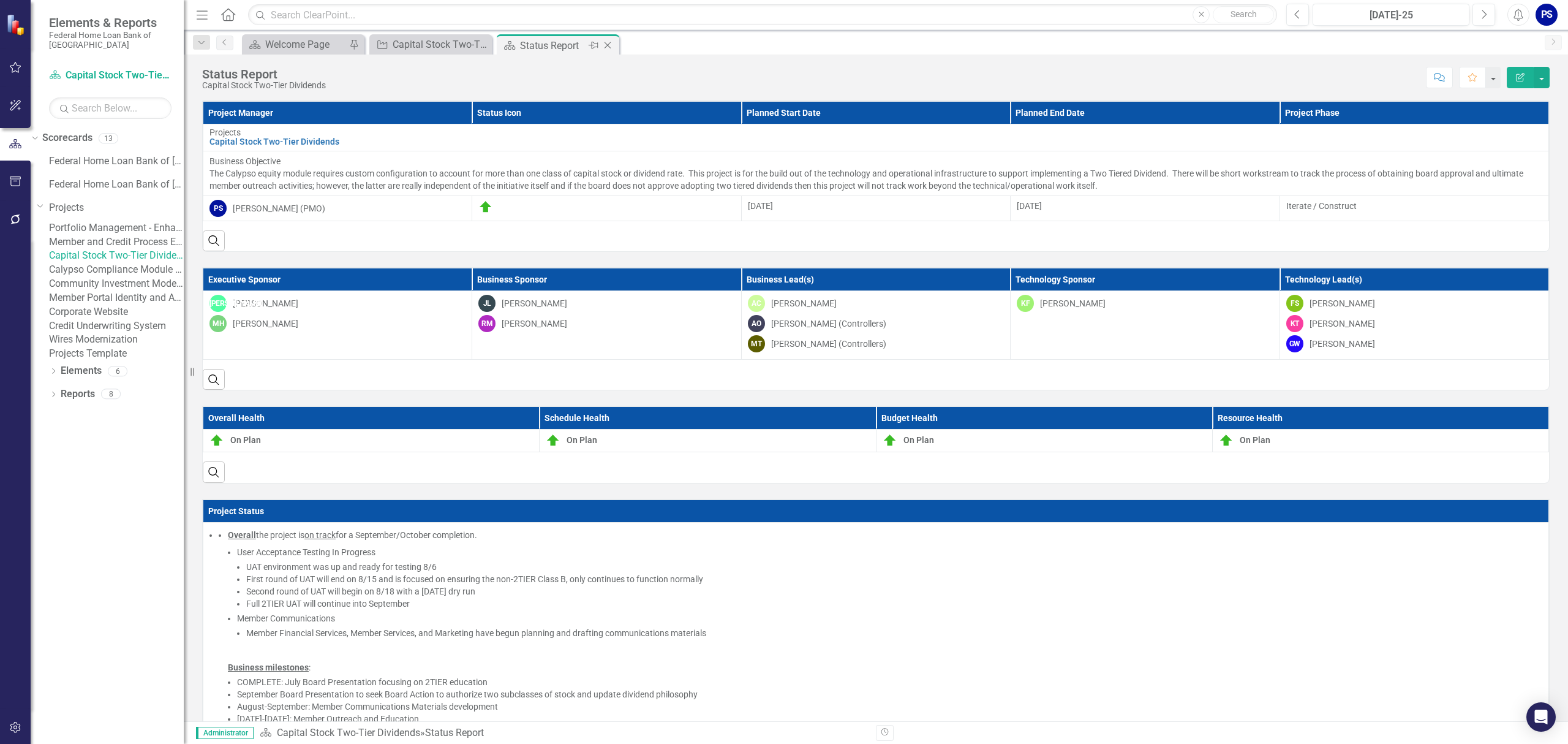
click at [609, 46] on icon "Close" at bounding box center [607, 45] width 13 height 10
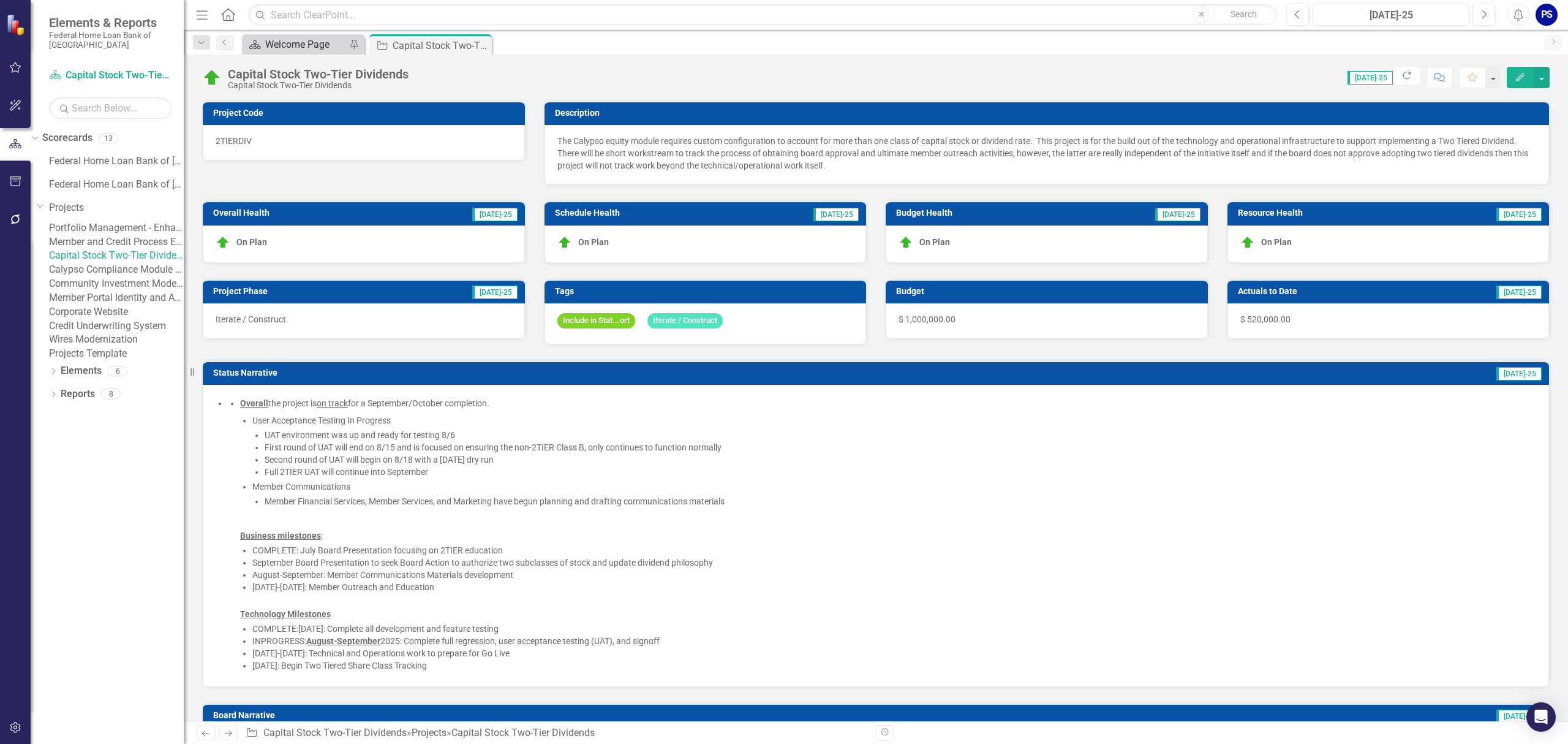
click at [294, 46] on div "Welcome Page" at bounding box center [306, 44] width 81 height 15
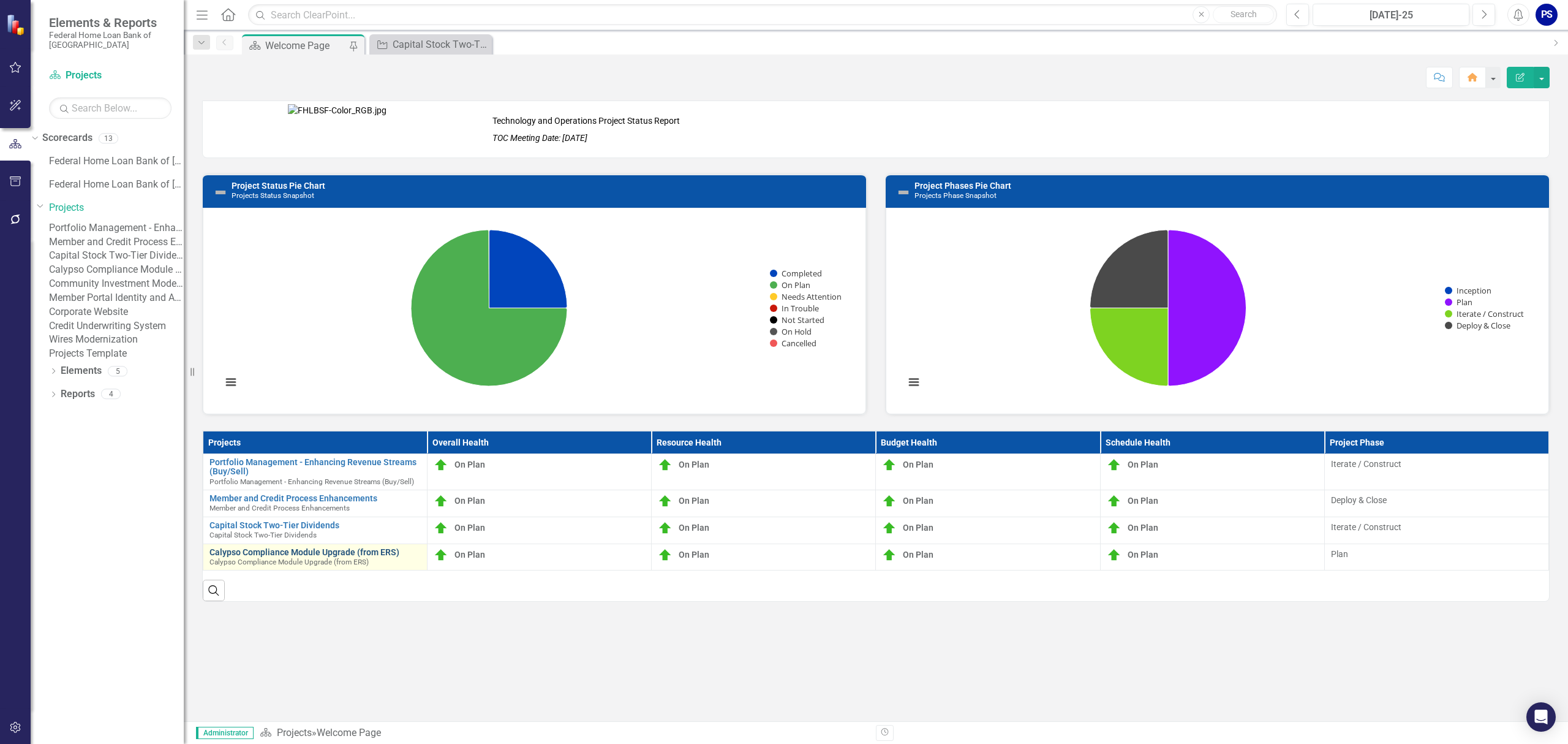
click at [264, 556] on link "Calypso Compliance Module Upgrade (from ERS)" at bounding box center [316, 552] width 212 height 10
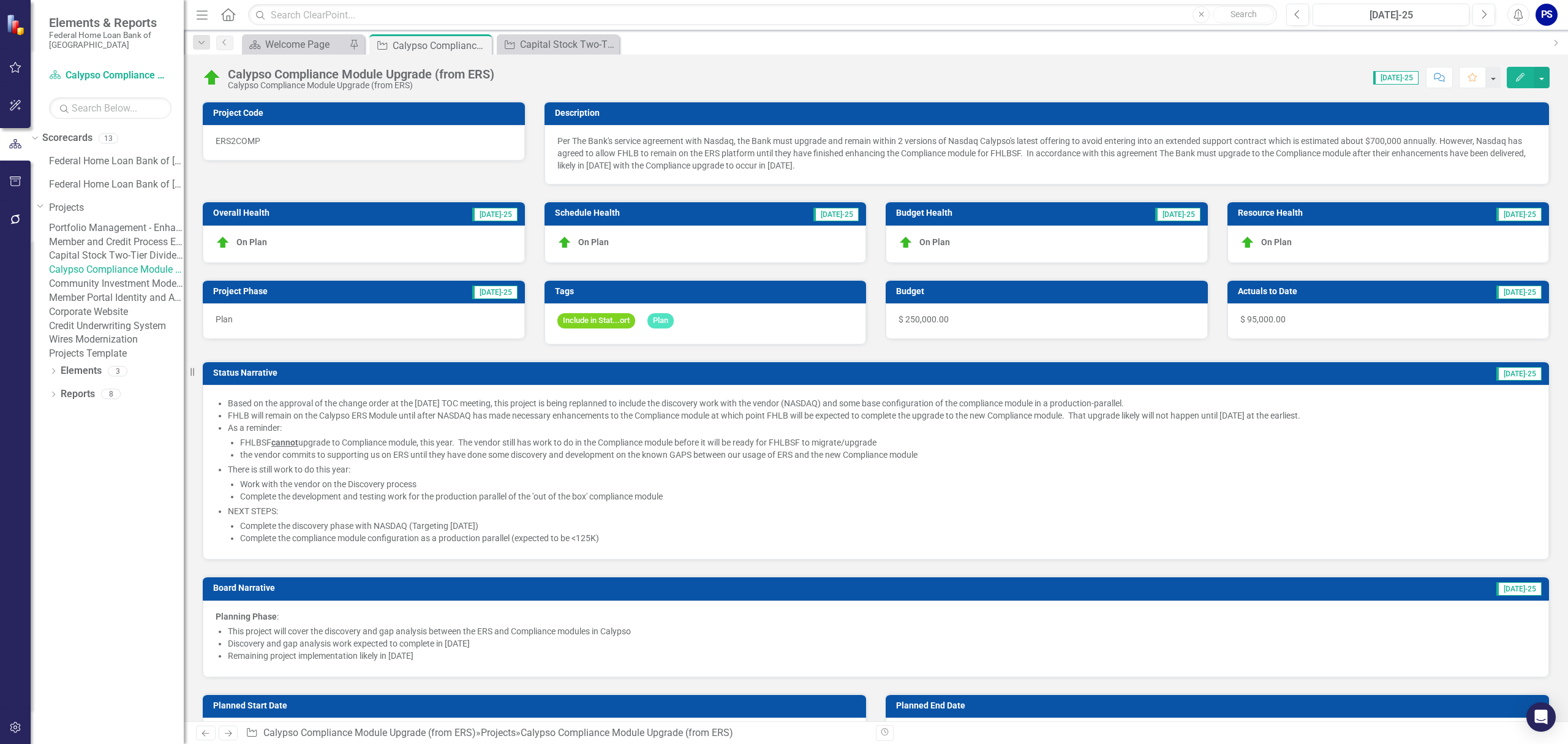
click at [304, 525] on li "Complete the discovery phase with NASDAQ (Targeting [DATE])" at bounding box center [888, 526] width 1296 height 13
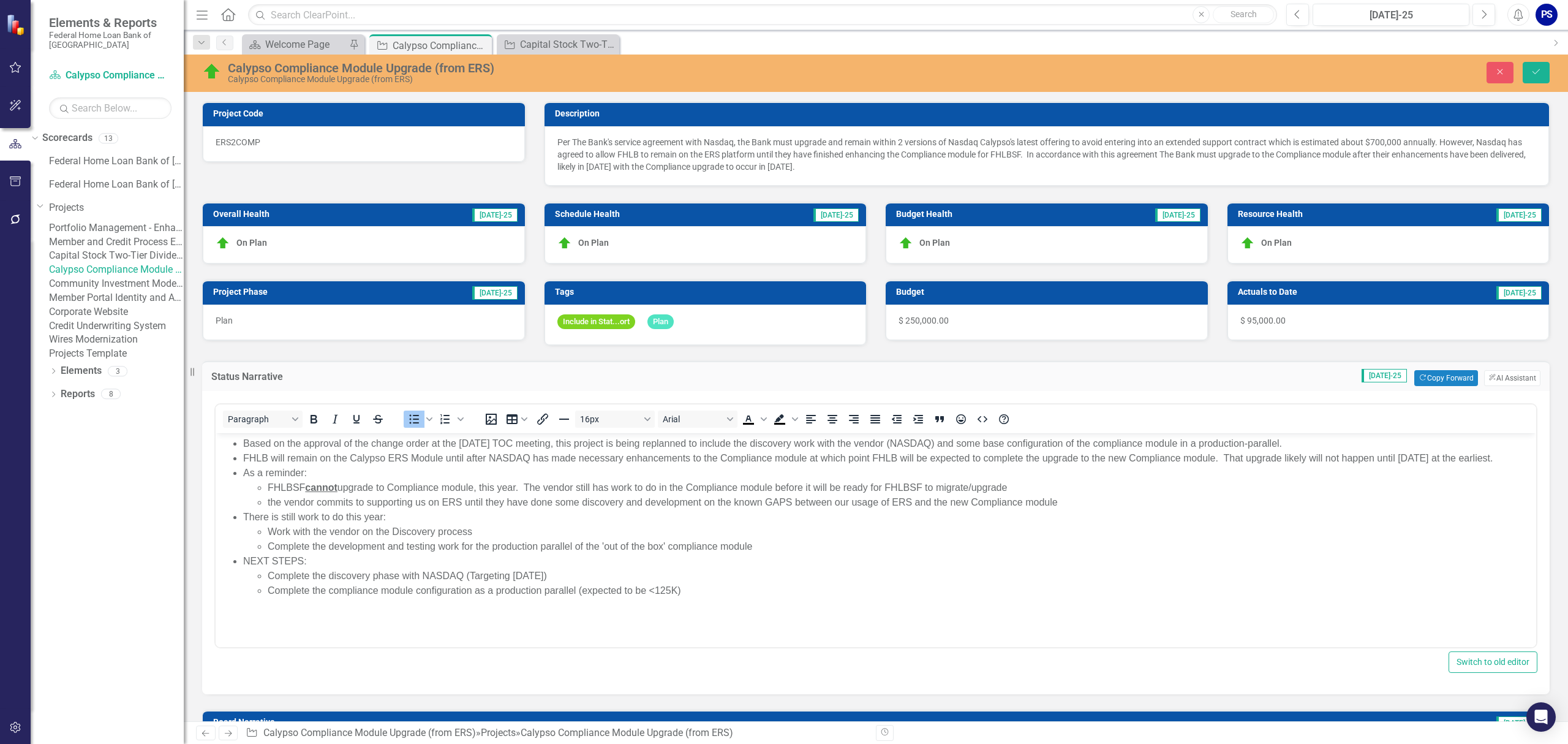
click at [537, 573] on li "Complete the discovery phase with NASDAQ (Targeting [DATE])" at bounding box center [899, 576] width 1265 height 14
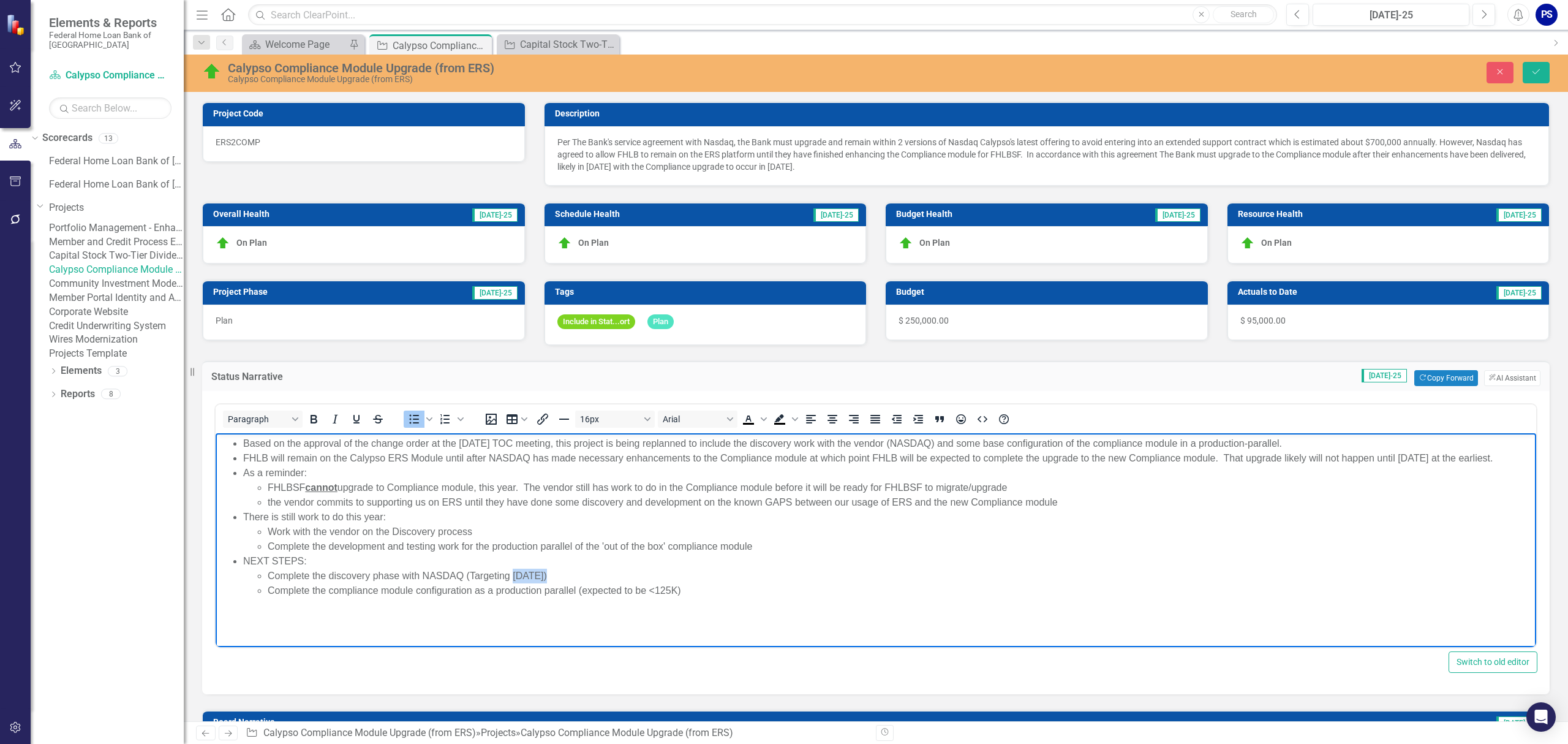
click at [537, 573] on li "Complete the discovery phase with NASDAQ (Targeting [DATE])" at bounding box center [899, 576] width 1265 height 14
click at [380, 423] on icon "Strikethrough" at bounding box center [377, 419] width 14 height 14
click at [575, 577] on strong "OCTOBER" at bounding box center [578, 576] width 49 height 11
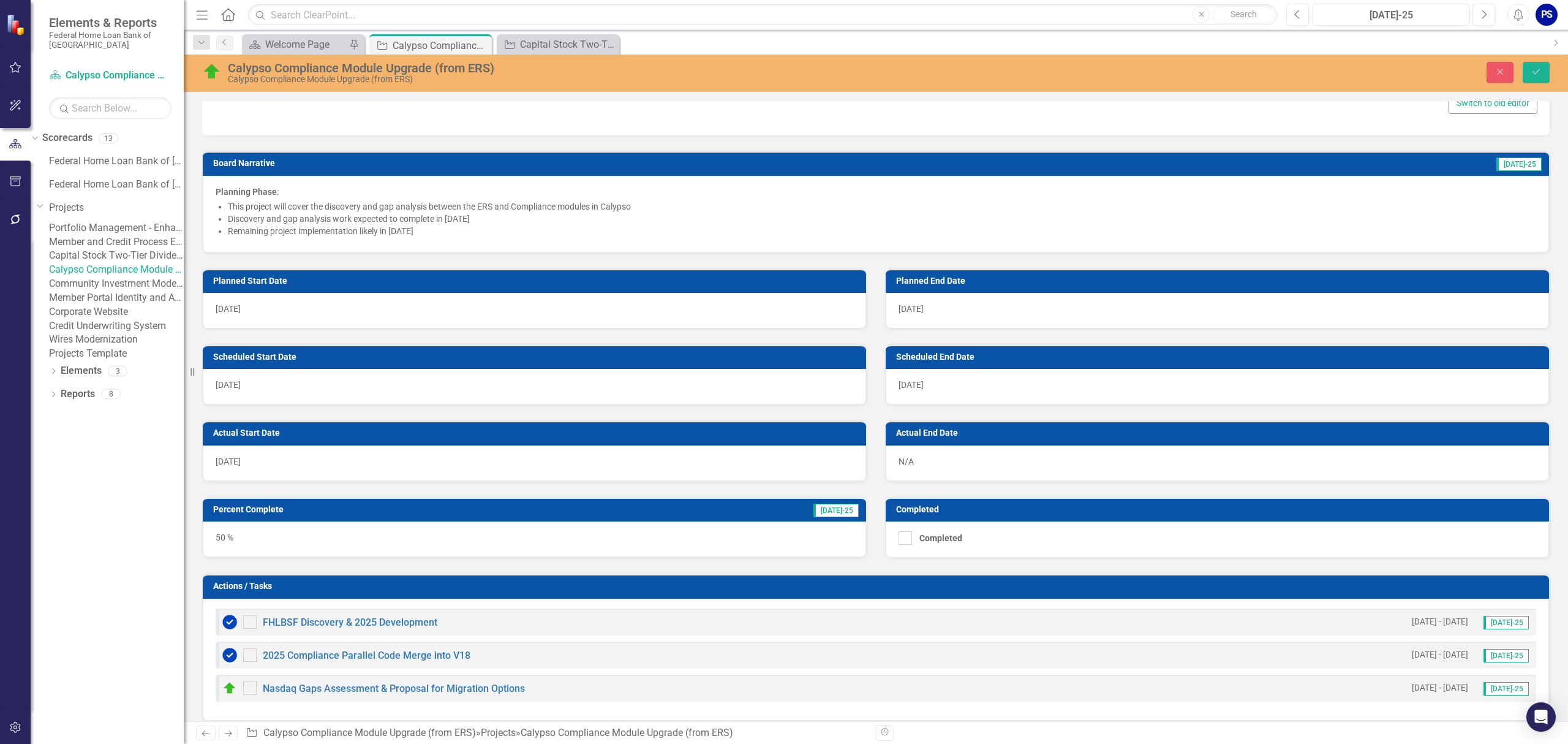
scroll to position [572, 0]
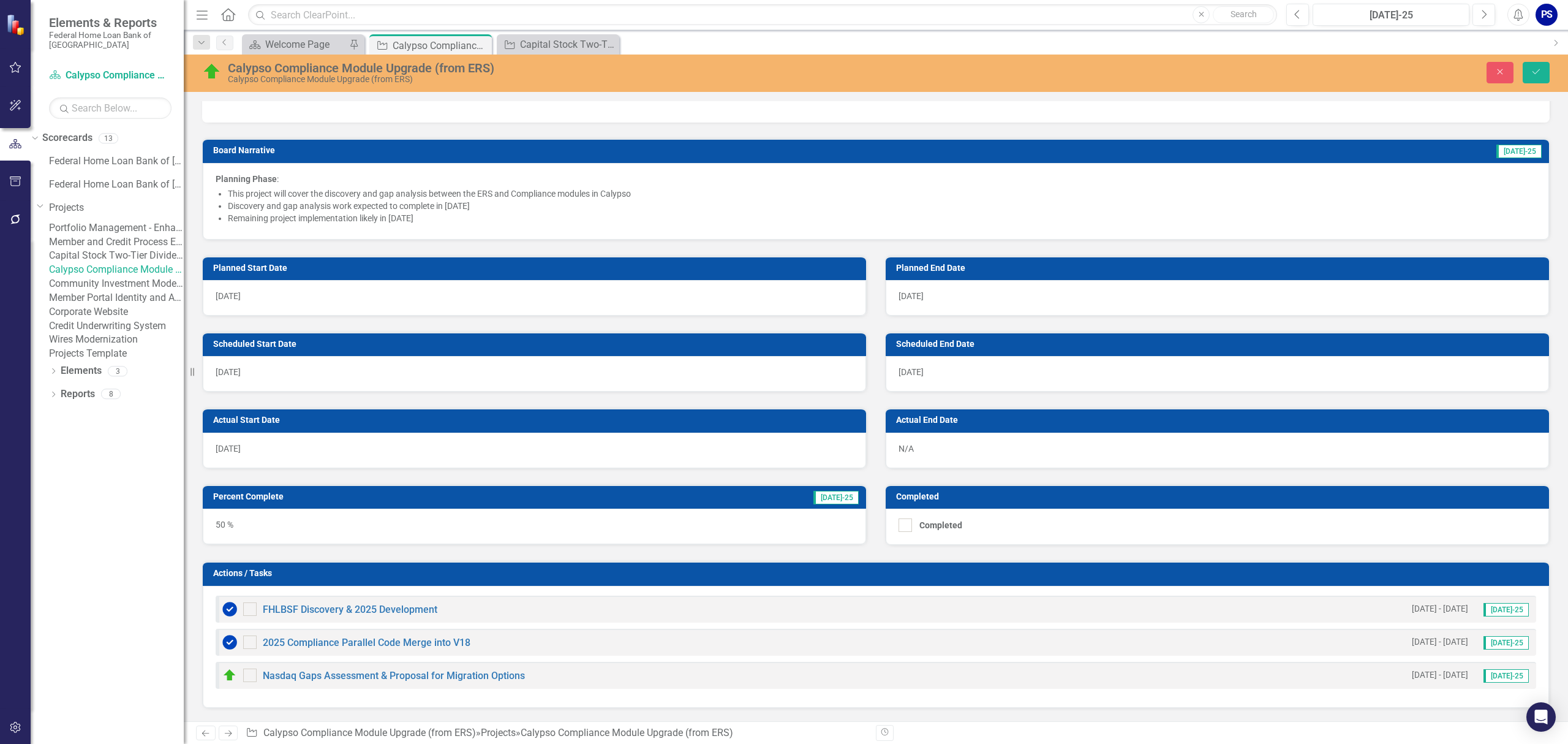
click at [920, 373] on span "[DATE]" at bounding box center [911, 372] width 25 height 10
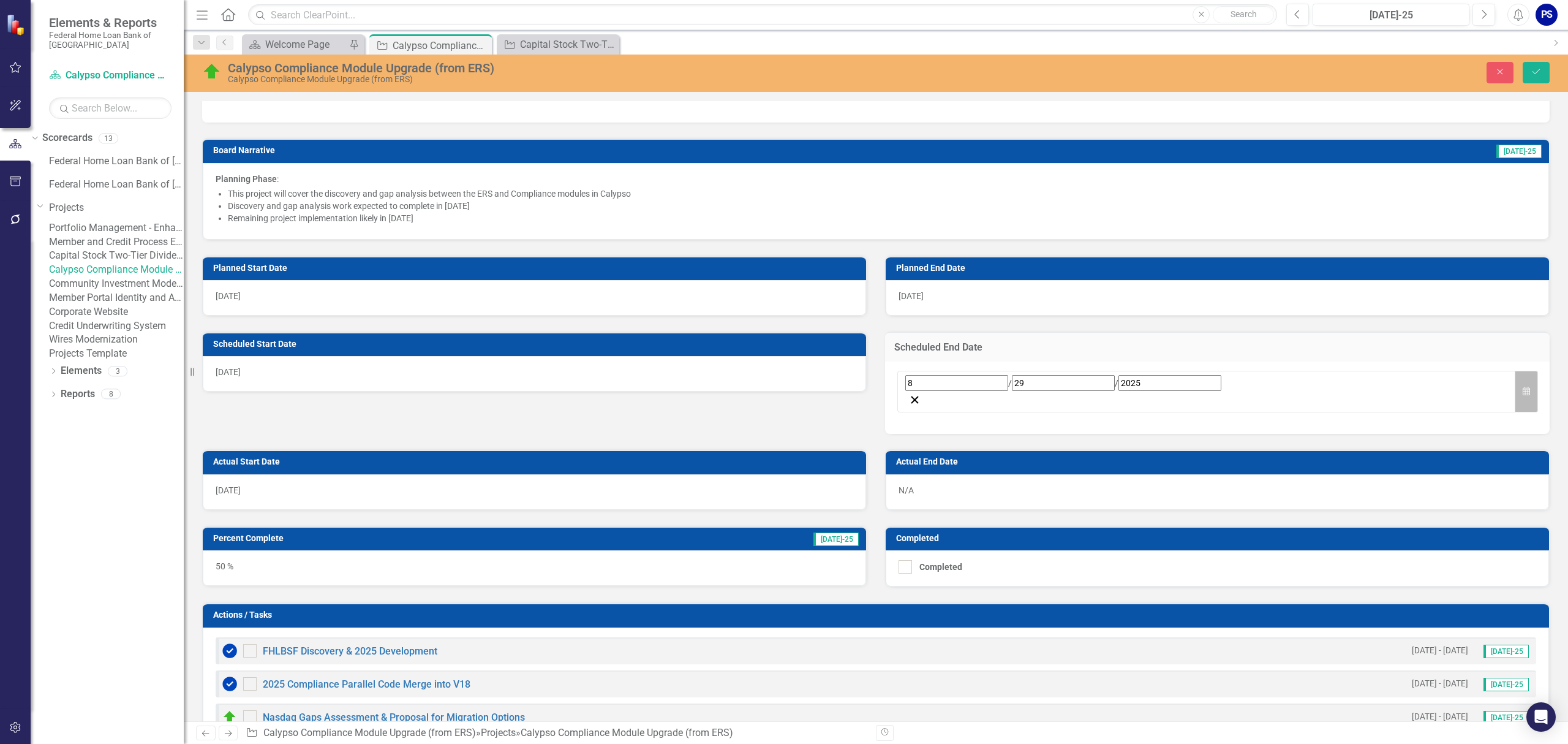
click at [1523, 387] on icon "Calendar" at bounding box center [1527, 391] width 8 height 9
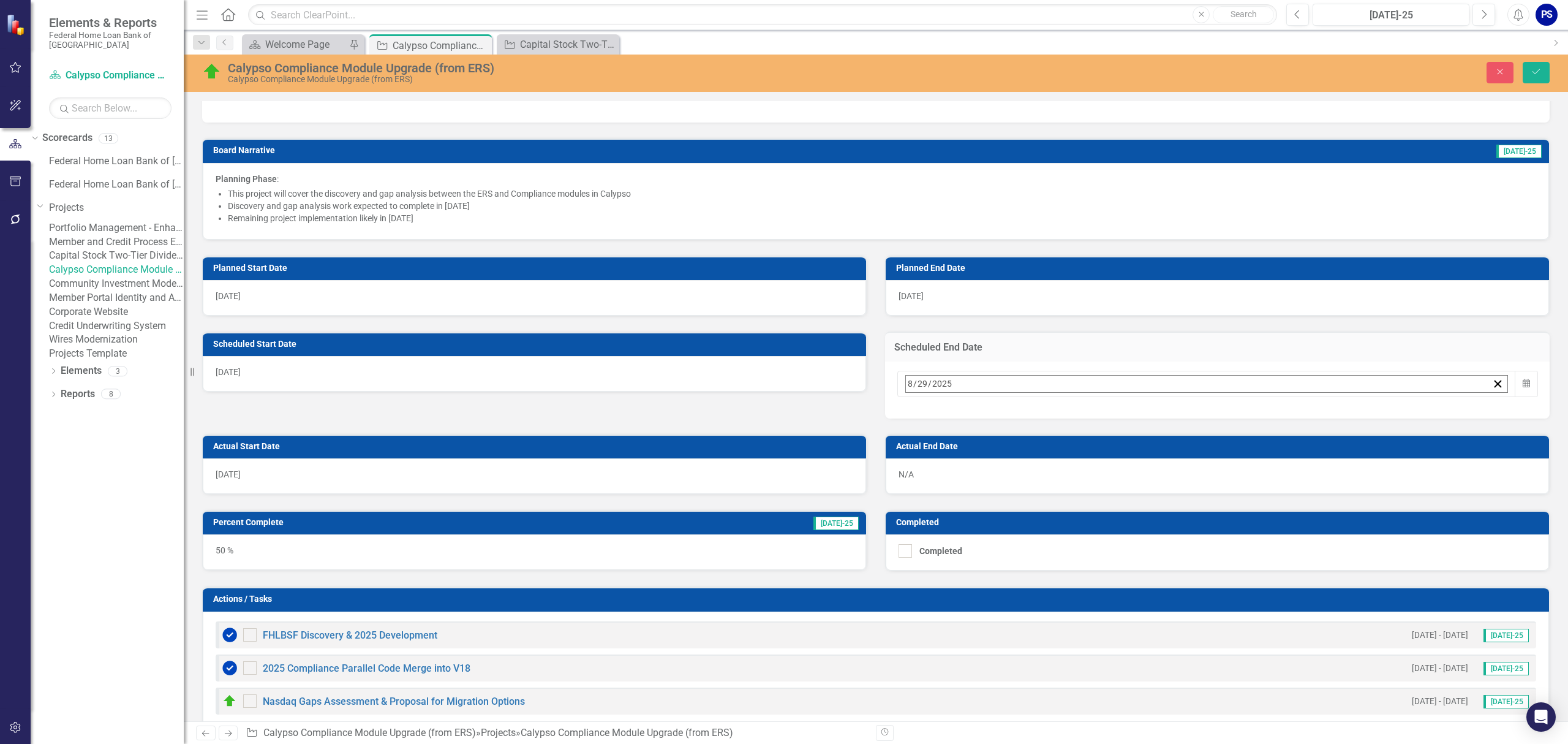
click at [1085, 412] on button "›" at bounding box center [1072, 411] width 27 height 27
click at [1072, 543] on abbr "31" at bounding box center [1066, 548] width 10 height 10
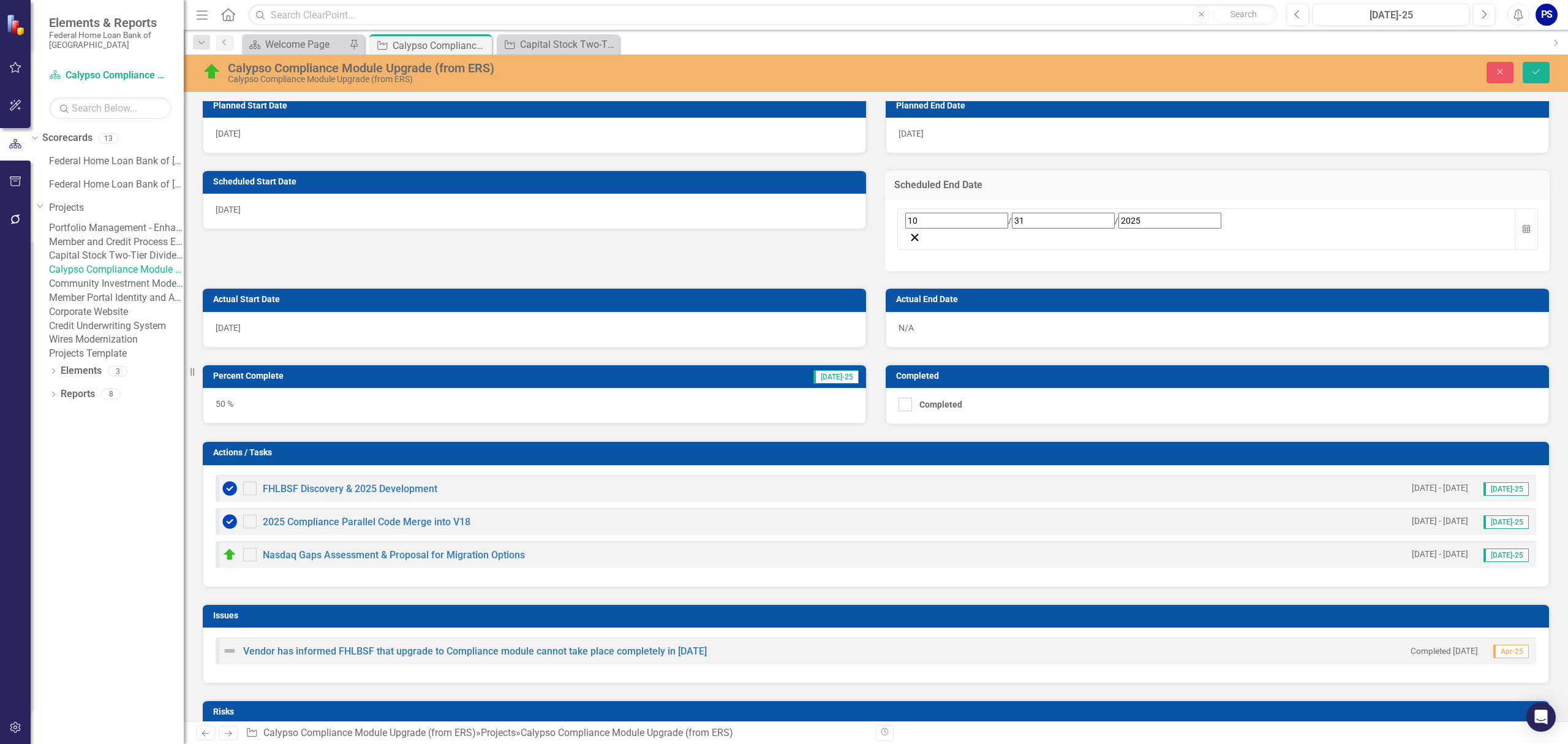
scroll to position [735, 0]
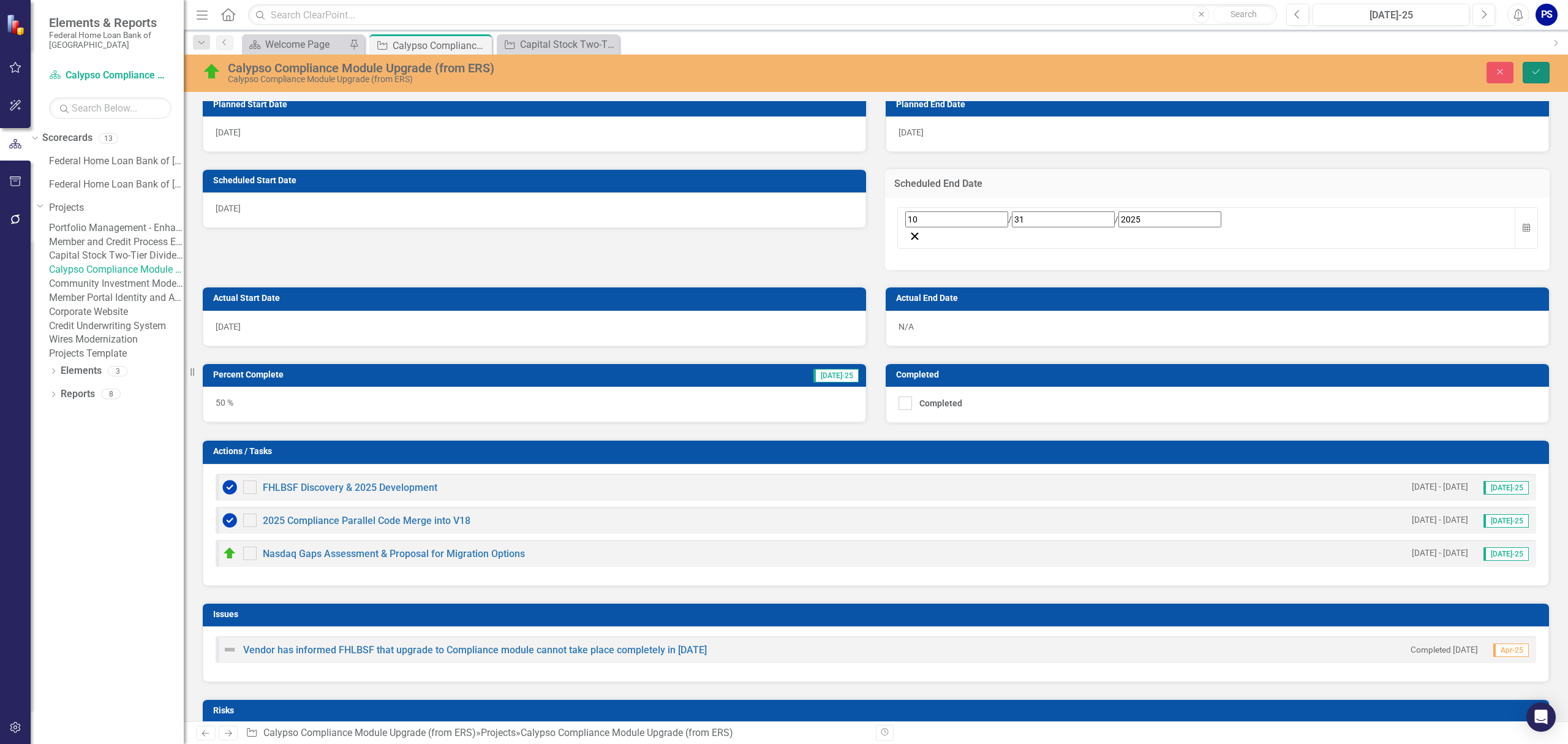
click at [1536, 71] on icon "Save" at bounding box center [1535, 71] width 11 height 9
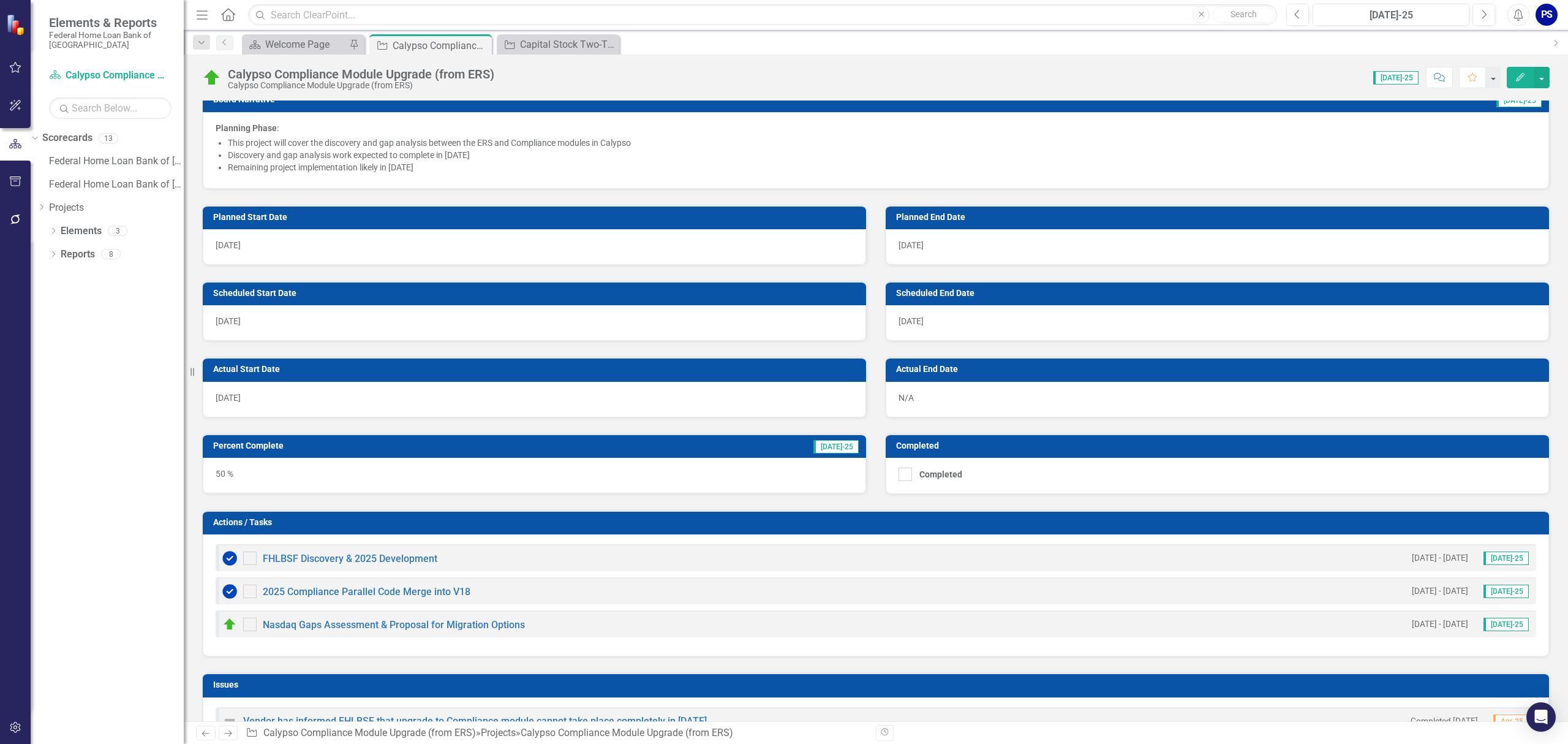
scroll to position [490, 0]
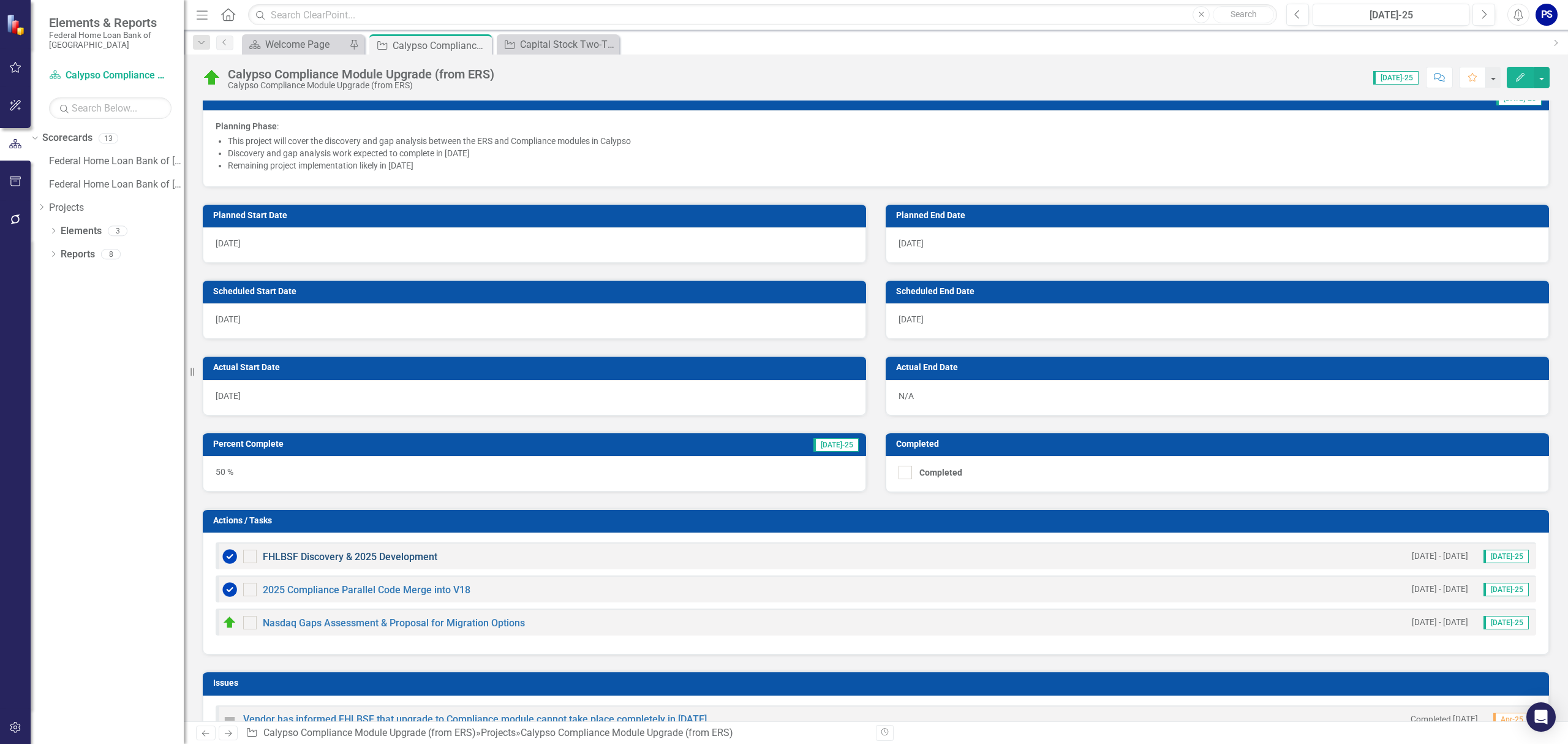
click at [310, 557] on link "FHLBSF Discovery & 2025 Development" at bounding box center [349, 556] width 174 height 12
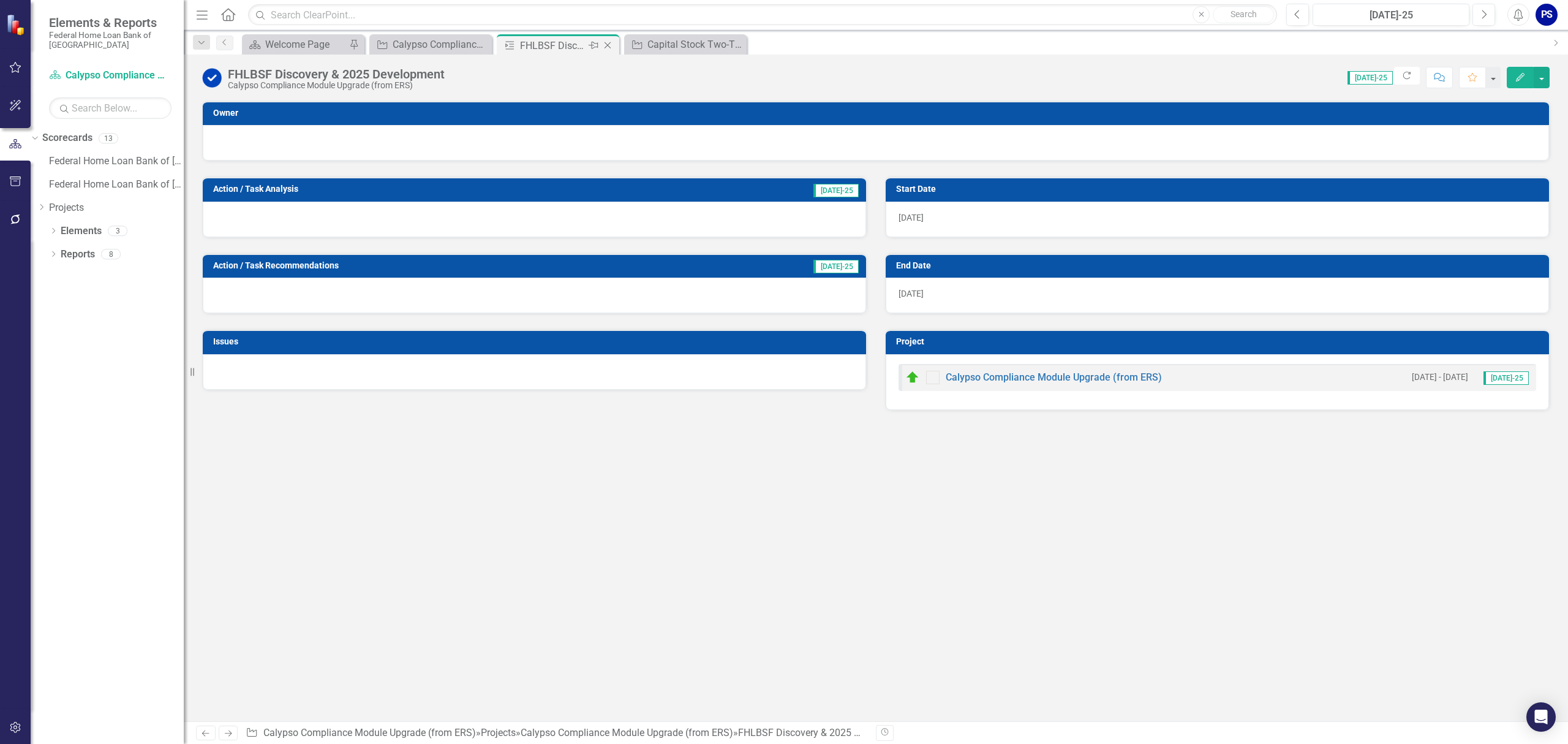
click at [606, 47] on icon "Close" at bounding box center [607, 45] width 13 height 10
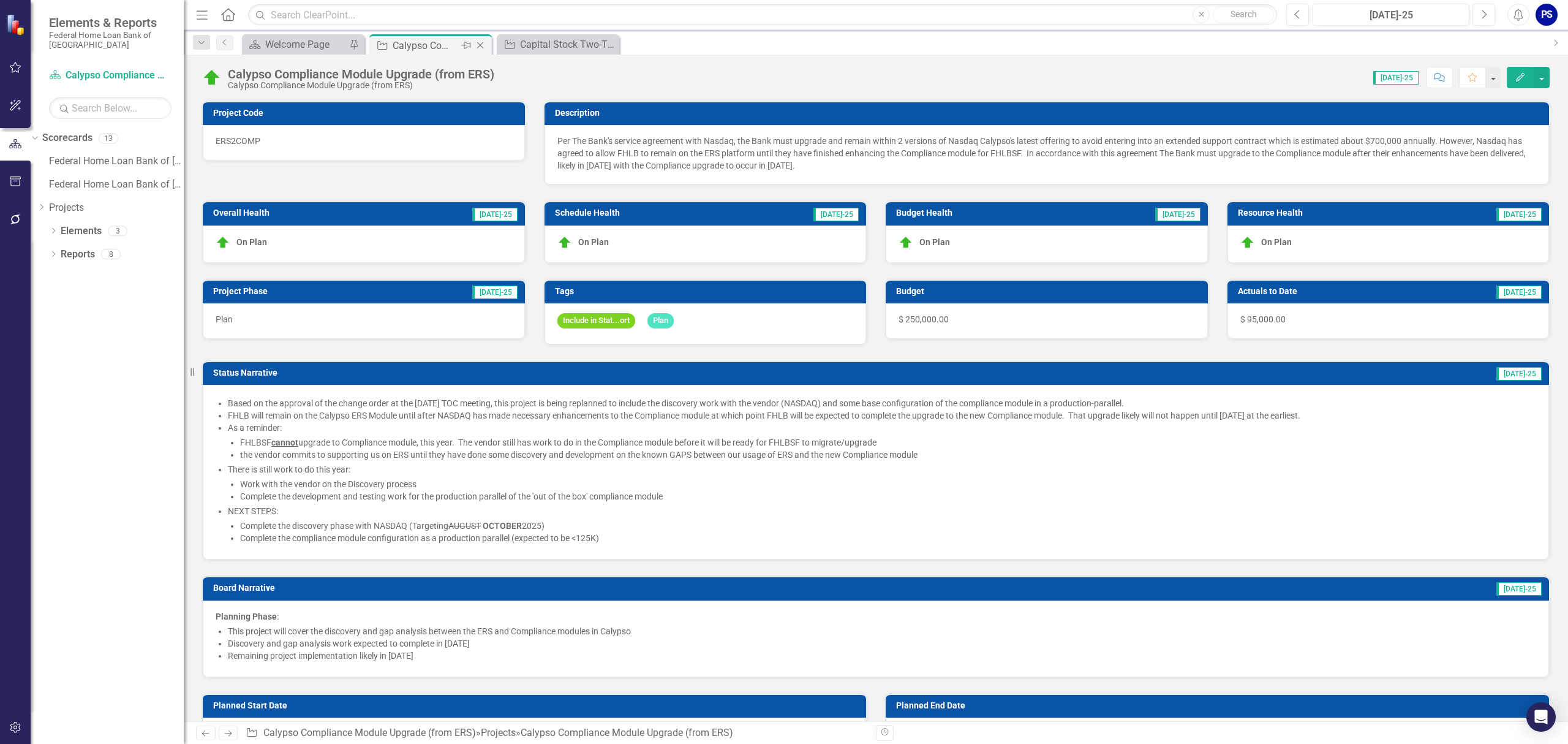
click at [412, 50] on div "Calypso Compliance Module Upgrade (from ERS)" at bounding box center [425, 45] width 65 height 15
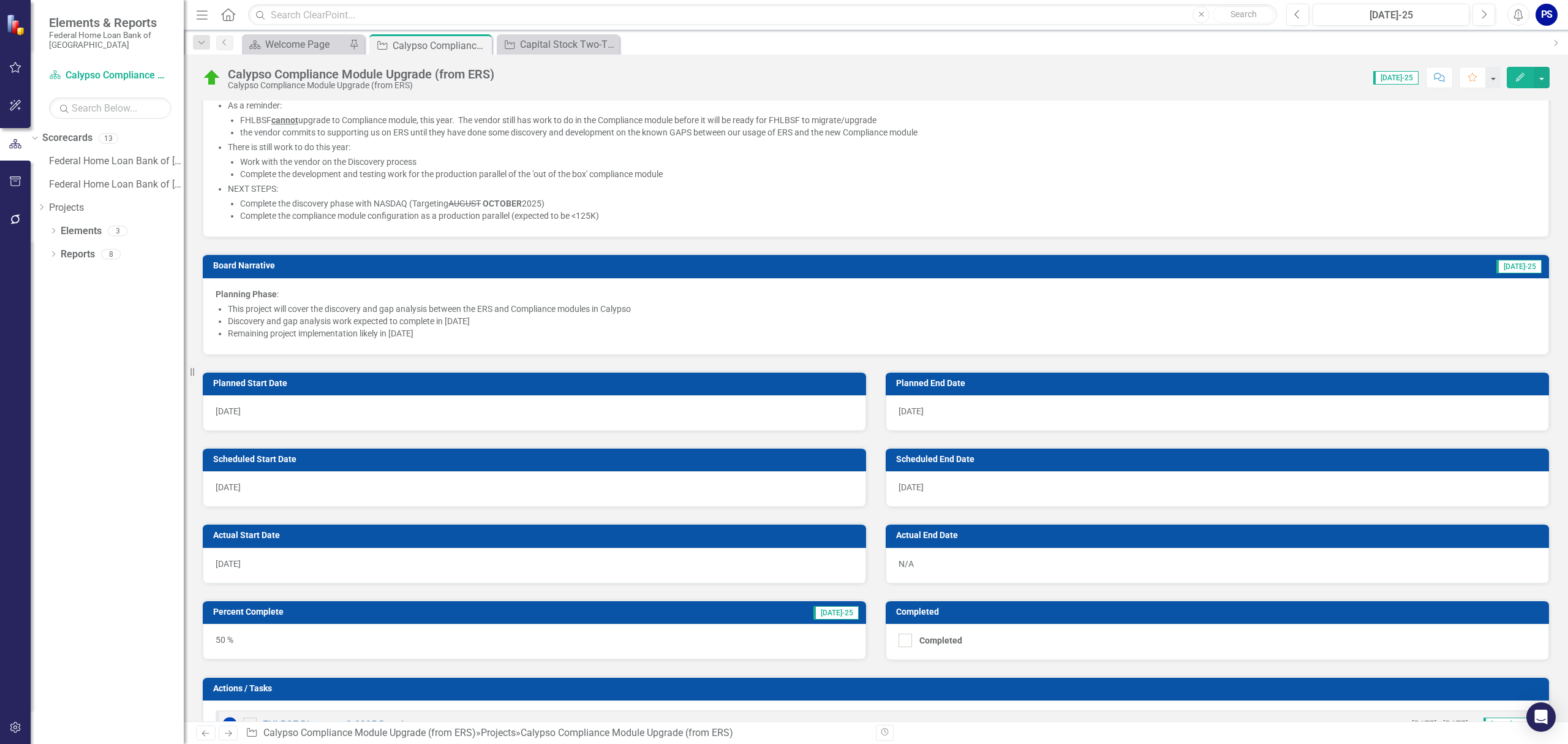
scroll to position [326, 0]
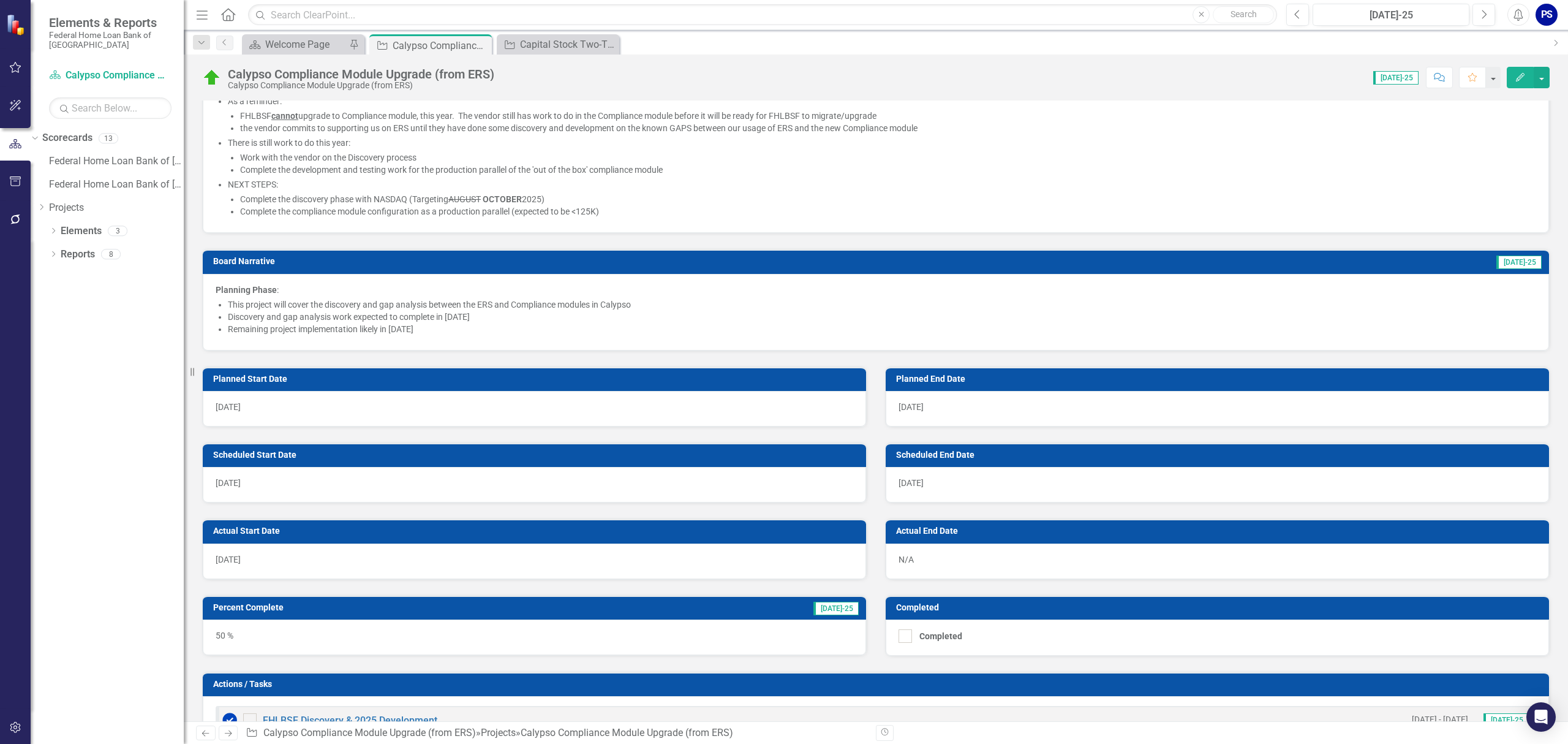
click at [299, 324] on li "Remaining project implementation likely in [DATE]" at bounding box center [882, 329] width 1308 height 13
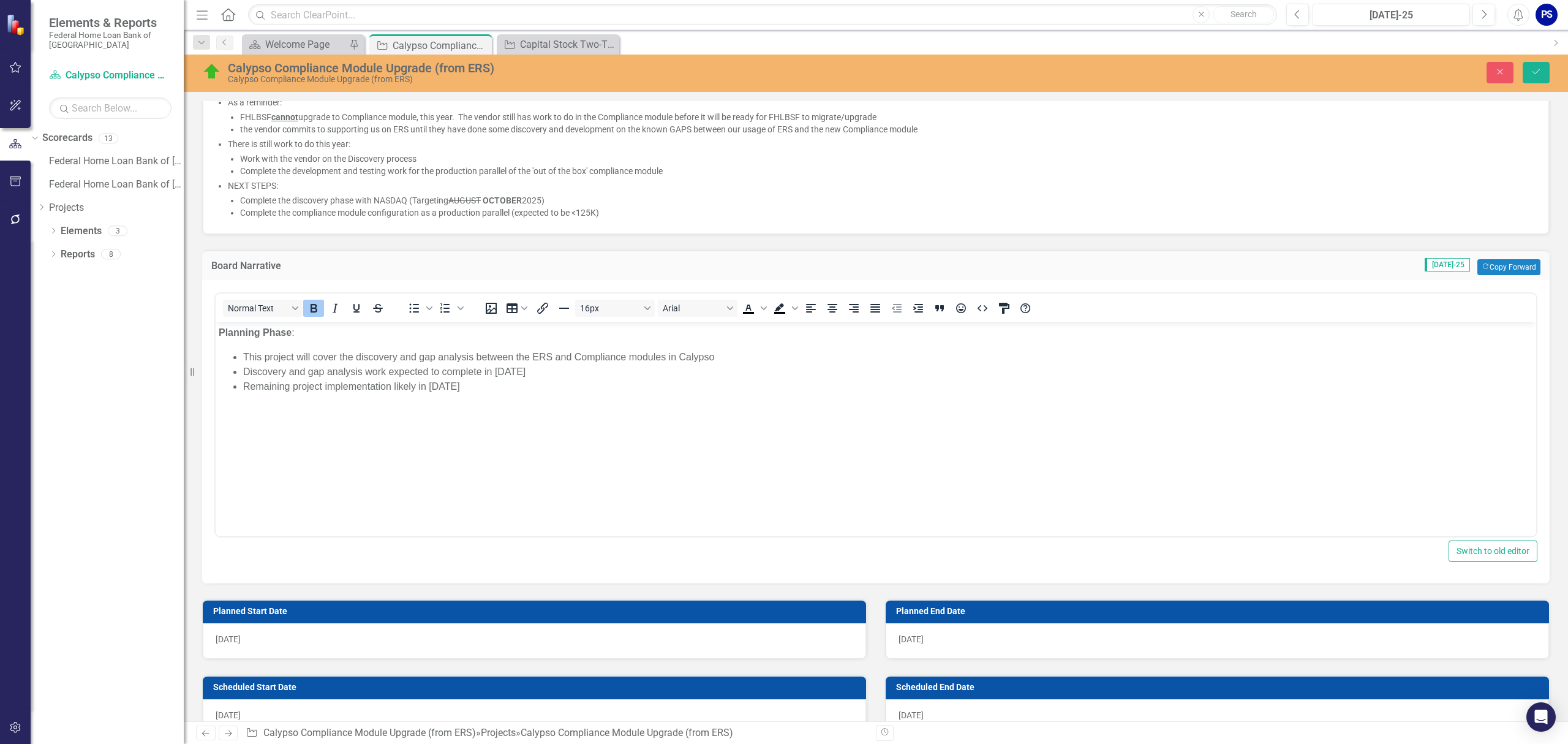
scroll to position [0, 0]
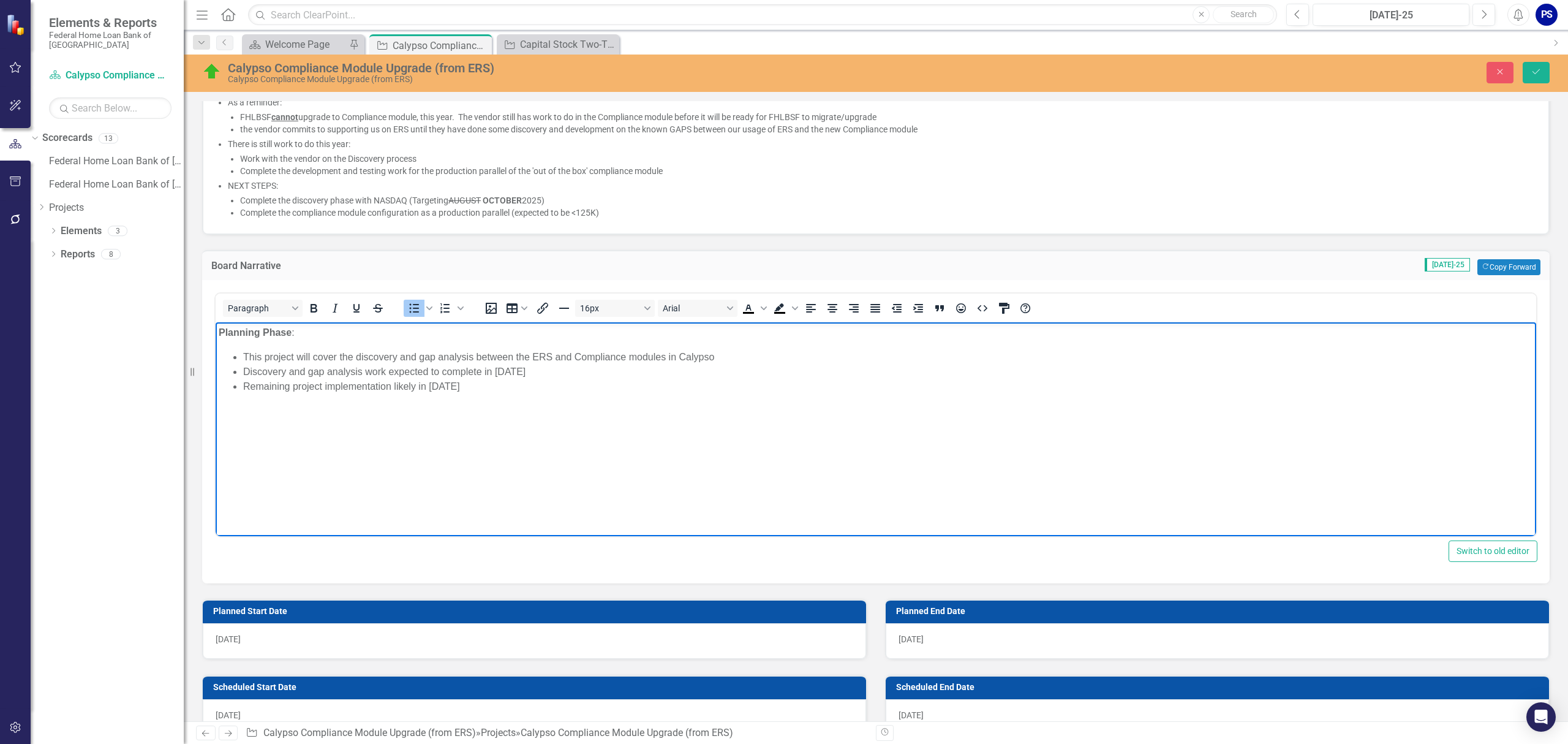
click at [514, 372] on li "Discovery and gap analysis work expected to complete in [DATE]" at bounding box center [888, 371] width 1290 height 14
click at [371, 308] on icon "Strikethrough" at bounding box center [377, 308] width 14 height 14
click at [614, 369] on li "Discovery and gap analysis work expected to complete in August [DATE]" at bounding box center [888, 371] width 1290 height 14
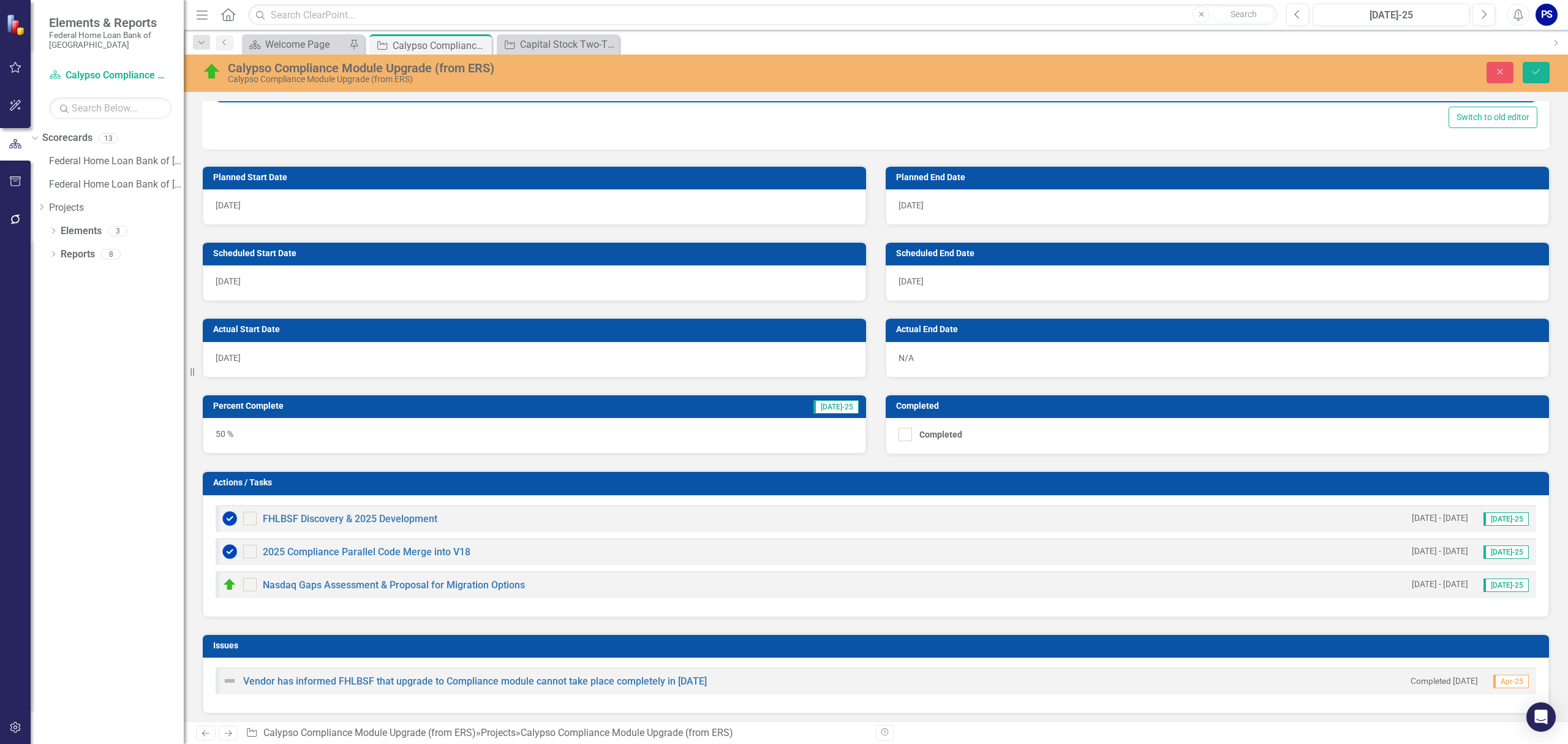
scroll to position [817, 0]
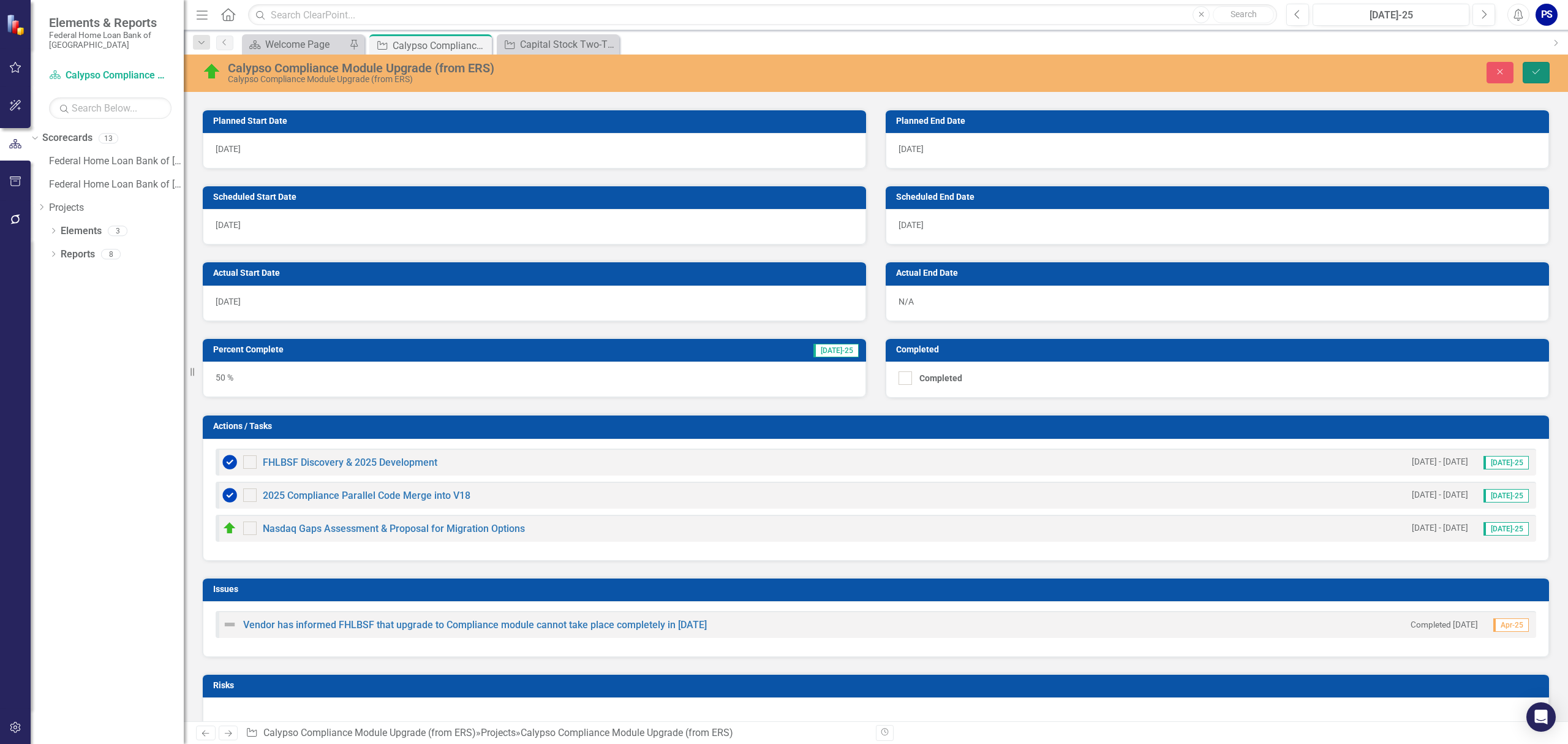
click at [1536, 68] on icon "Save" at bounding box center [1535, 71] width 11 height 9
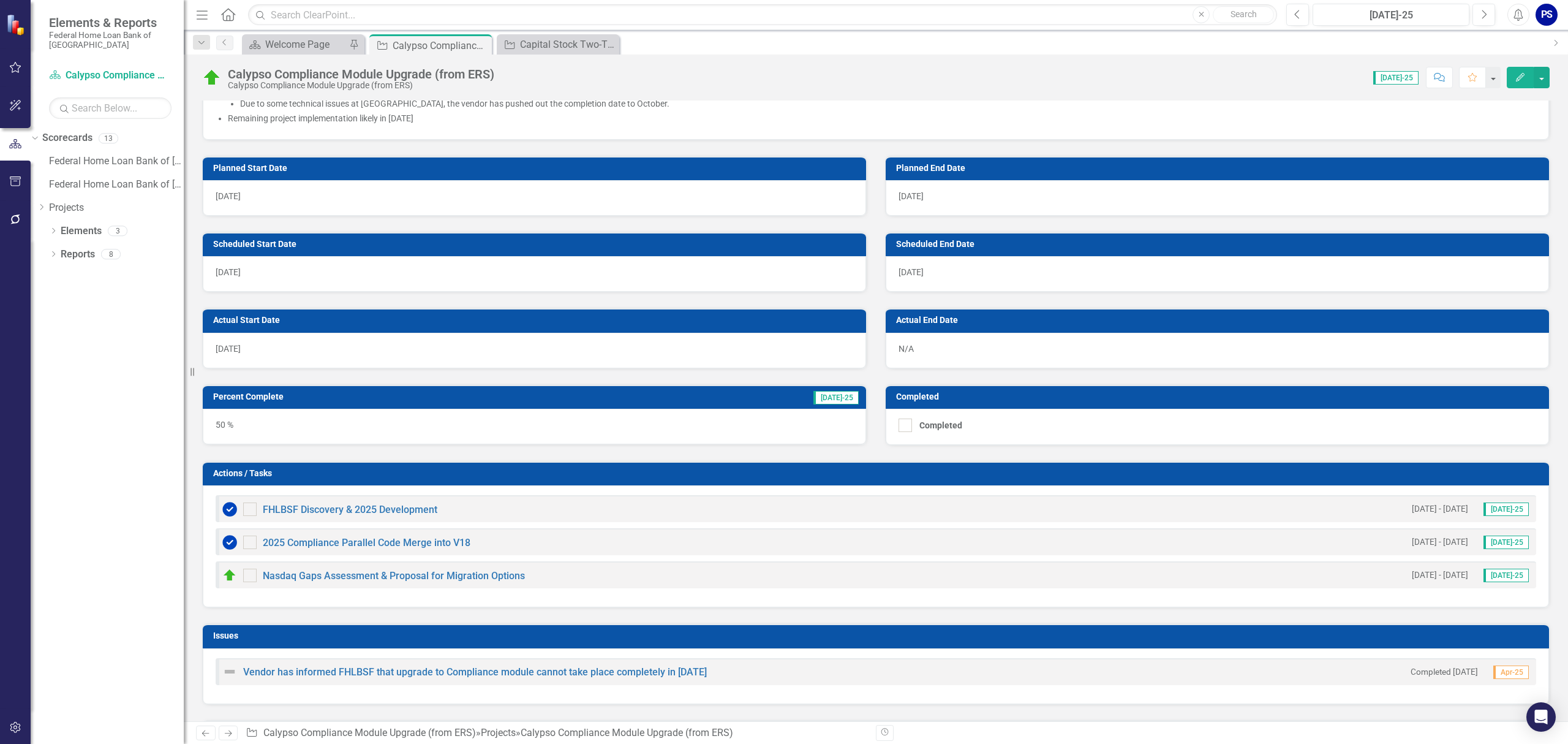
scroll to position [654, 0]
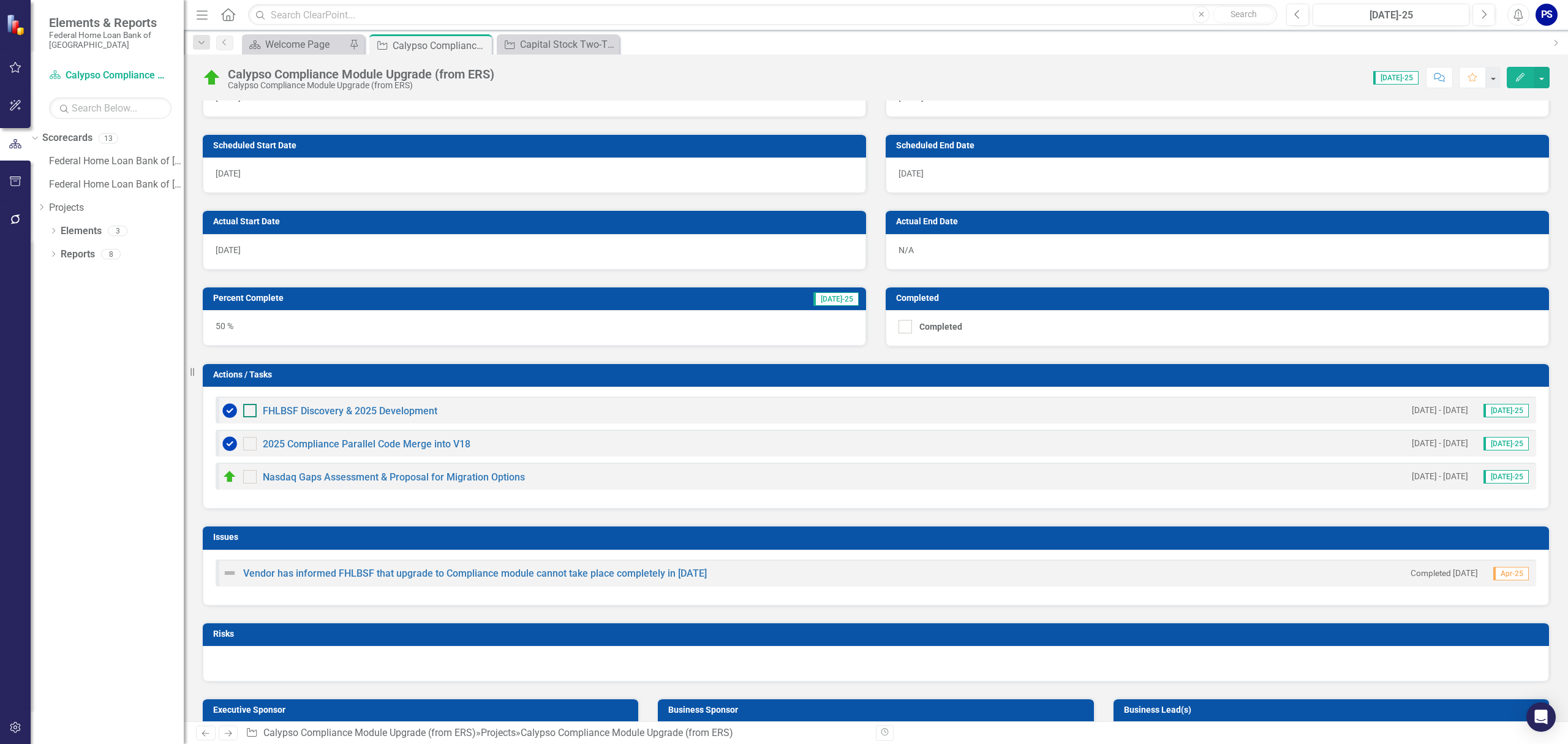
click at [247, 414] on div at bounding box center [250, 411] width 13 height 13
click at [247, 412] on input "checkbox" at bounding box center [247, 408] width 8 height 8
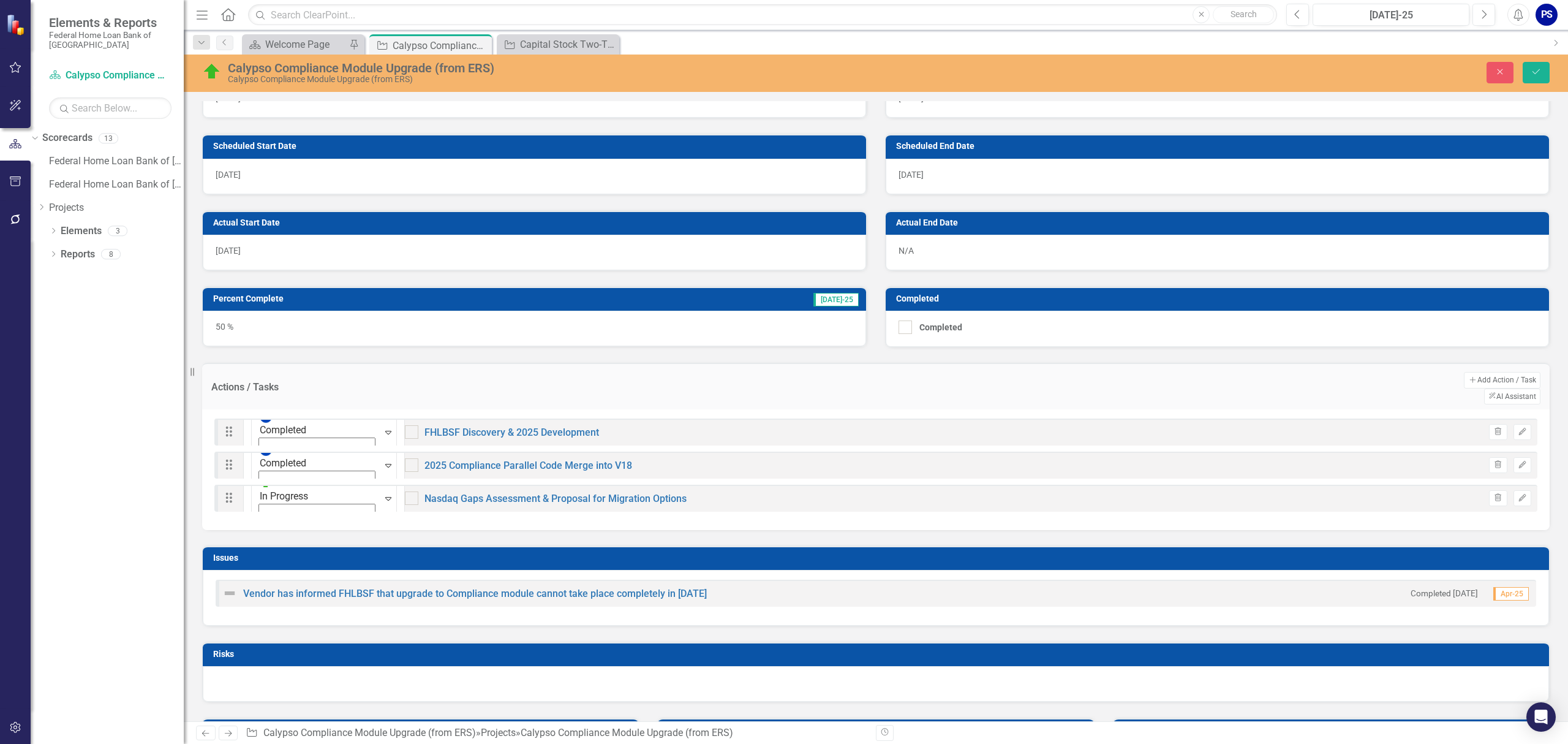
checkbox input "true"
click at [405, 458] on input "checkbox" at bounding box center [409, 462] width 8 height 8
checkbox input "true"
click at [1541, 70] on icon "Save" at bounding box center [1535, 71] width 11 height 9
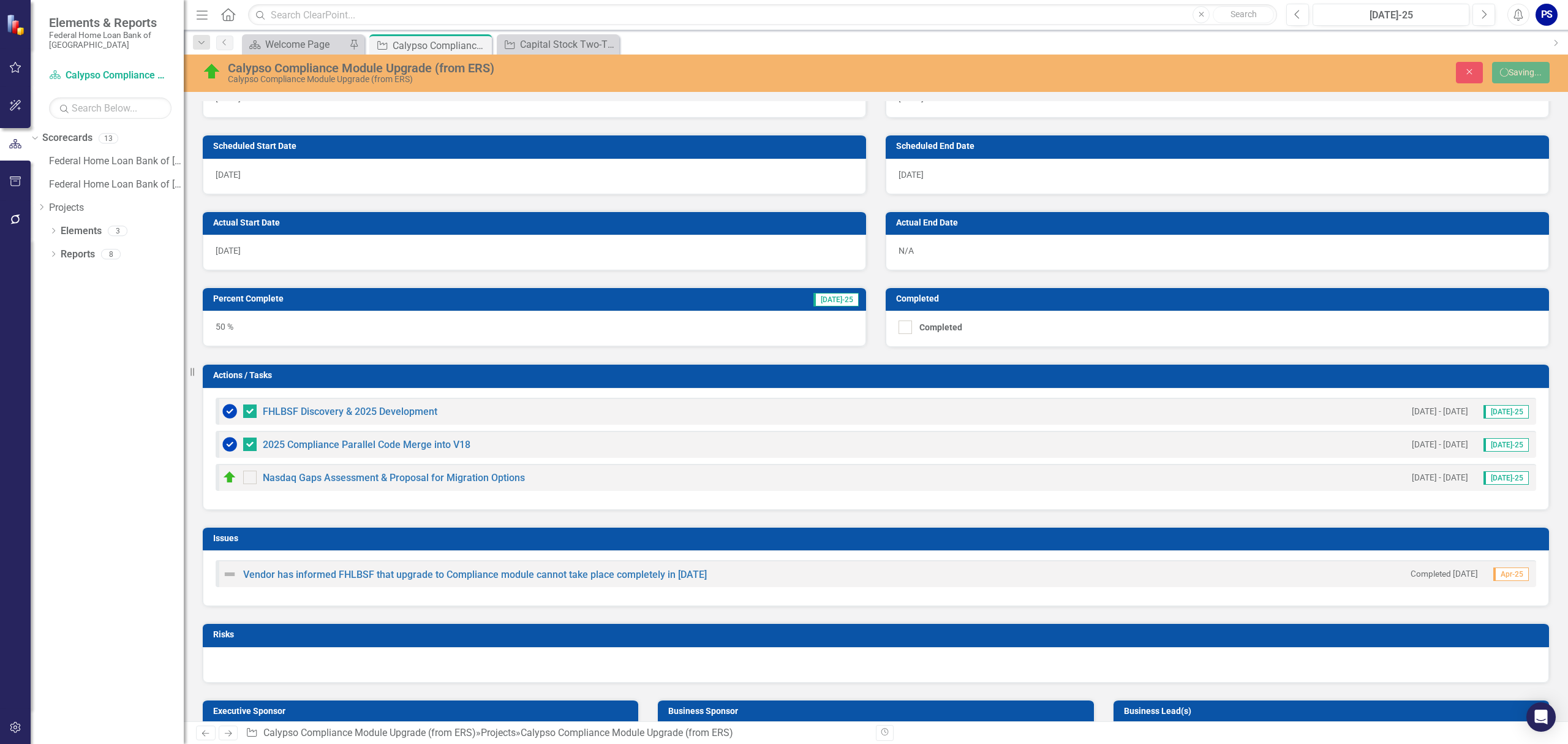
checkbox input "false"
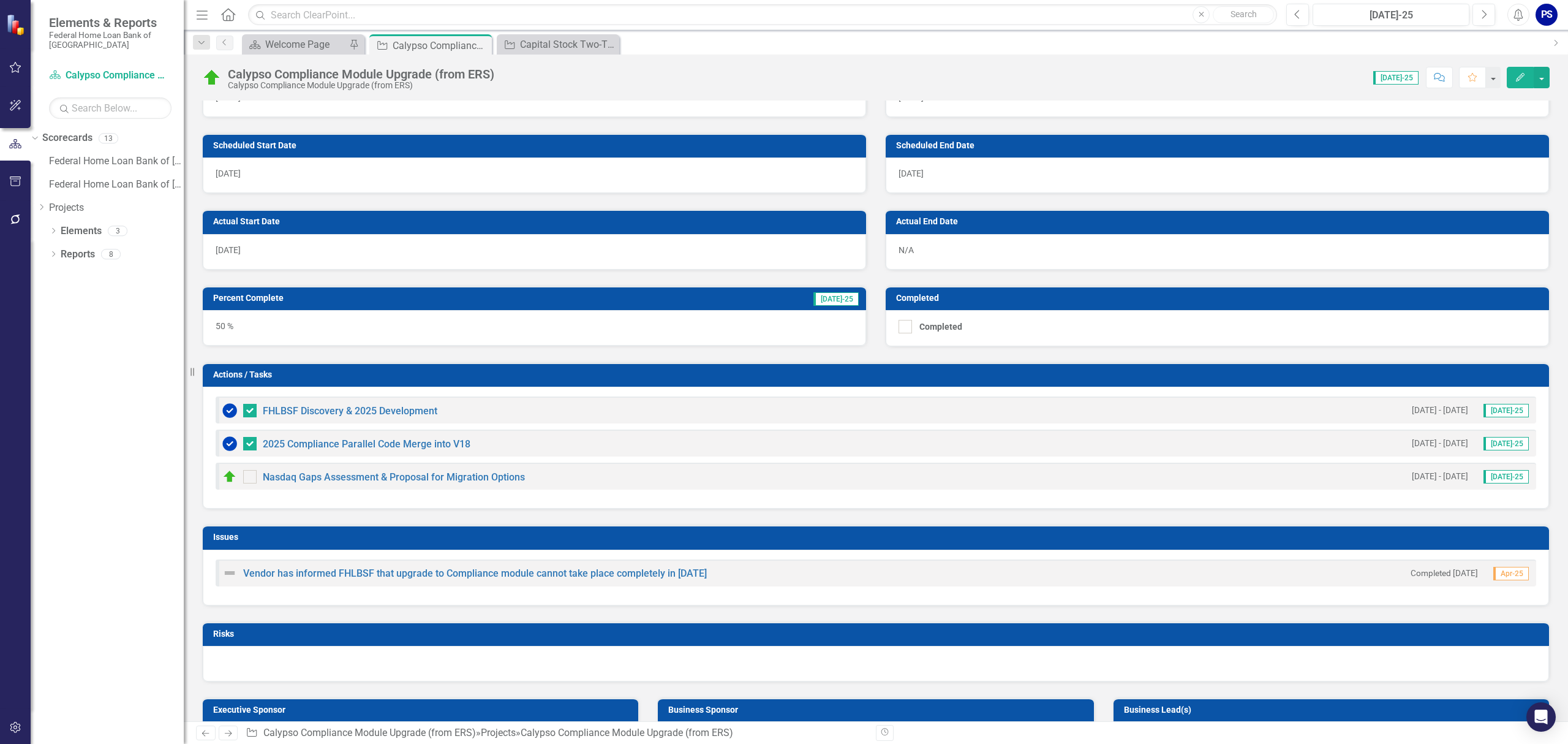
scroll to position [817, 0]
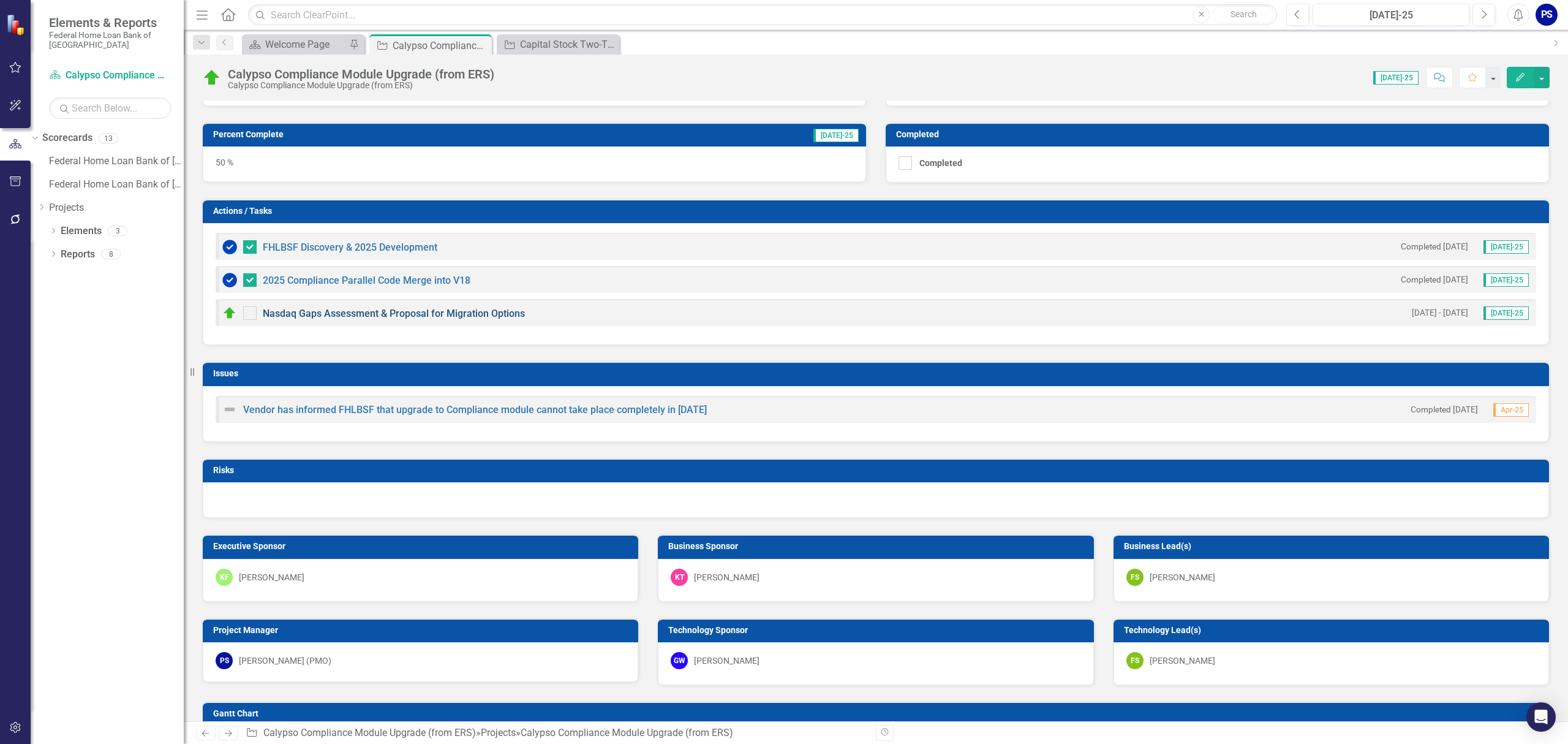
click at [338, 314] on link "Nasdaq Gaps Assessment & Proposal for Migration Options" at bounding box center [393, 314] width 263 height 12
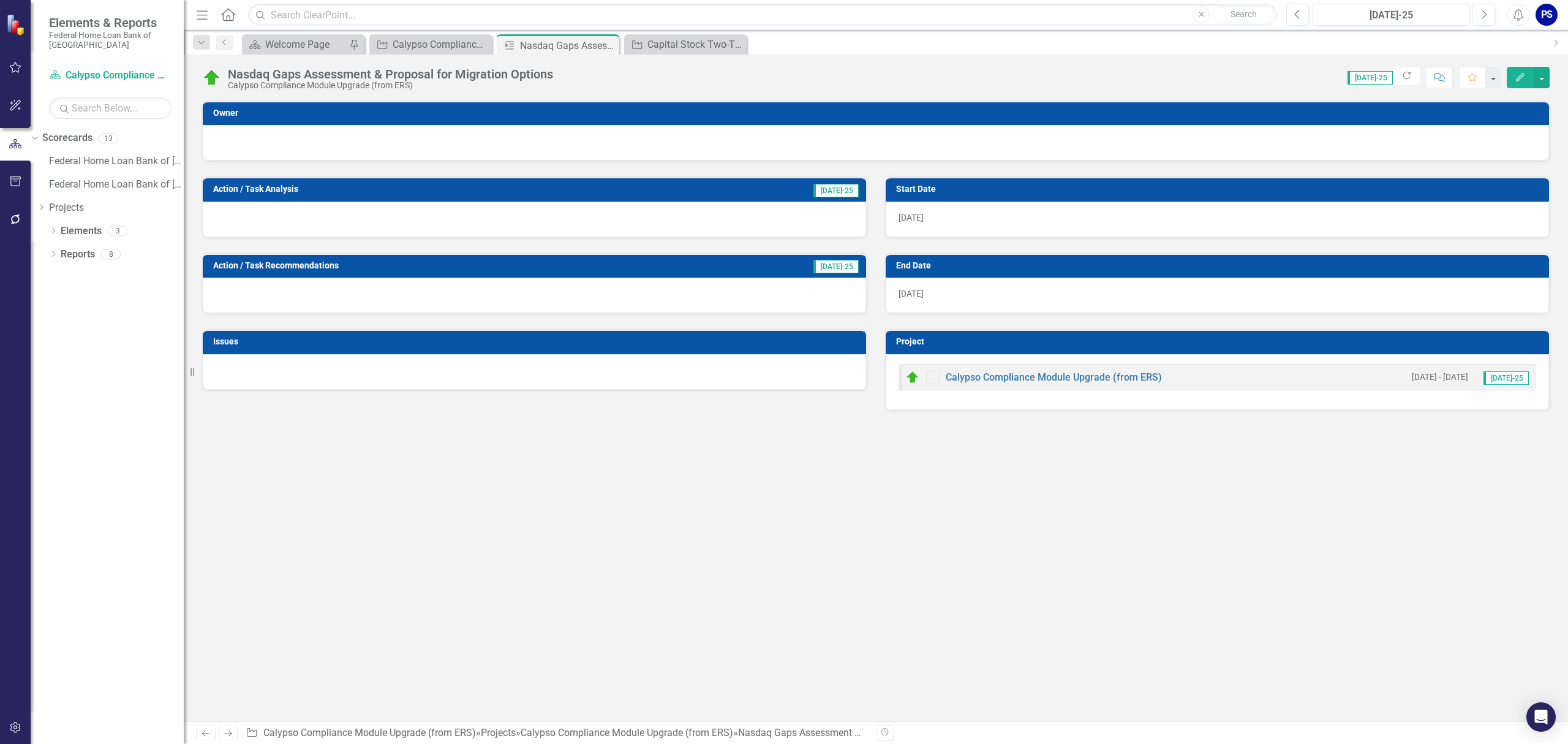
click at [951, 297] on div "[DATE]" at bounding box center [1218, 295] width 664 height 36
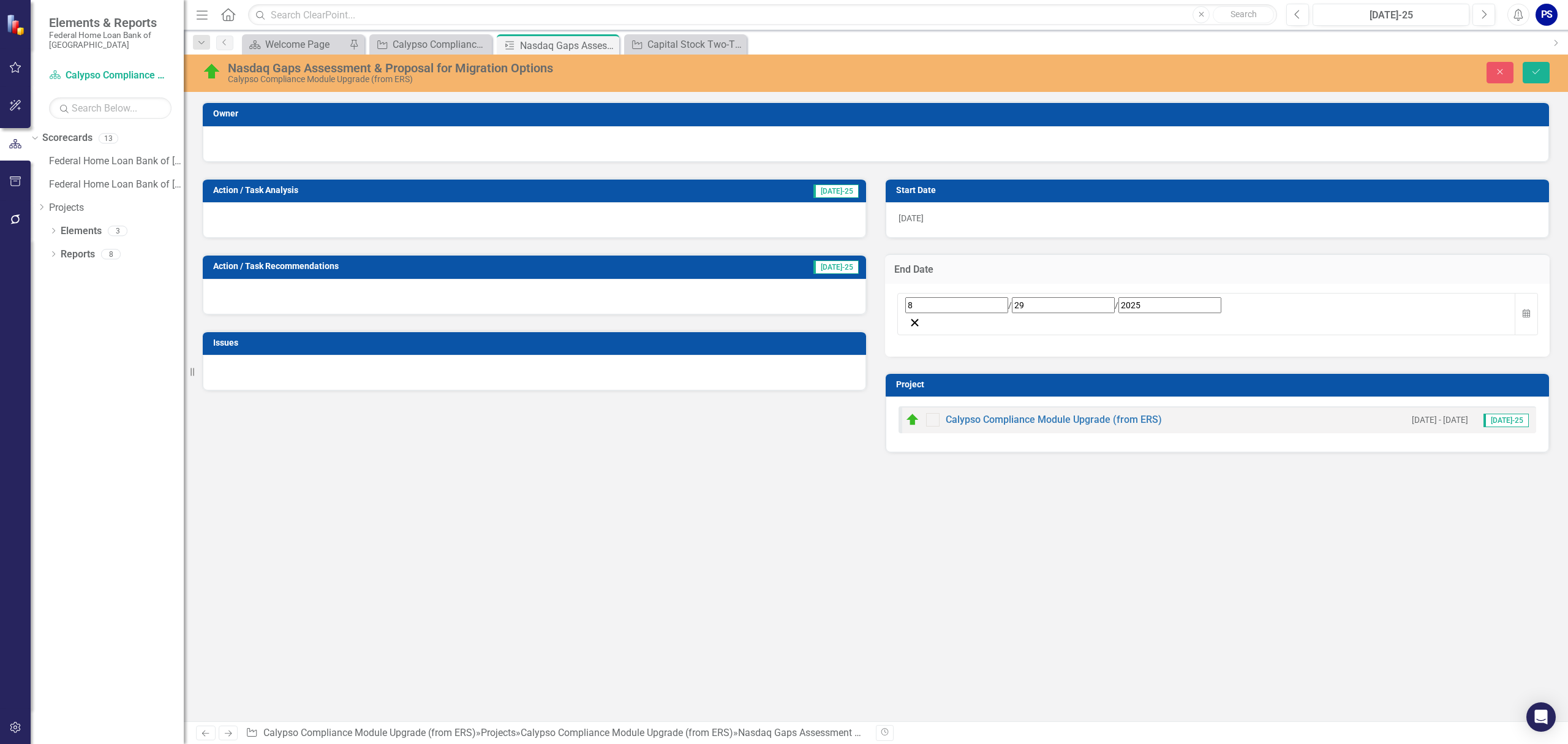
click at [991, 301] on div "[DATE]" at bounding box center [1206, 305] width 603 height 16
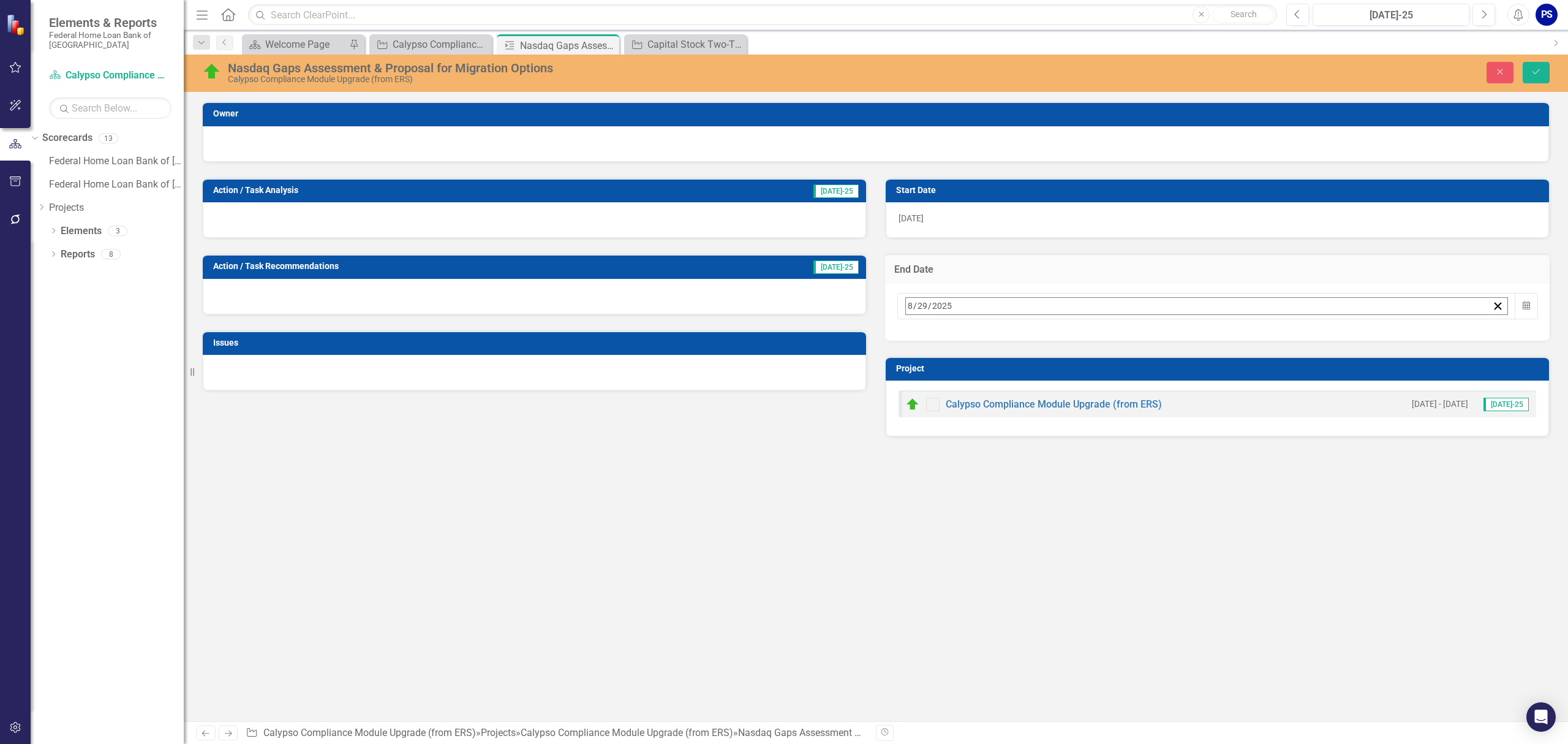
click at [1085, 338] on button "›" at bounding box center [1072, 333] width 27 height 27
click at [1072, 465] on abbr "31" at bounding box center [1066, 470] width 10 height 10
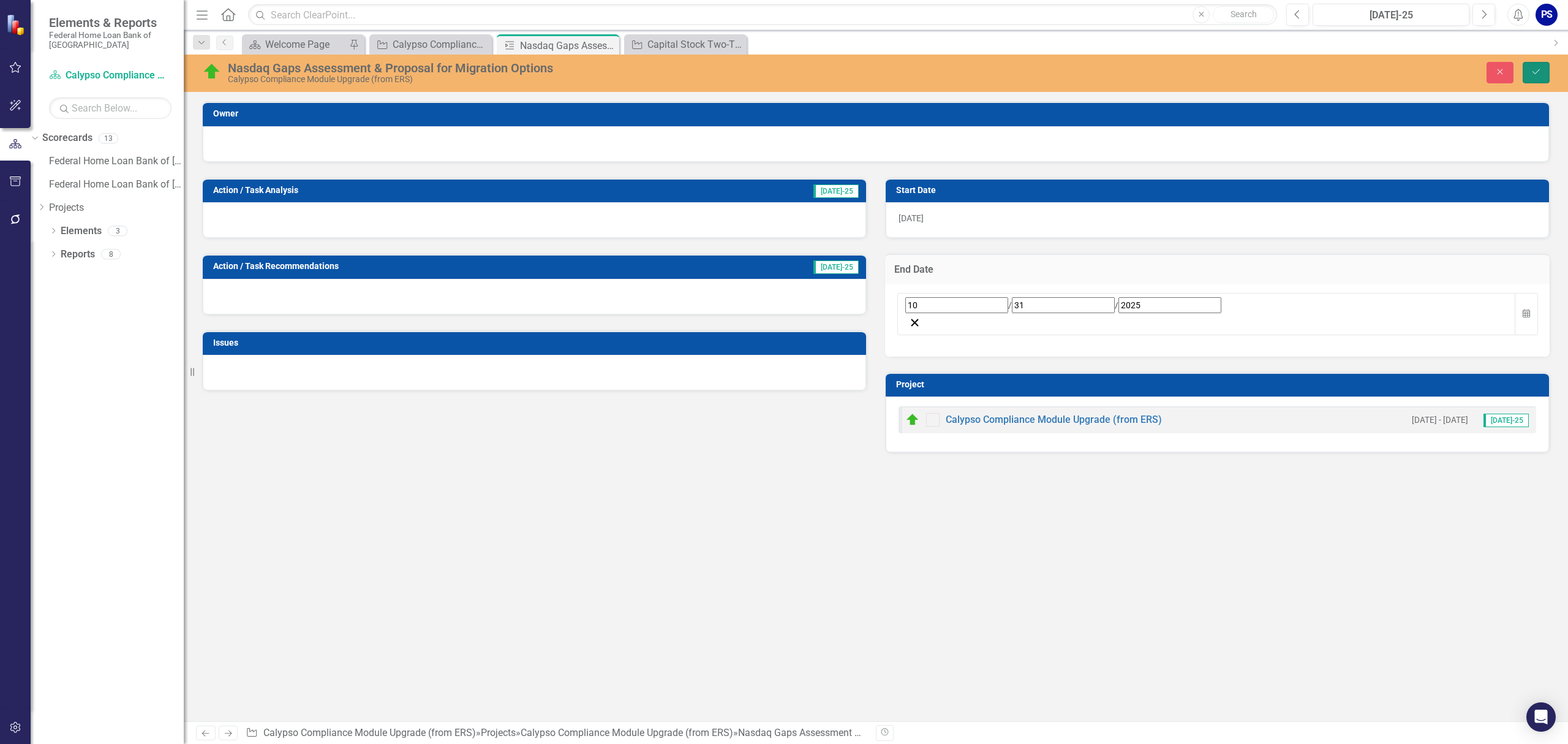
click at [1533, 75] on icon "Save" at bounding box center [1535, 71] width 11 height 9
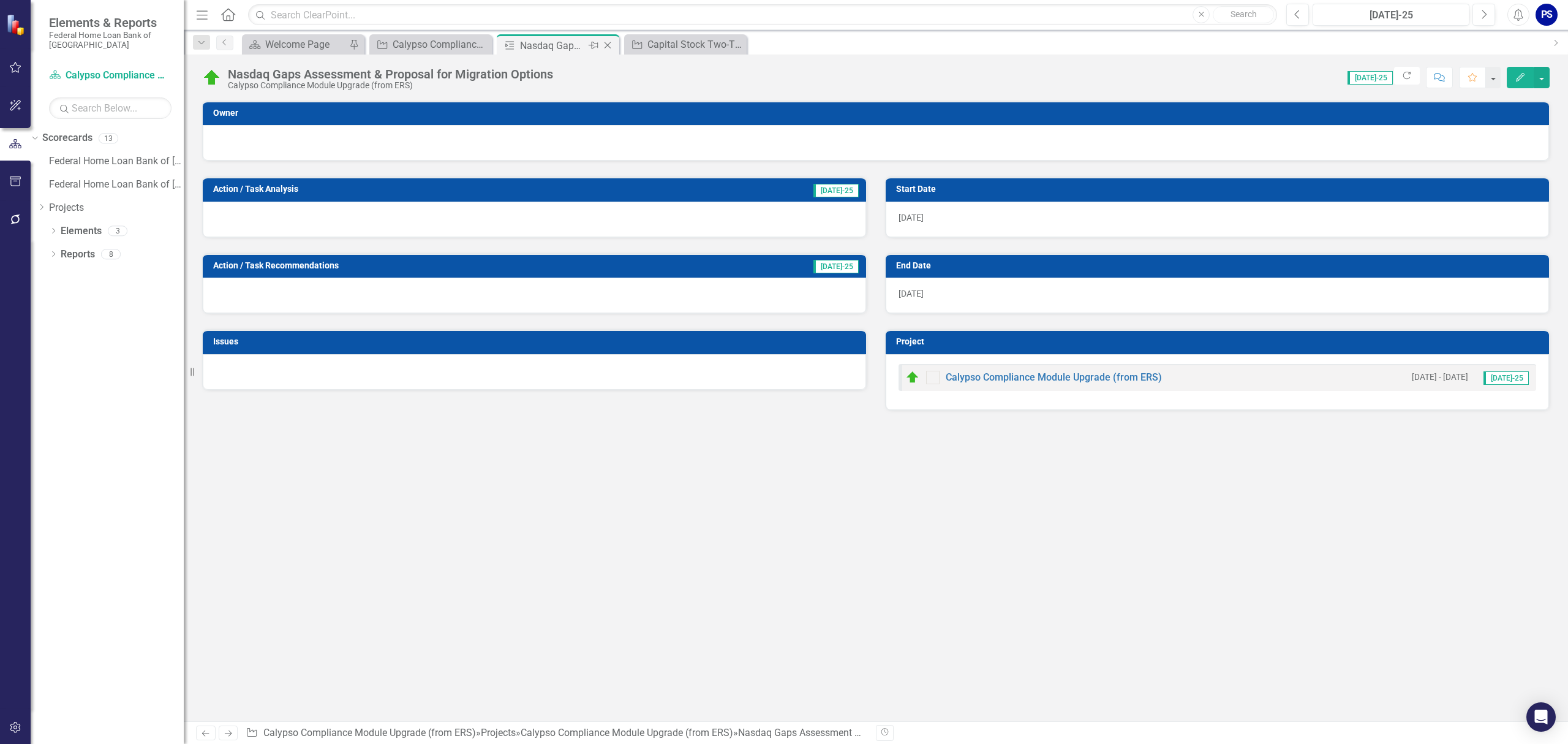
click at [606, 43] on icon "Close" at bounding box center [607, 45] width 13 height 10
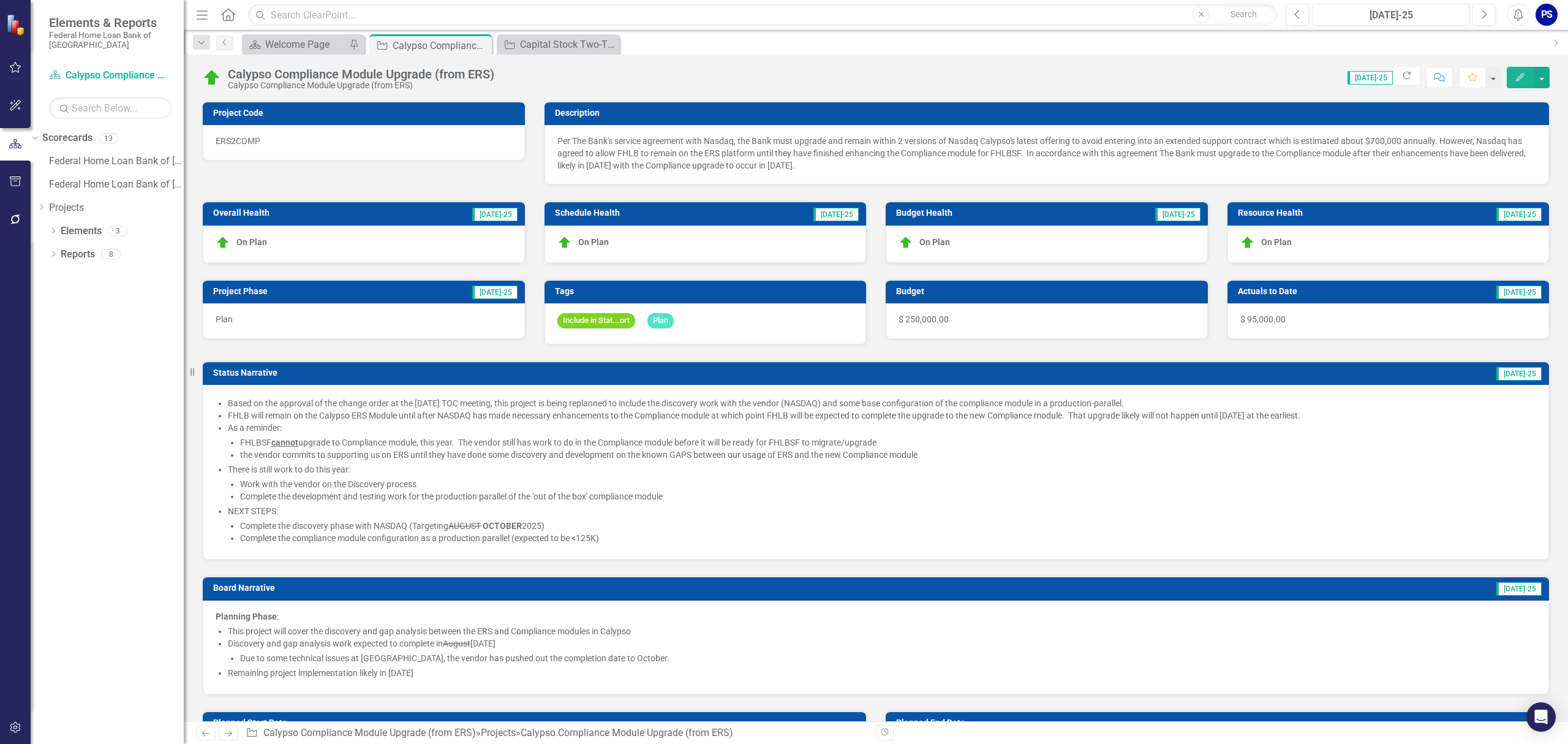
checkbox input "false"
checkbox input "true"
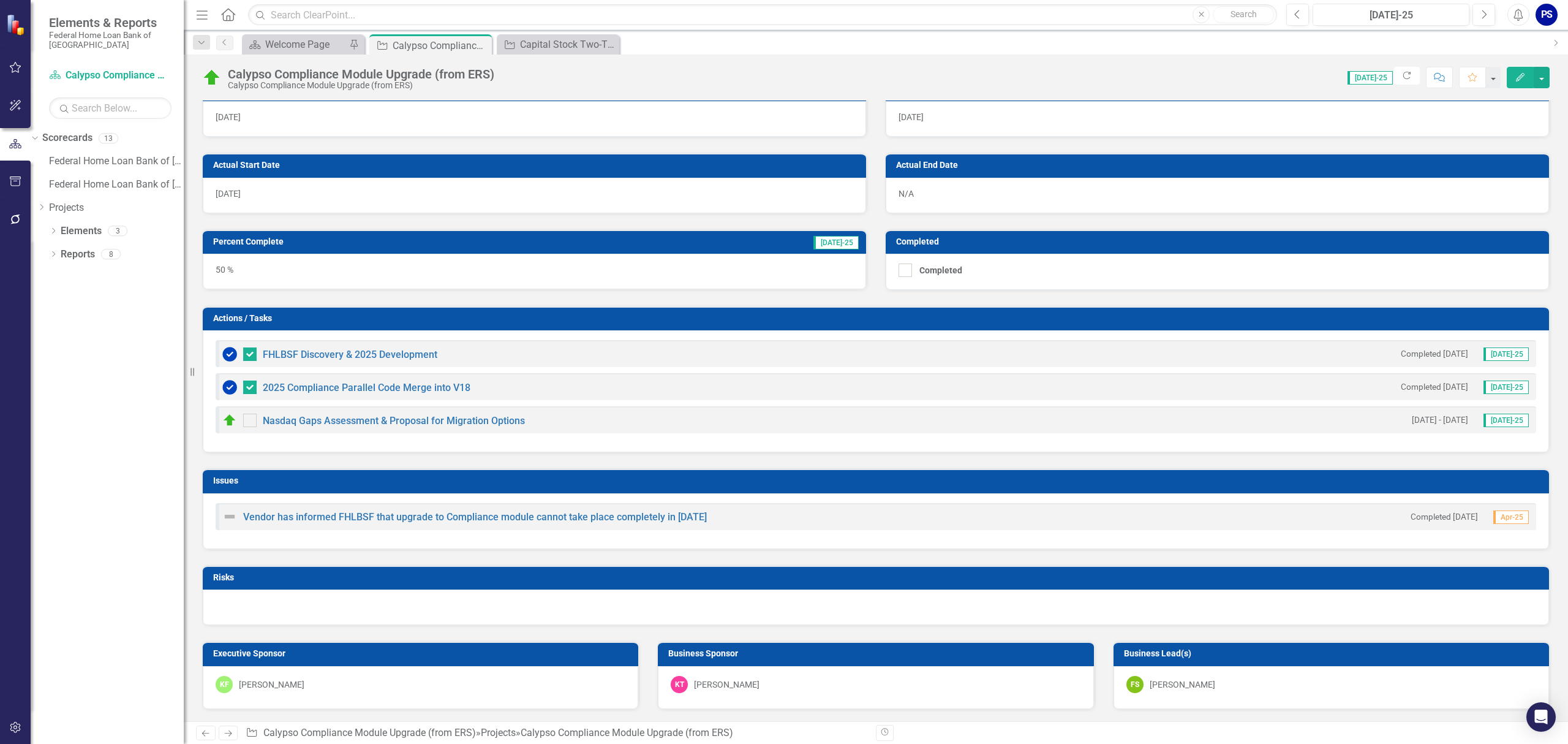
scroll to position [735, 0]
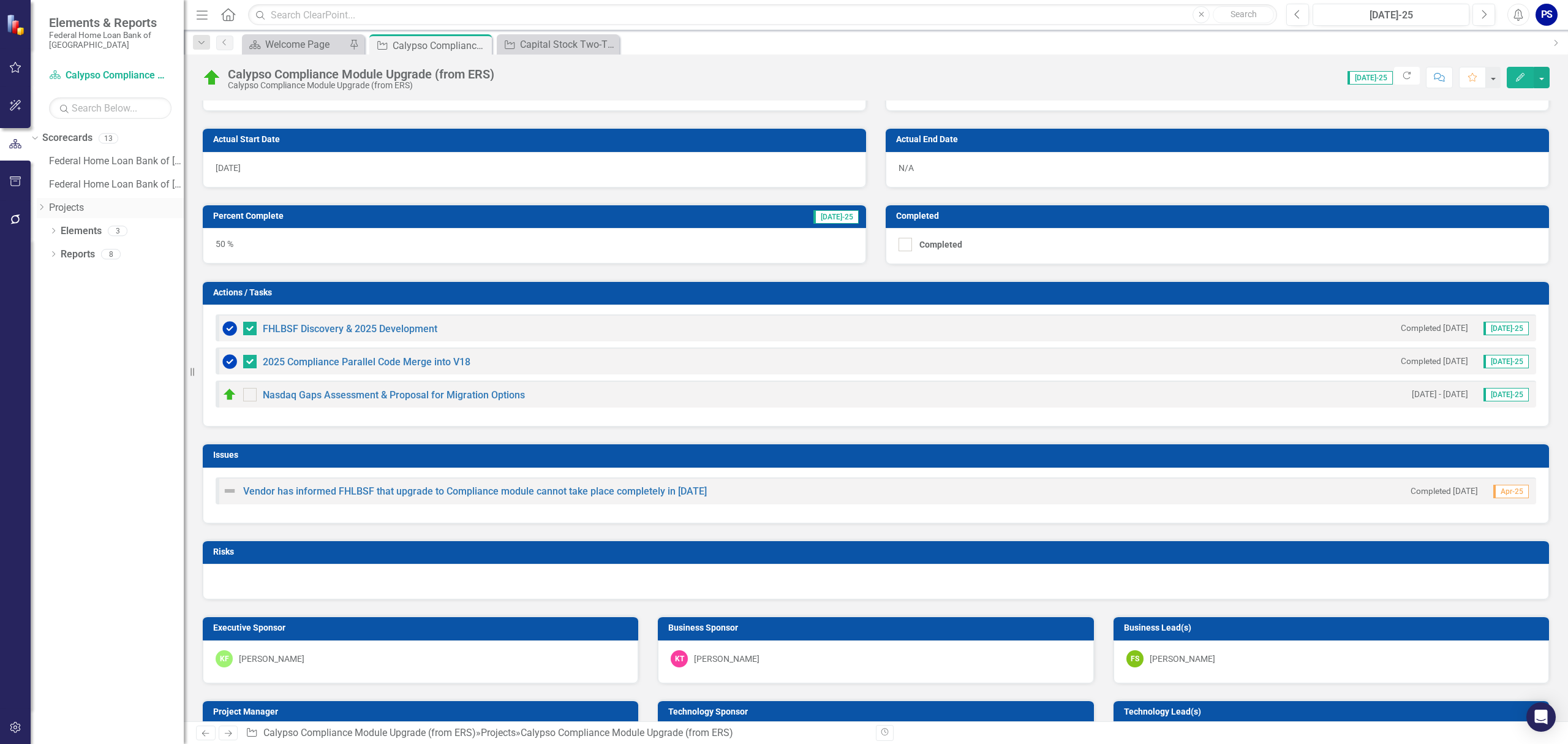
click at [46, 210] on icon "Dropdown" at bounding box center [41, 207] width 10 height 8
click at [123, 277] on link "Calypso Compliance Module Upgrade (from ERS)" at bounding box center [116, 269] width 135 height 14
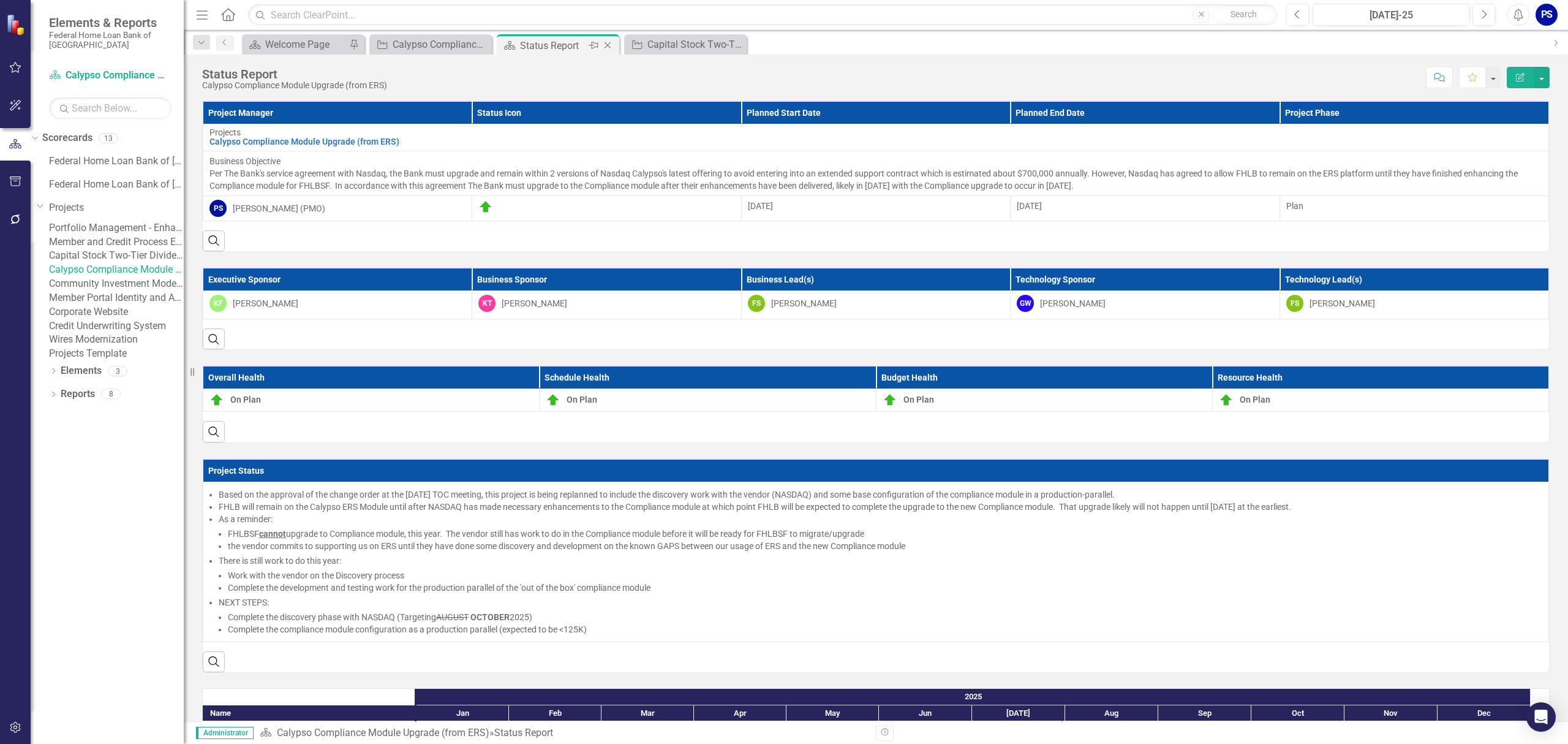
click at [608, 44] on icon "Close" at bounding box center [607, 45] width 13 height 10
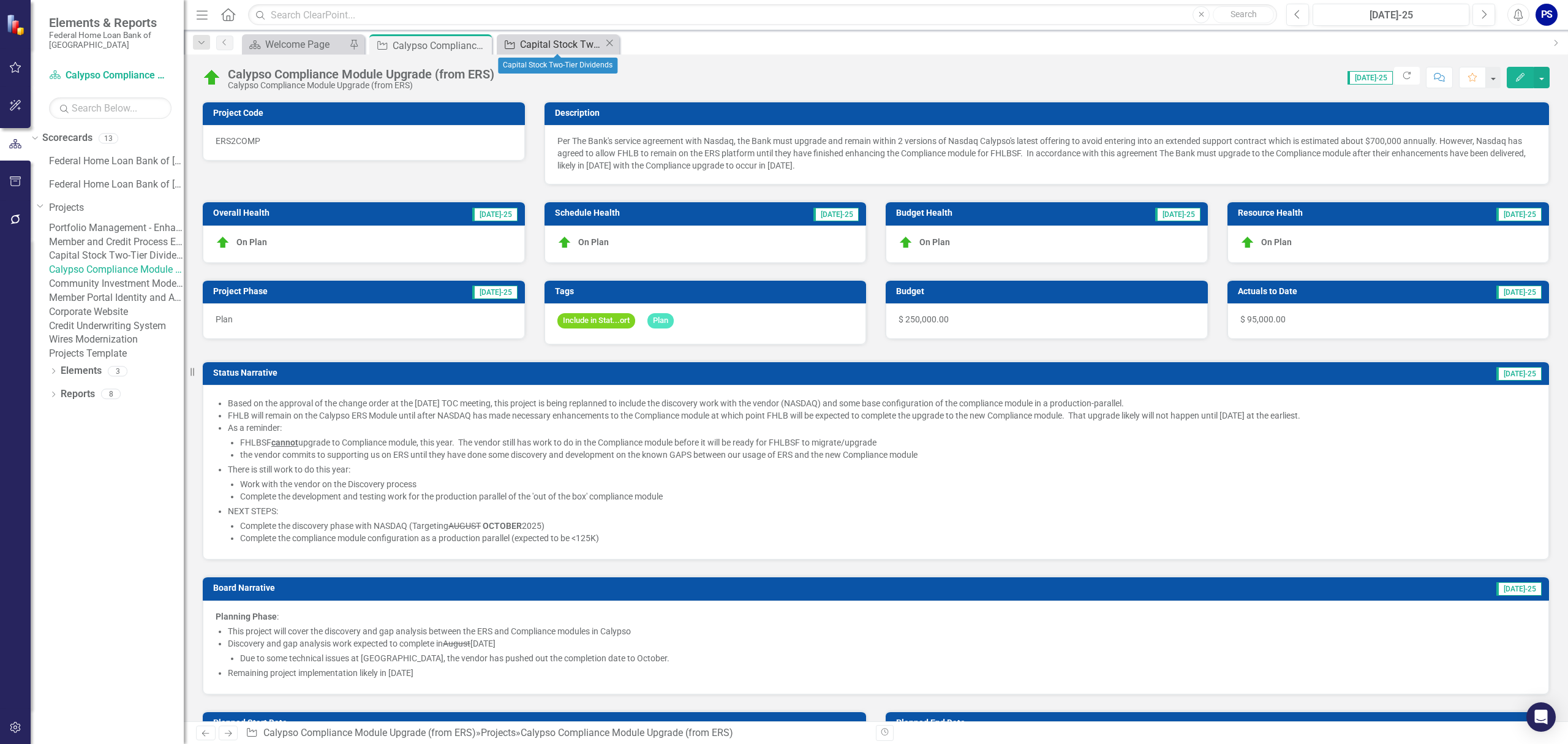
click at [557, 39] on div "Capital Stock Two-Tier Dividends" at bounding box center [562, 44] width 84 height 15
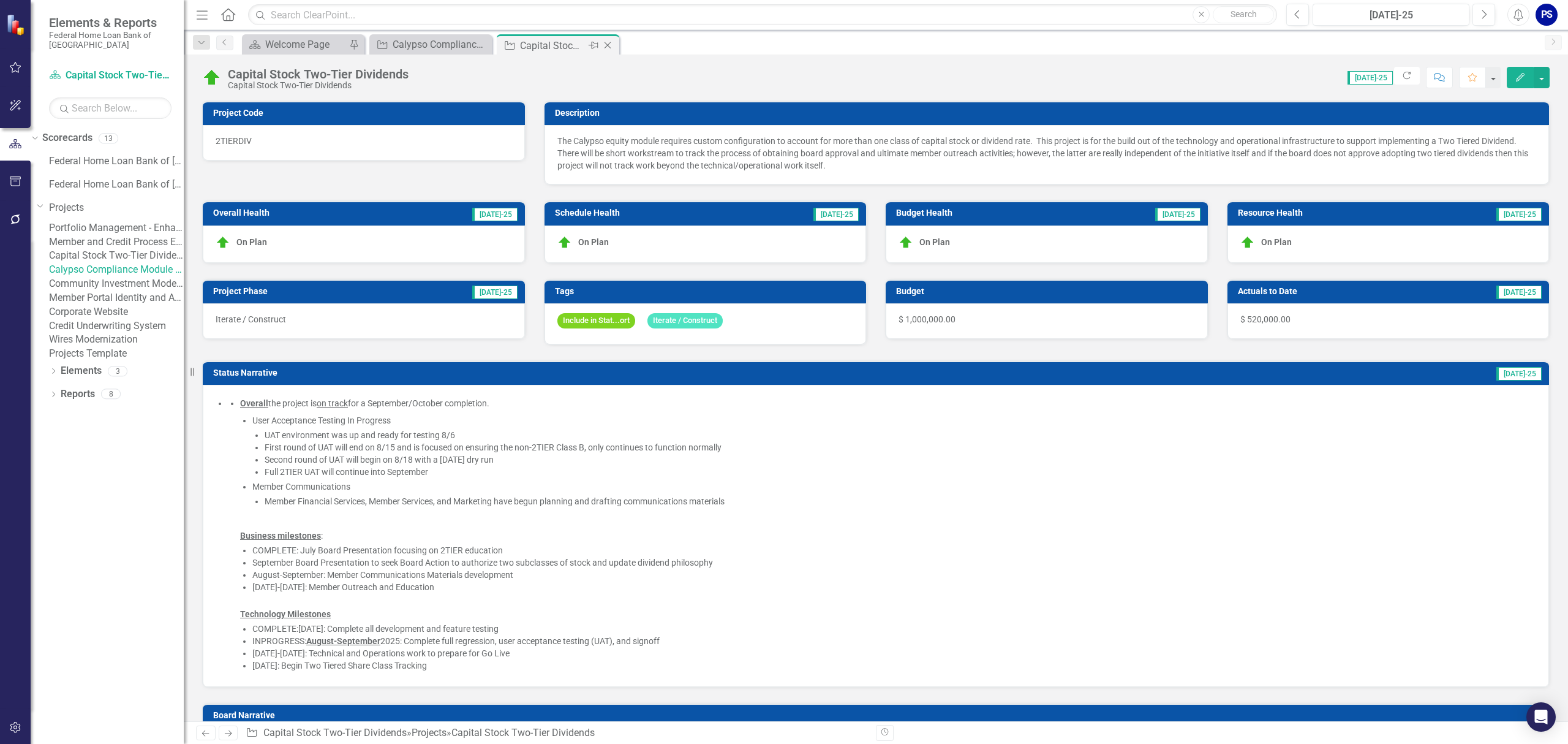
checkbox input "false"
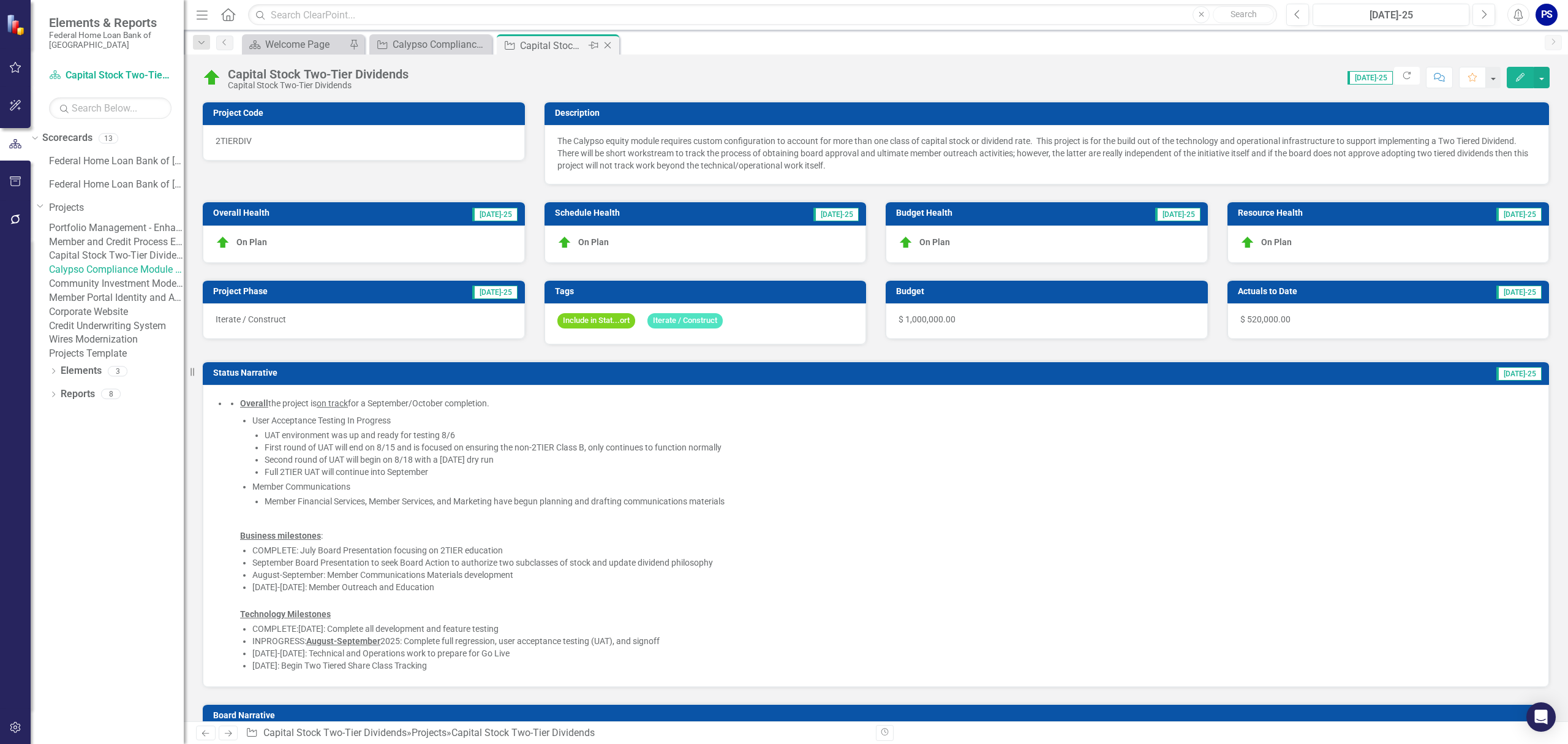
checkbox input "false"
checkbox input "true"
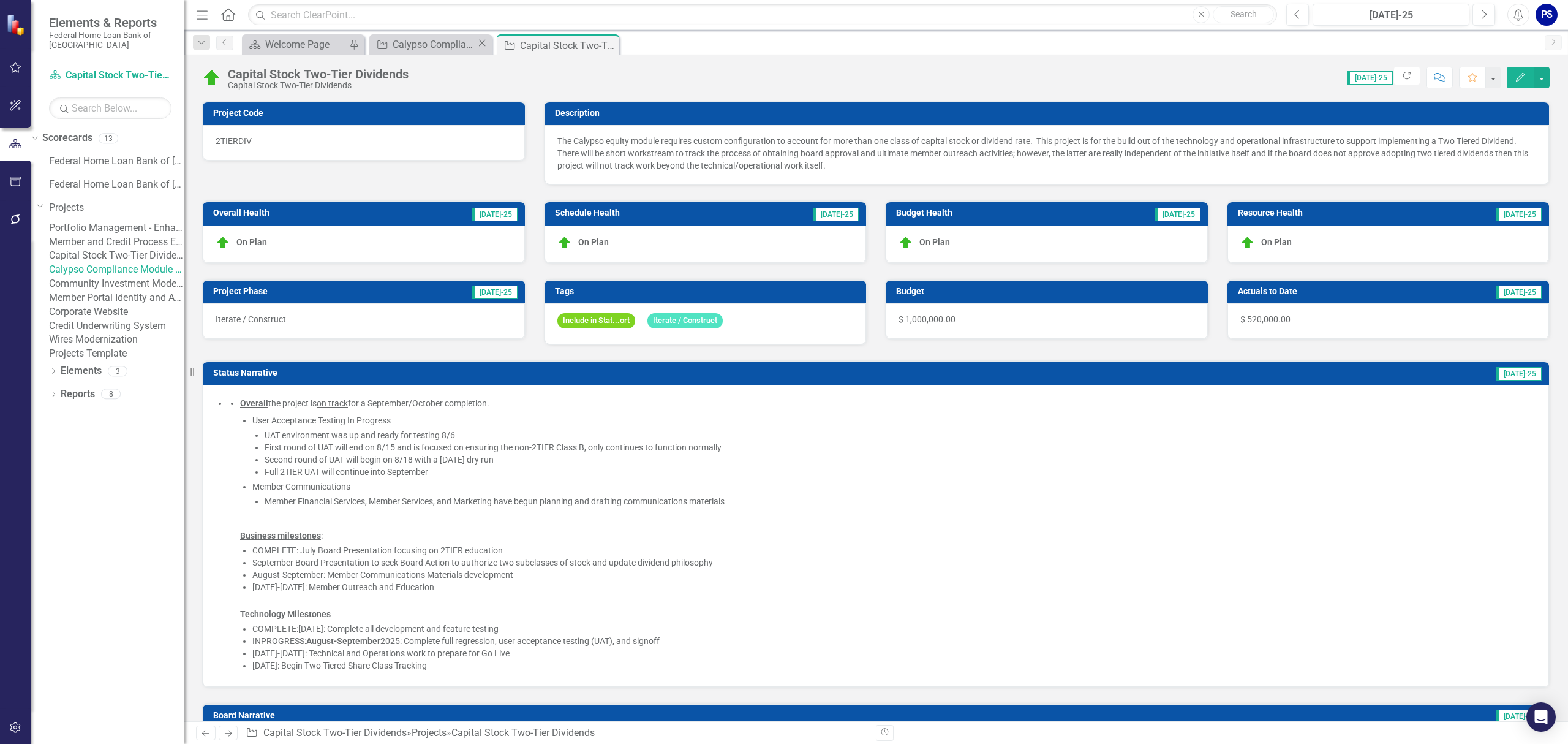
checkbox input "true"
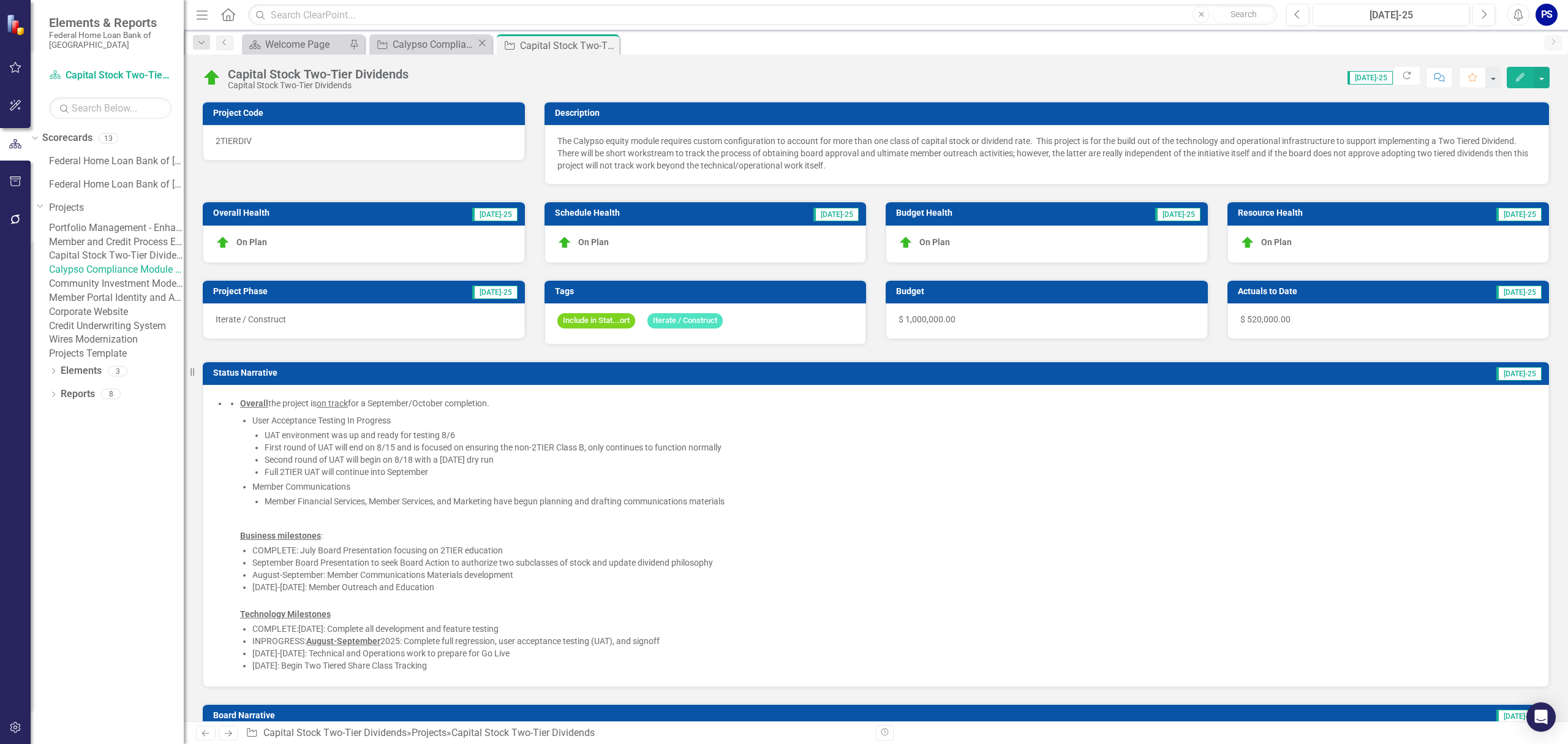
checkbox input "true"
click at [606, 45] on icon "Close" at bounding box center [607, 45] width 13 height 10
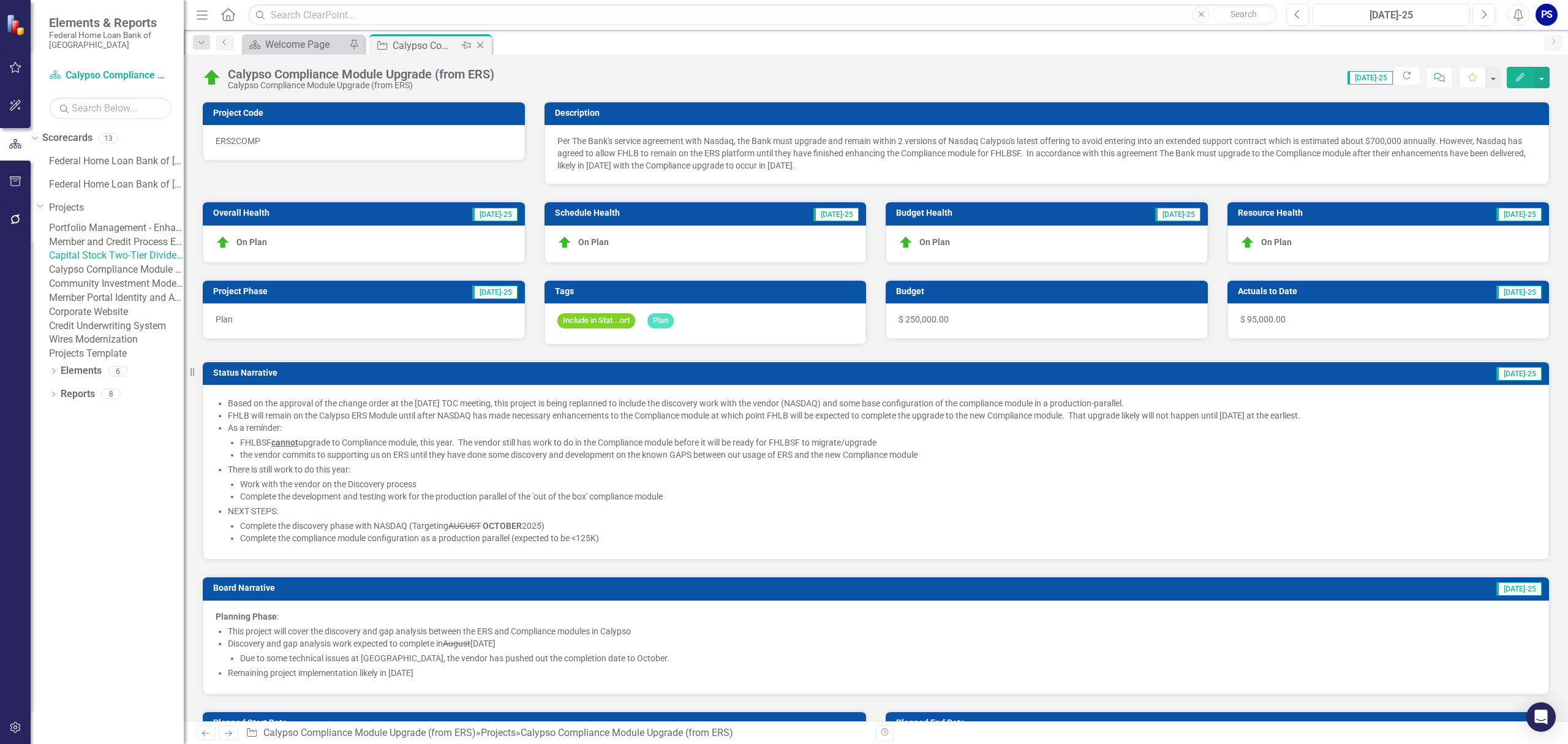
drag, startPoint x: 606, startPoint y: 45, endPoint x: 481, endPoint y: 46, distance: 125.0
click at [481, 46] on icon "Close" at bounding box center [480, 45] width 13 height 10
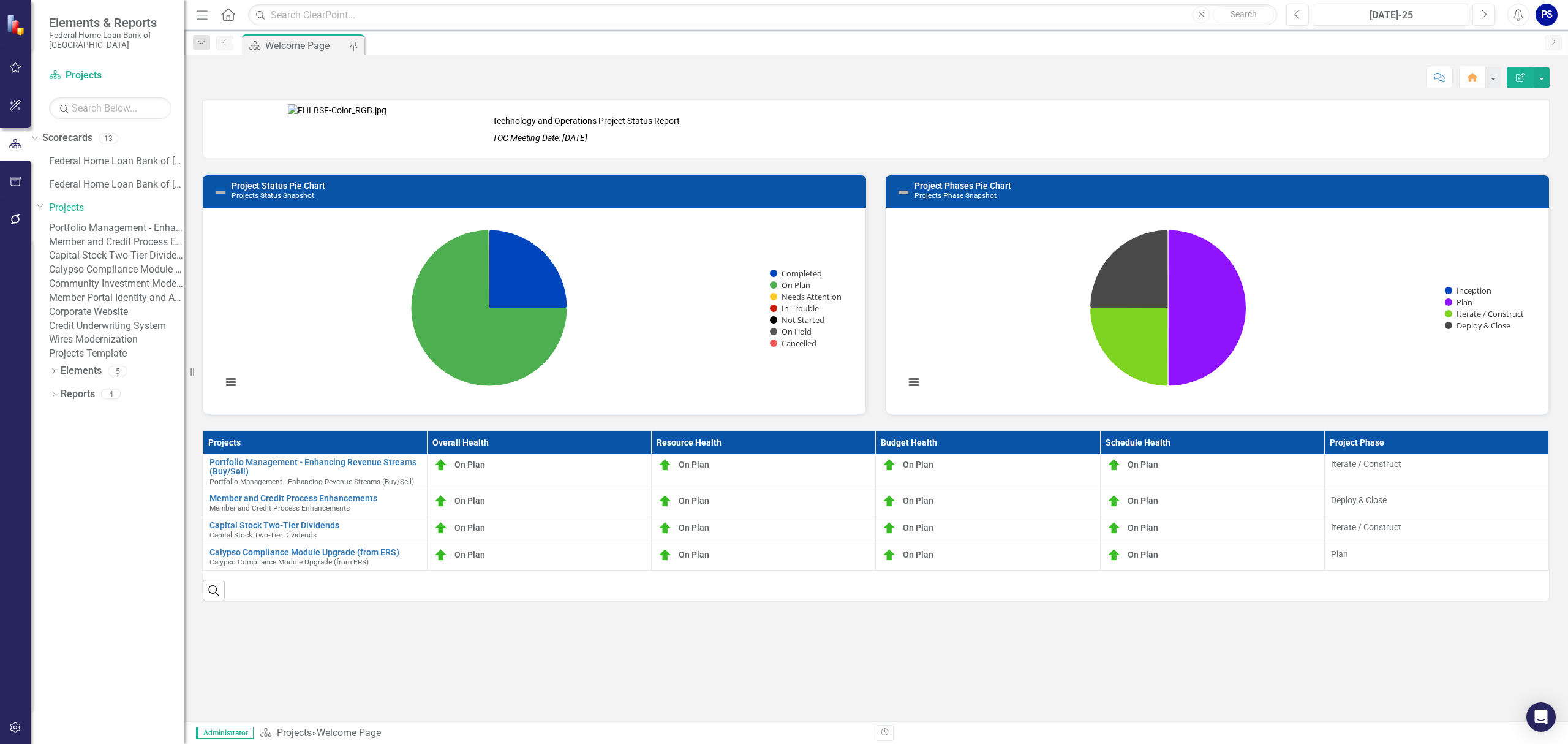
click at [116, 263] on link "Capital Stock Two-Tier Dividends" at bounding box center [116, 255] width 135 height 14
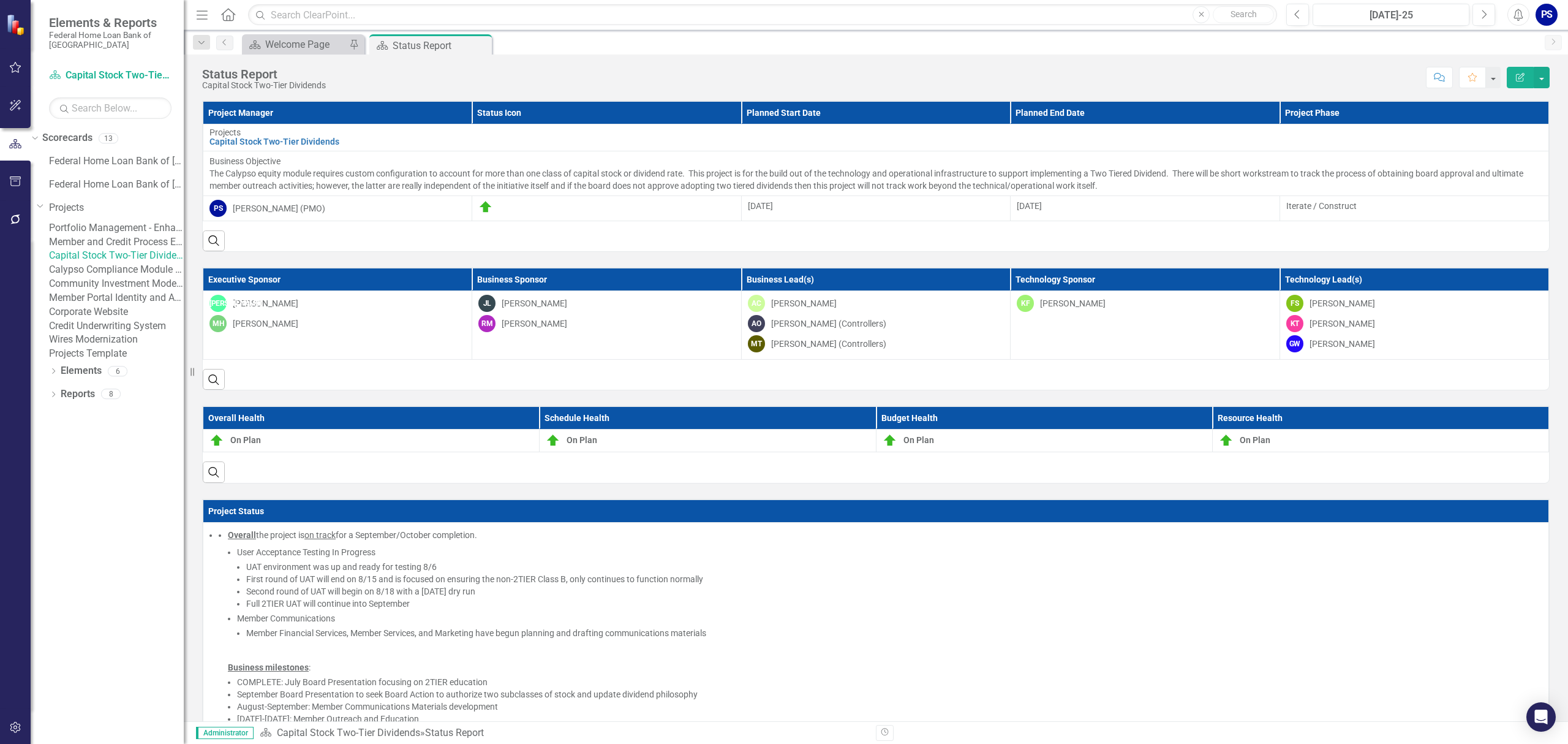
click at [124, 277] on link "Calypso Compliance Module Upgrade (from ERS)" at bounding box center [116, 269] width 135 height 14
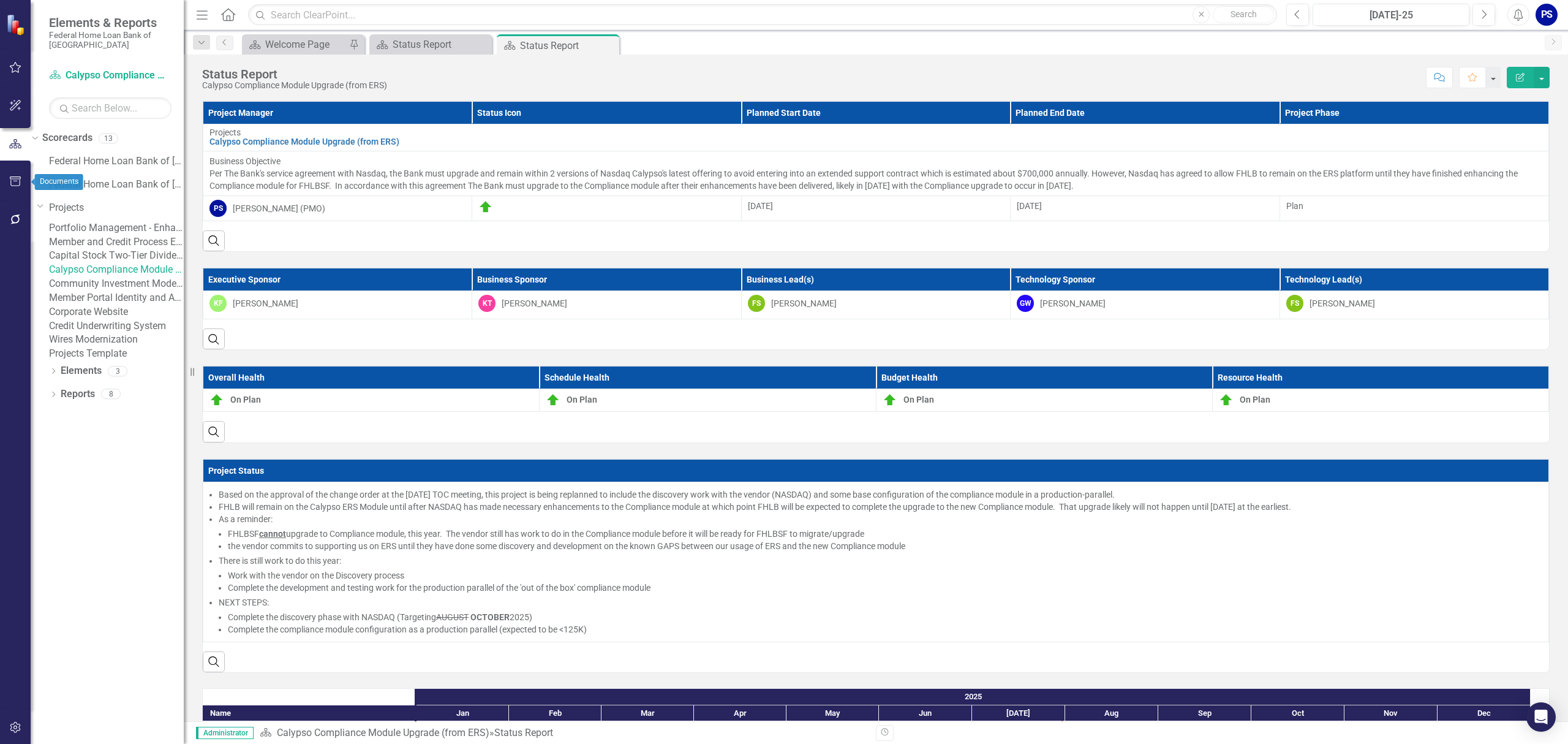
click at [13, 180] on icon "button" at bounding box center [15, 181] width 13 height 10
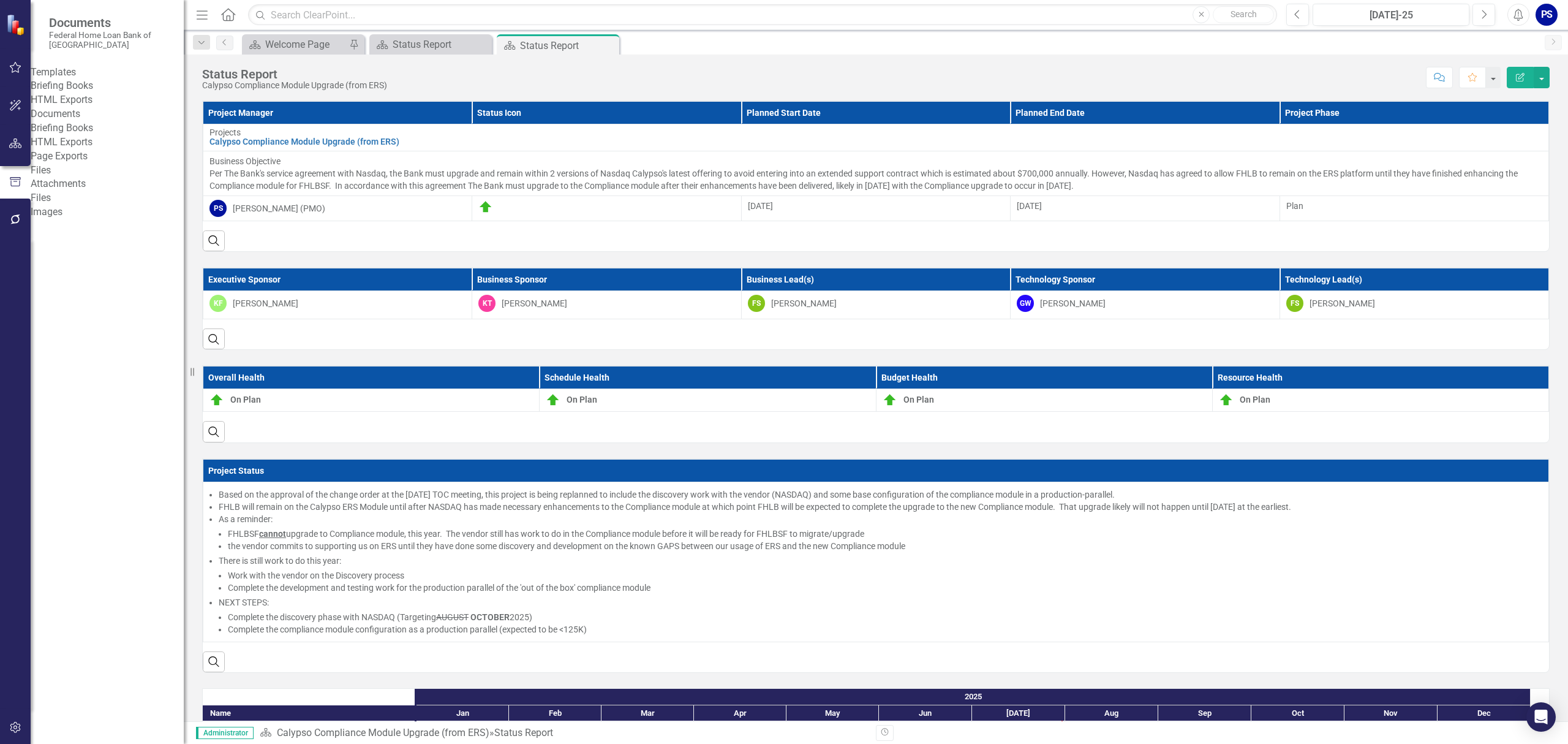
click at [78, 90] on link "Briefing Books" at bounding box center [107, 86] width 153 height 14
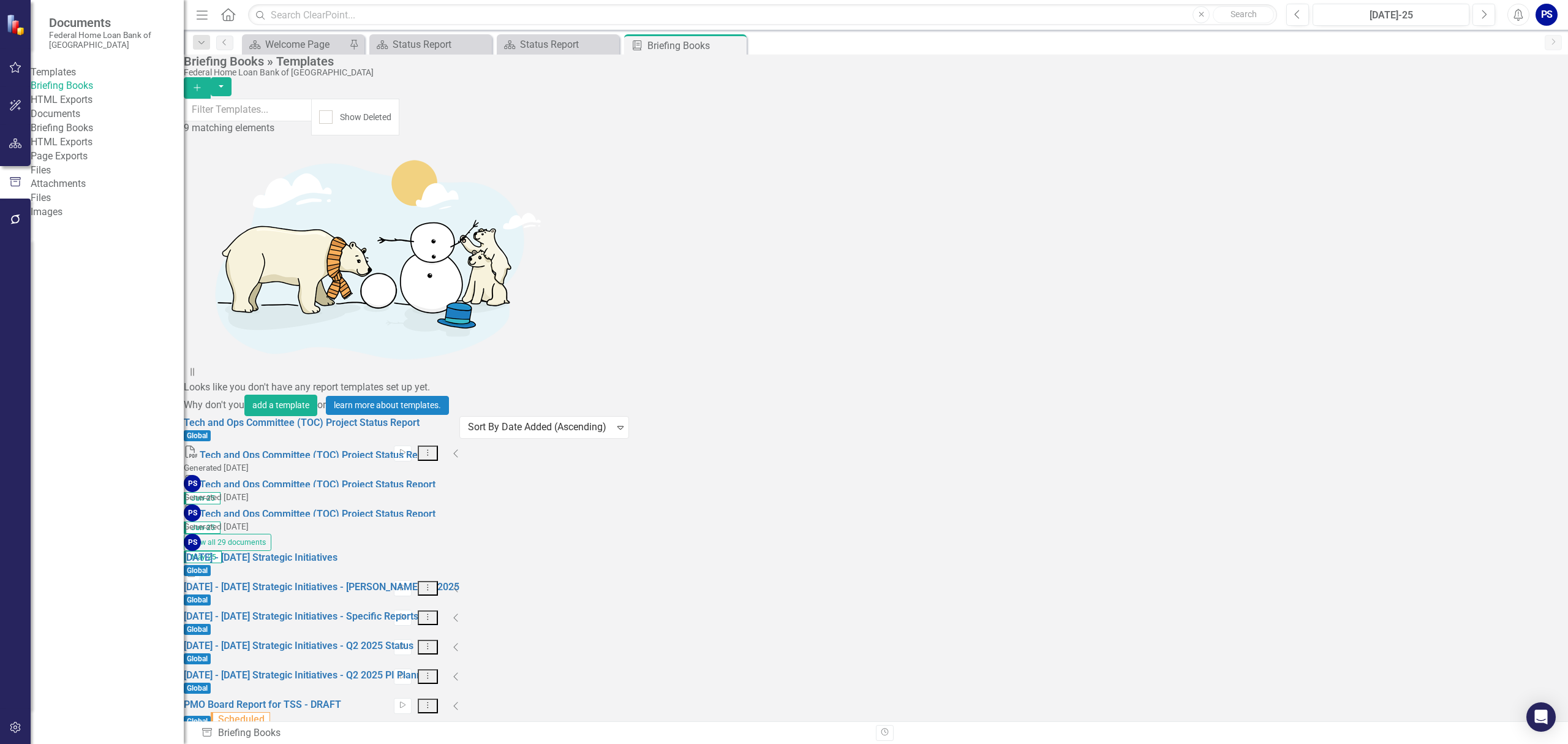
click at [429, 449] on icon at bounding box center [427, 452] width 1 height 6
click at [1473, 216] on link "Edit Edit Template" at bounding box center [1464, 221] width 114 height 23
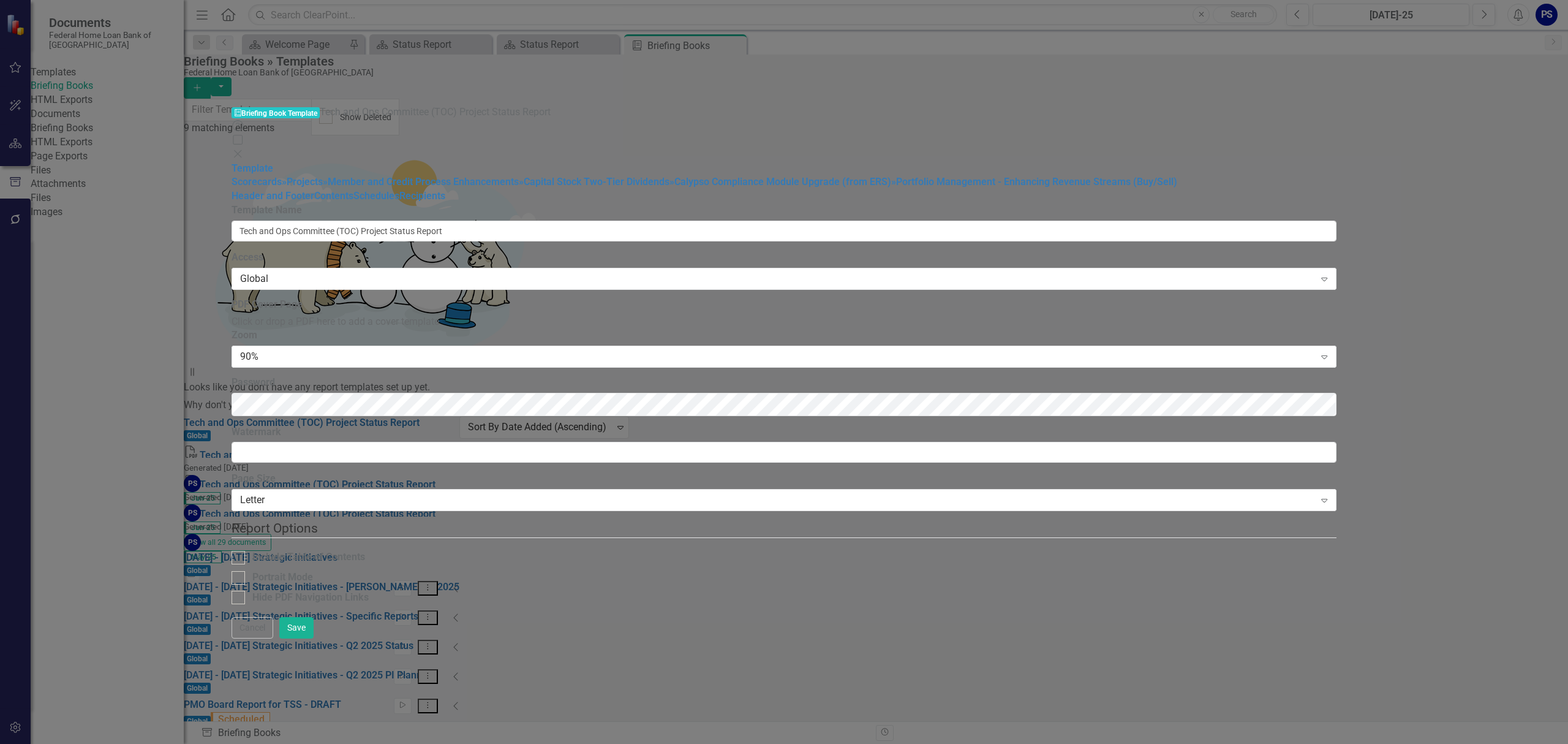
click at [243, 149] on icon "Close" at bounding box center [238, 154] width 13 height 10
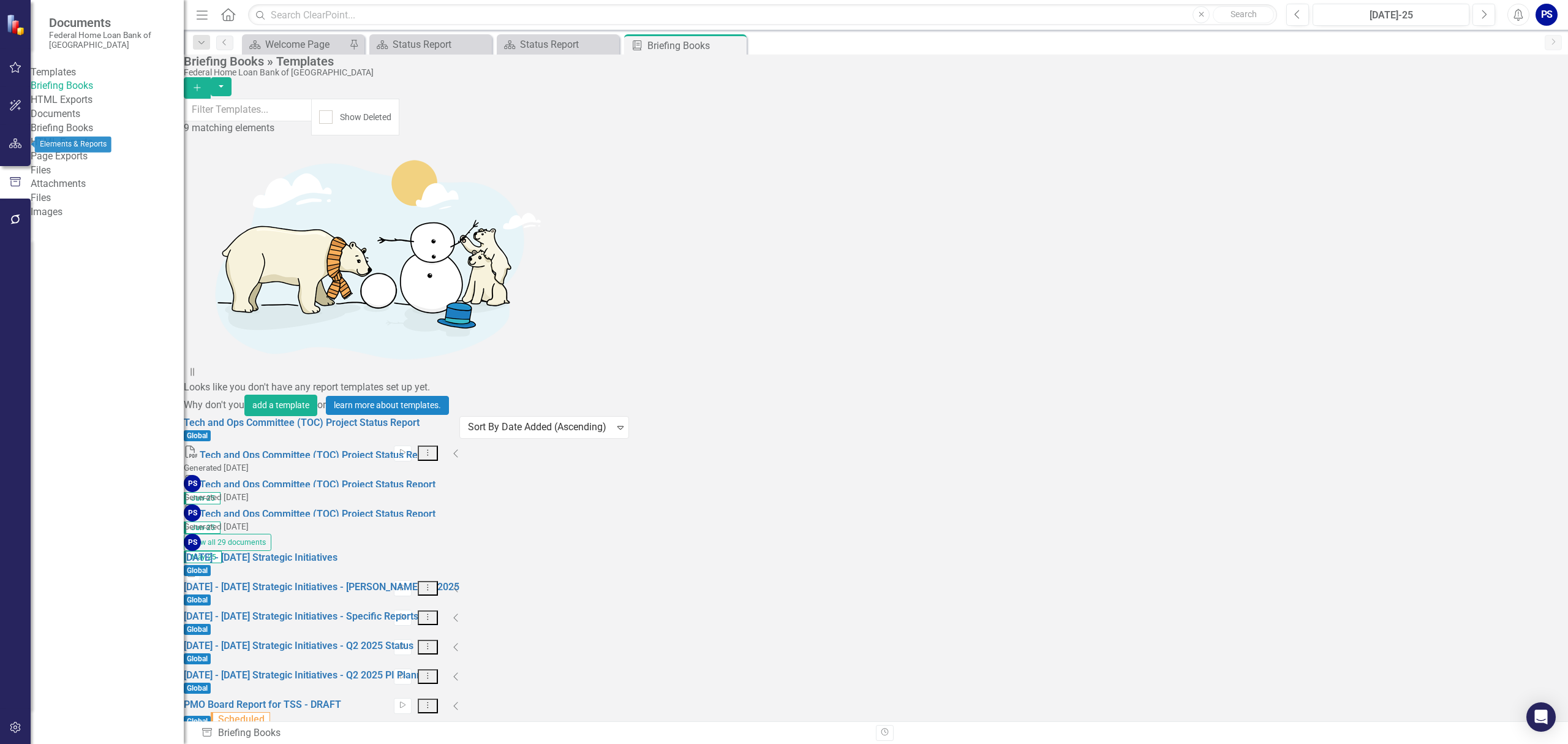
click at [13, 140] on icon "button" at bounding box center [15, 143] width 13 height 10
click at [263, 44] on link "Scorecard Welcome Page" at bounding box center [295, 44] width 101 height 15
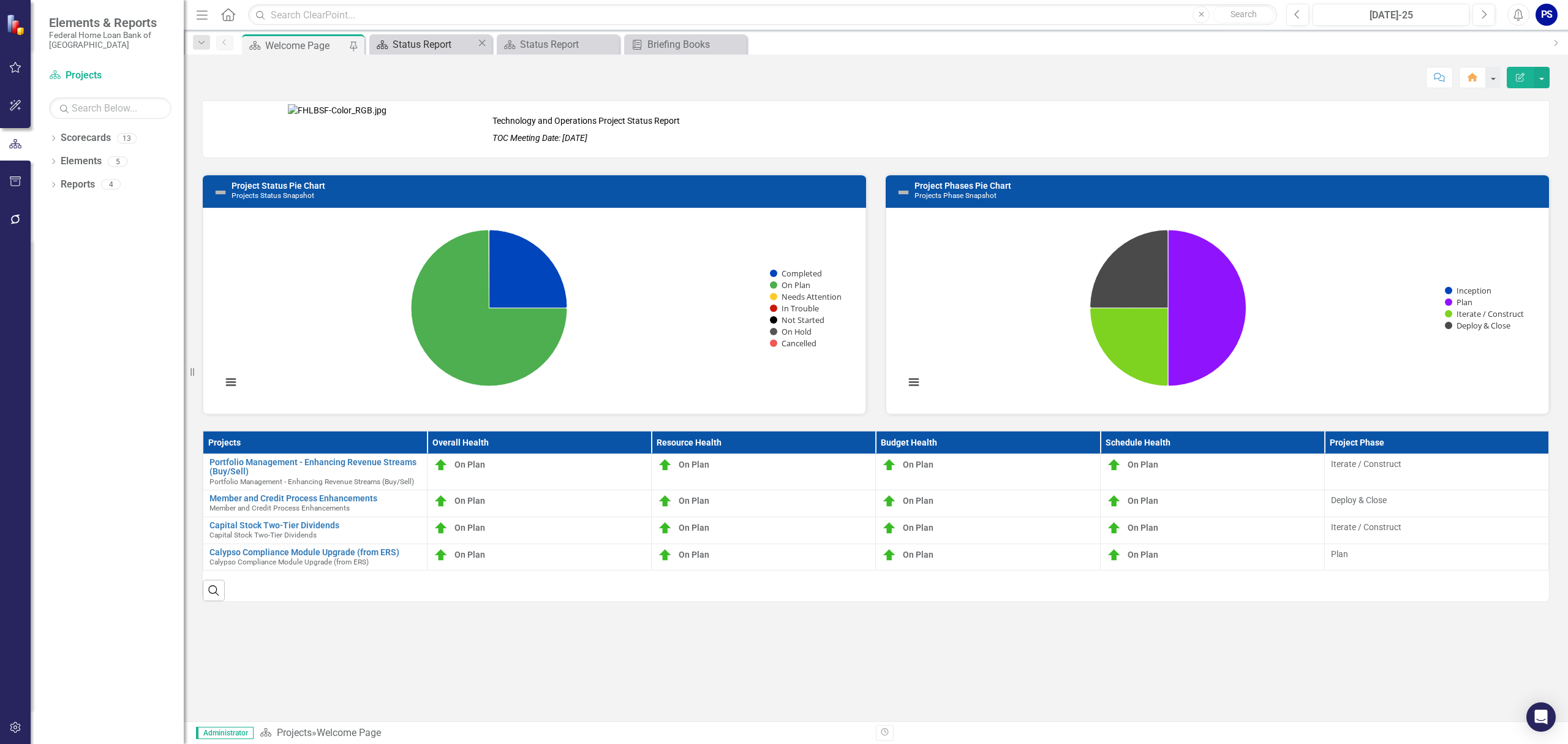
click at [426, 42] on div "Status Report" at bounding box center [434, 44] width 84 height 15
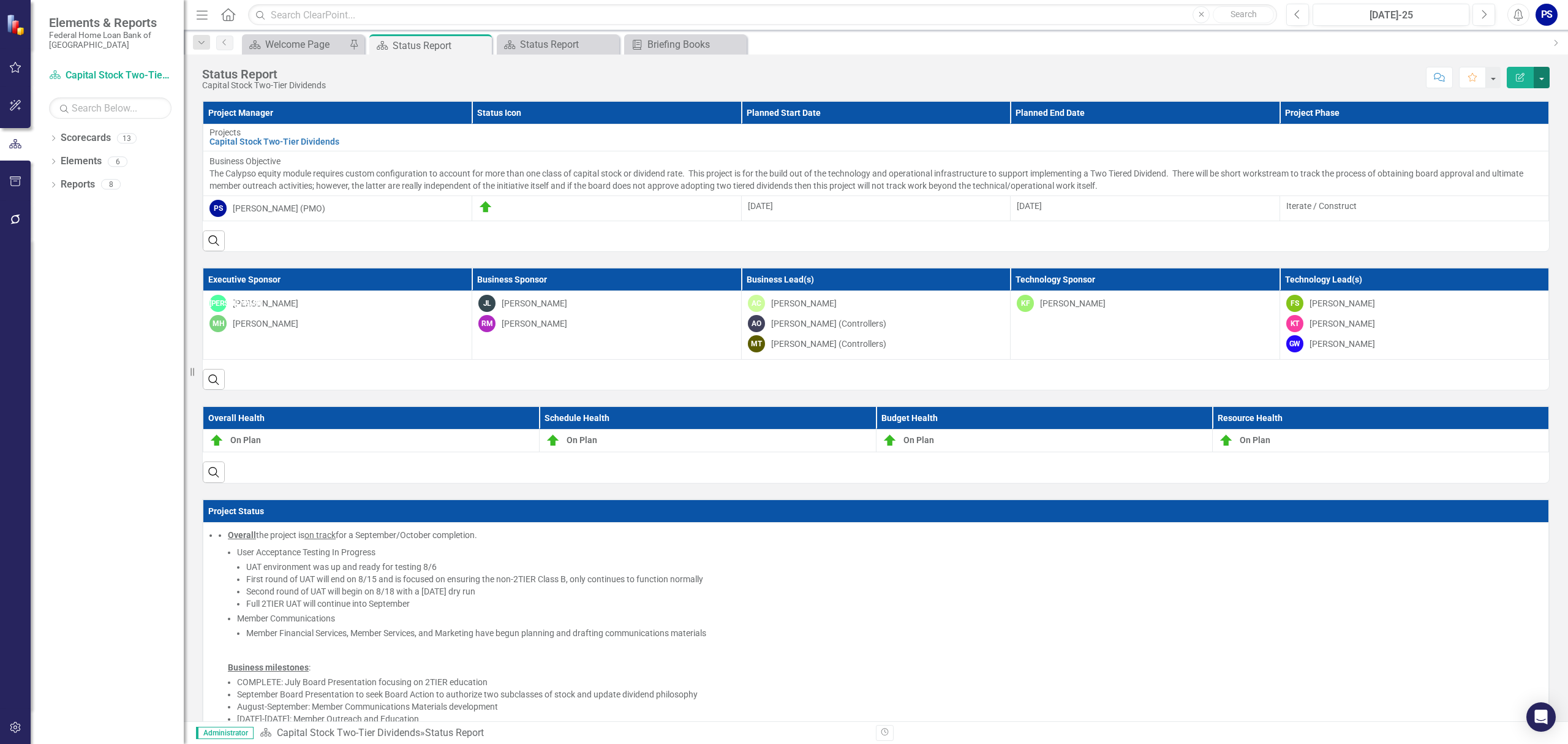
click at [1545, 77] on button "button" at bounding box center [1541, 77] width 16 height 21
click at [1509, 174] on link "PDF Export to PDF" at bounding box center [1500, 172] width 99 height 23
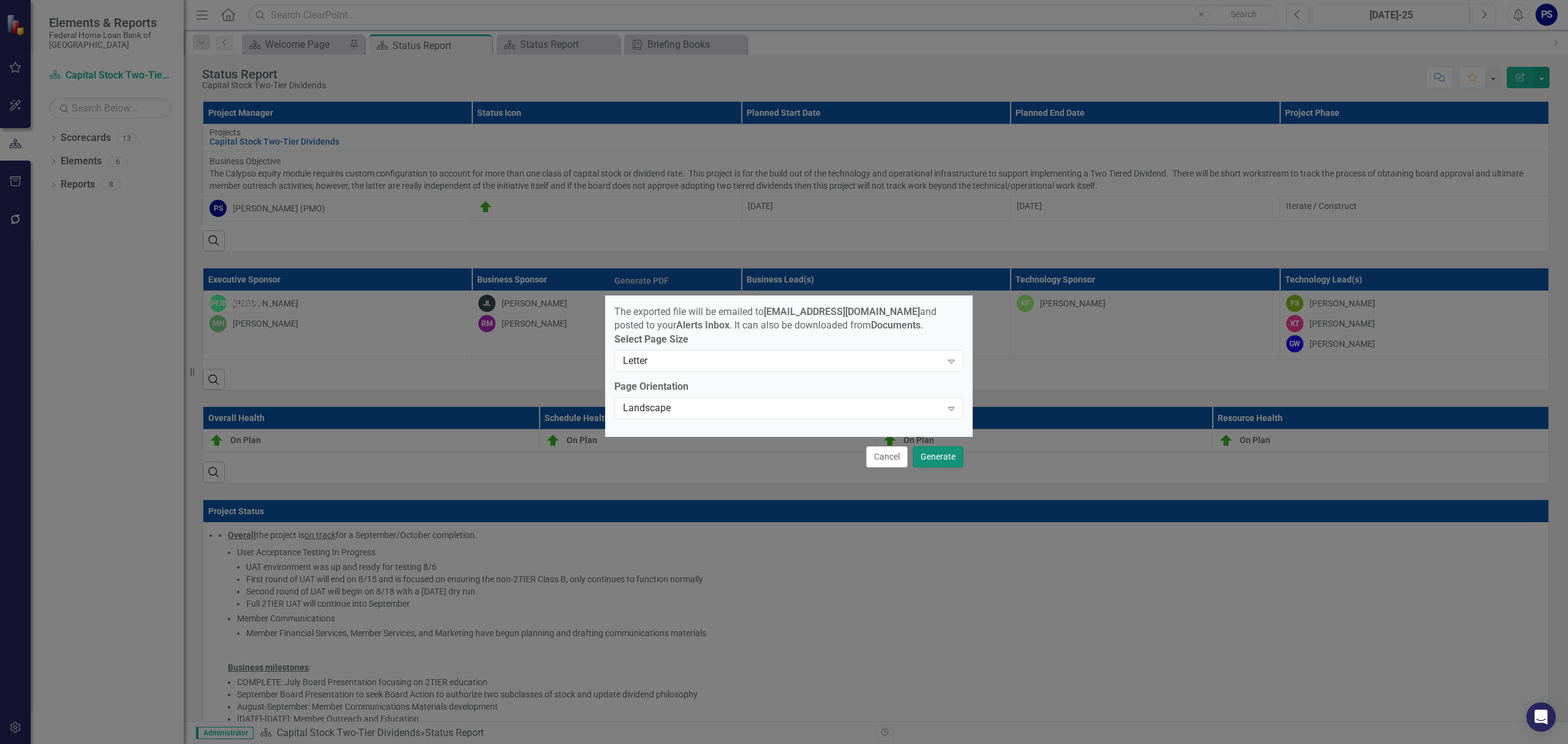
click at [945, 461] on button "Generate" at bounding box center [938, 457] width 51 height 21
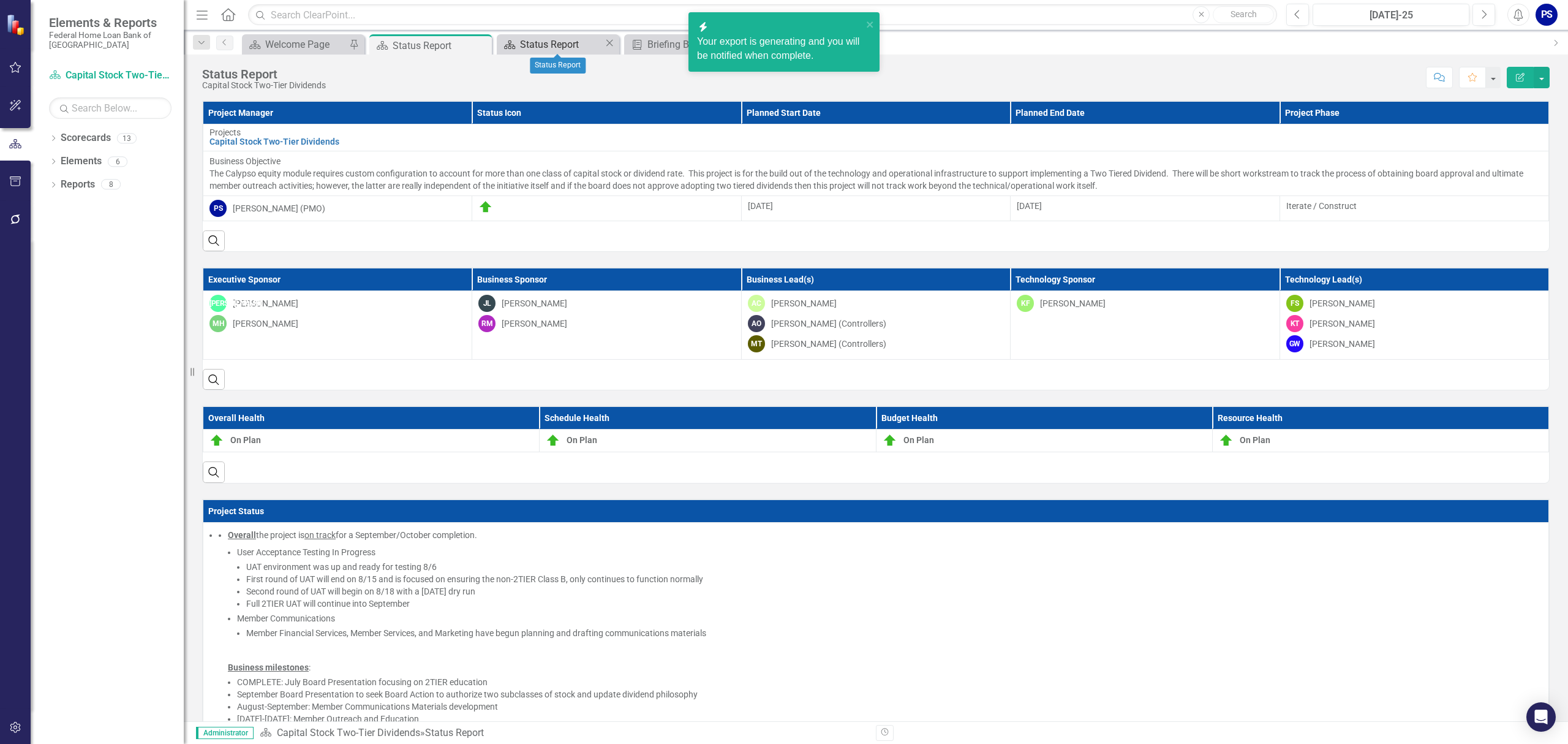
click at [530, 41] on div "Status Report" at bounding box center [562, 44] width 84 height 15
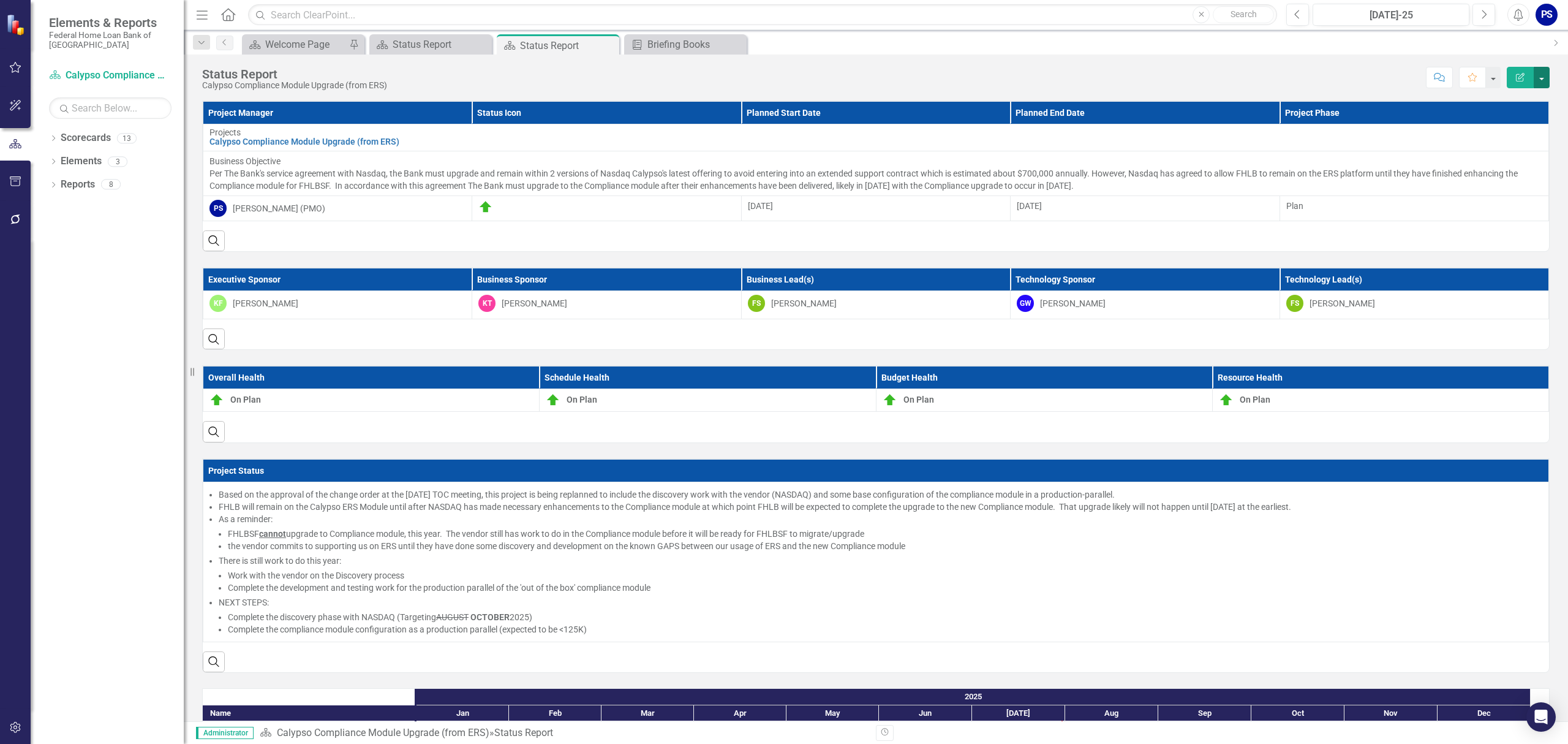
click at [1542, 77] on button "button" at bounding box center [1541, 77] width 16 height 21
click at [1509, 176] on link "PDF Export to PDF" at bounding box center [1500, 172] width 99 height 23
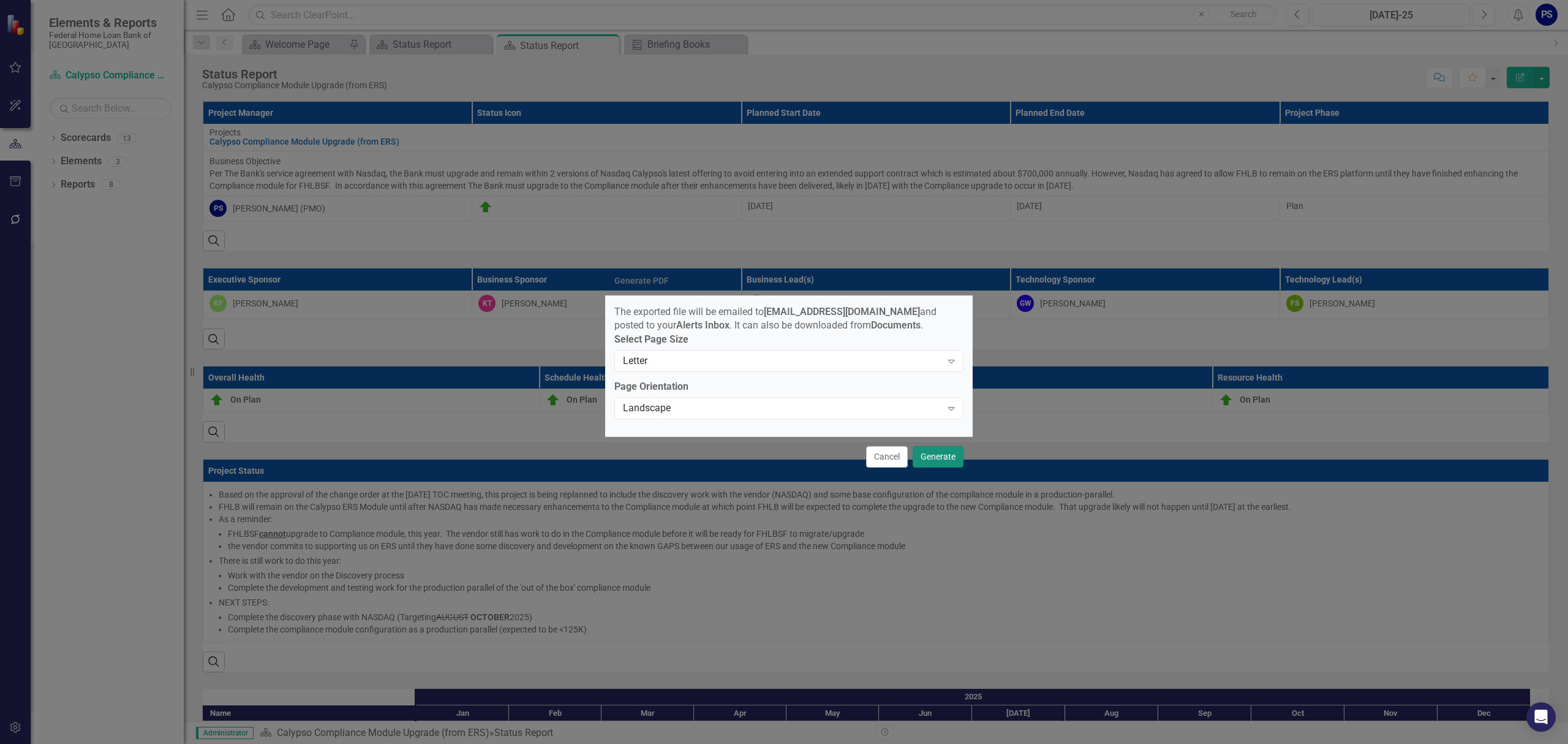
click at [942, 461] on button "Generate" at bounding box center [938, 457] width 51 height 21
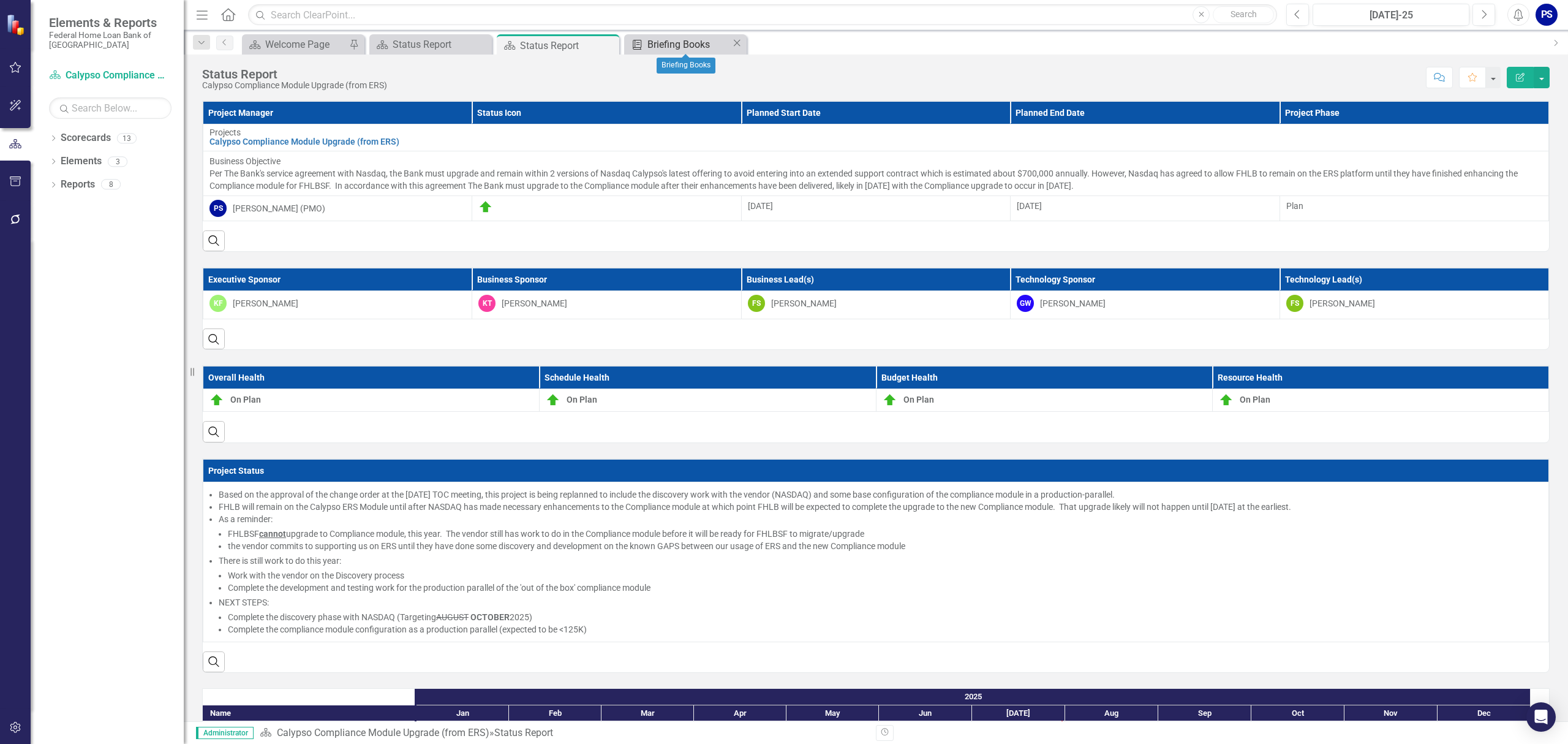
click at [678, 42] on div "Briefing Books" at bounding box center [689, 44] width 84 height 15
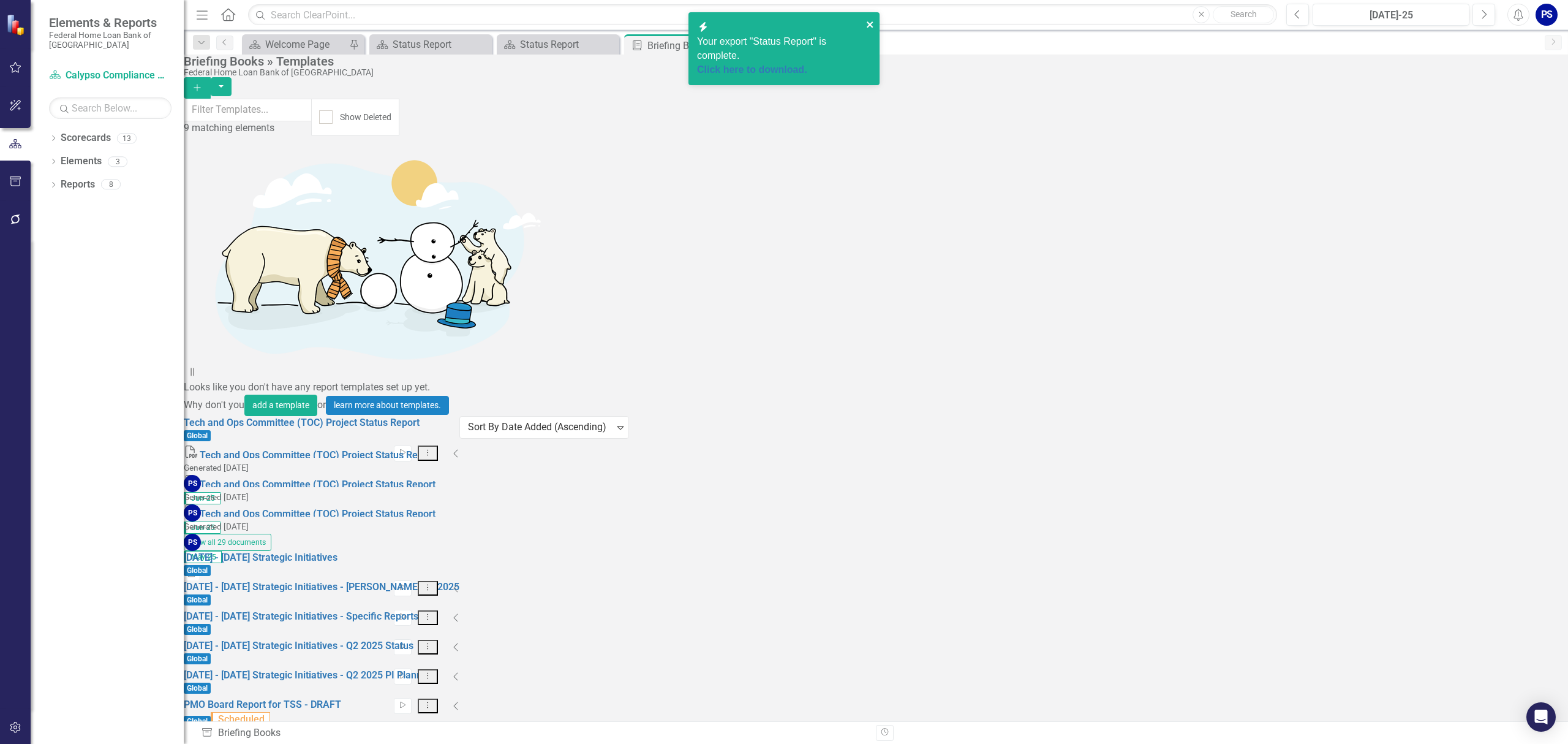
click at [869, 23] on icon "close" at bounding box center [870, 24] width 6 height 6
